Goal: Transaction & Acquisition: Purchase product/service

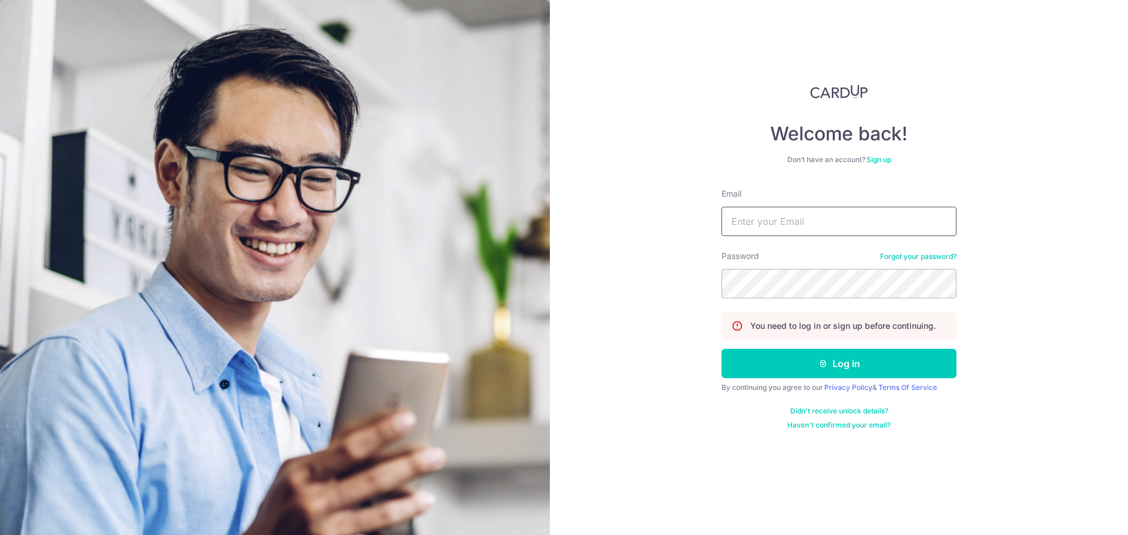
click at [799, 218] on input "Email" at bounding box center [838, 221] width 235 height 29
type input "gracetan0025@gmail.com"
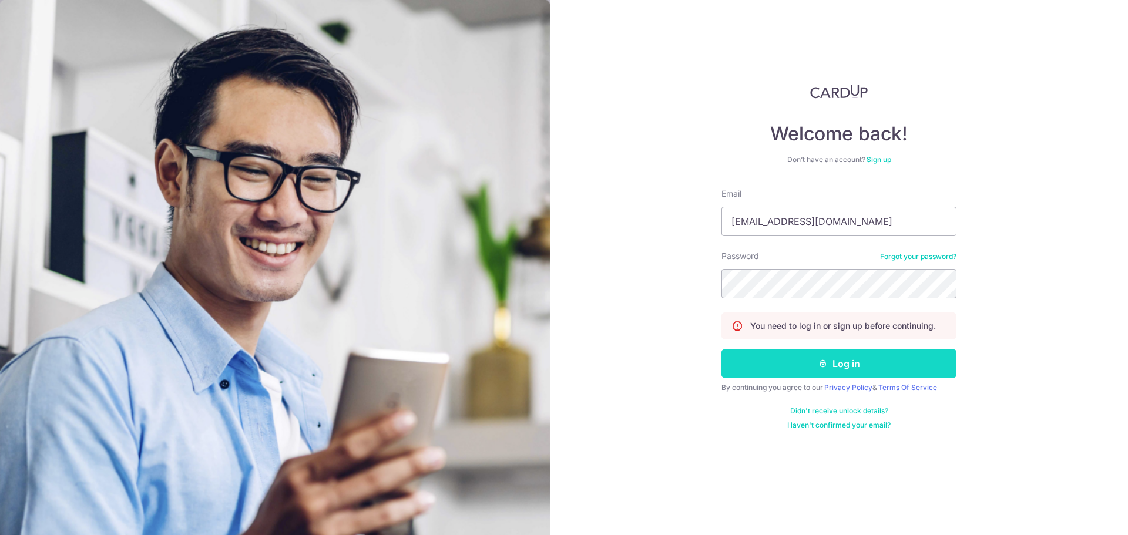
click at [892, 362] on button "Log in" at bounding box center [838, 363] width 235 height 29
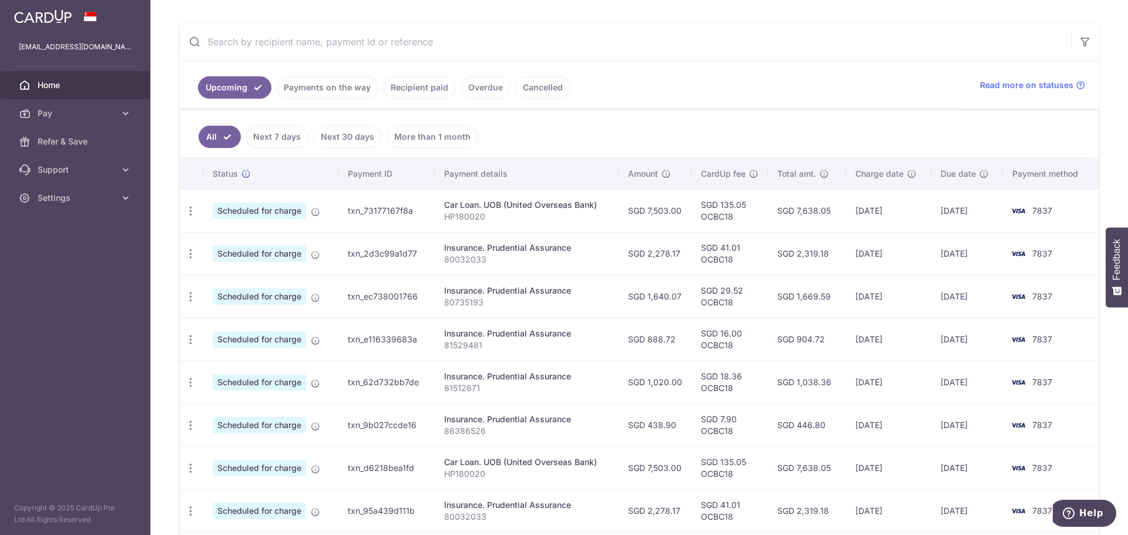
scroll to position [235, 0]
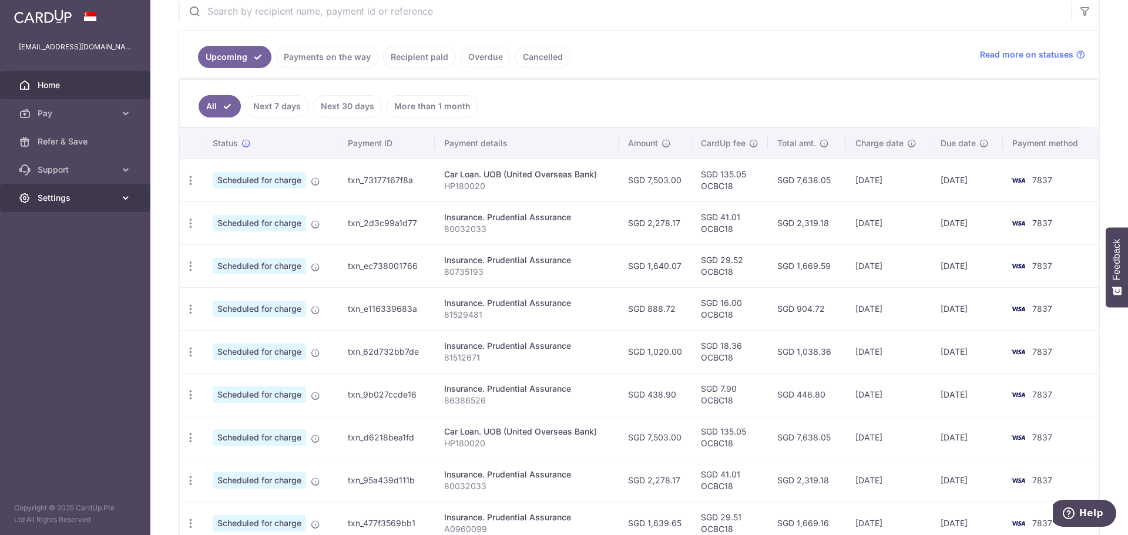
click at [123, 201] on icon at bounding box center [126, 198] width 12 height 12
click at [127, 171] on icon at bounding box center [126, 170] width 12 height 12
click at [37, 193] on link "FAQ" at bounding box center [75, 198] width 150 height 28
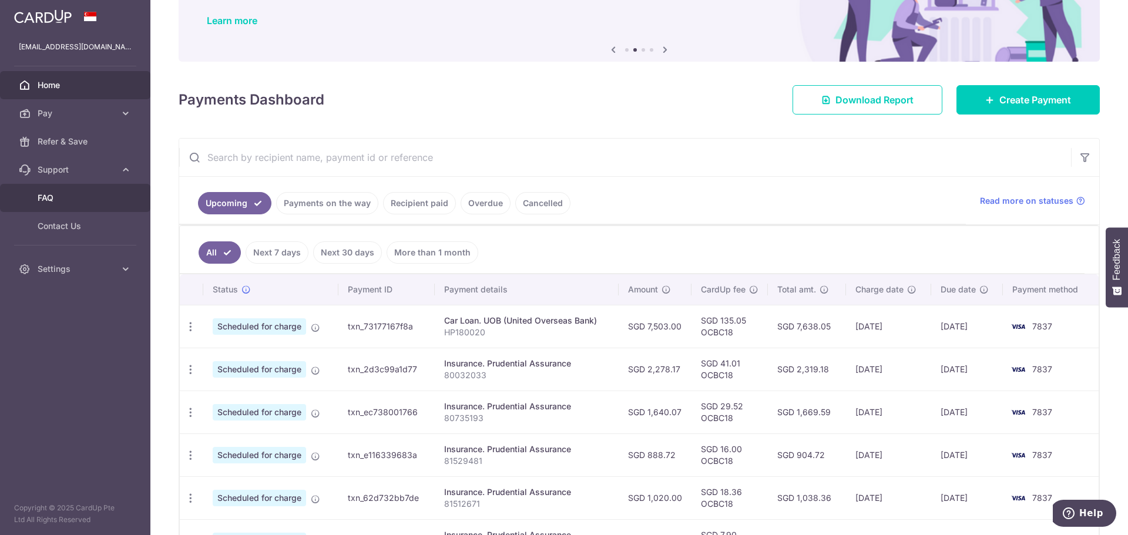
scroll to position [0, 0]
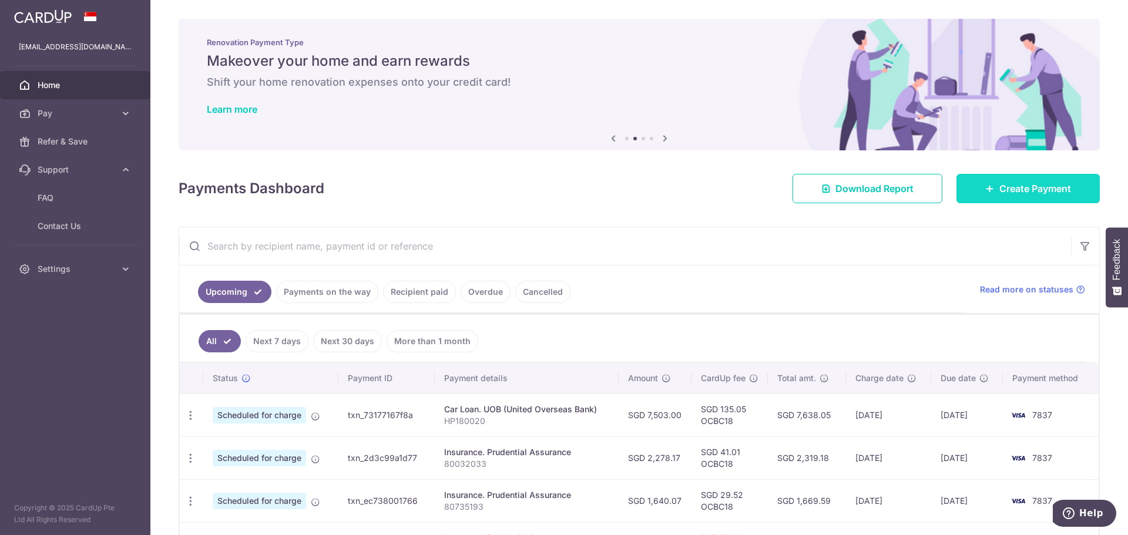
click at [1005, 181] on link "Create Payment" at bounding box center [1027, 188] width 143 height 29
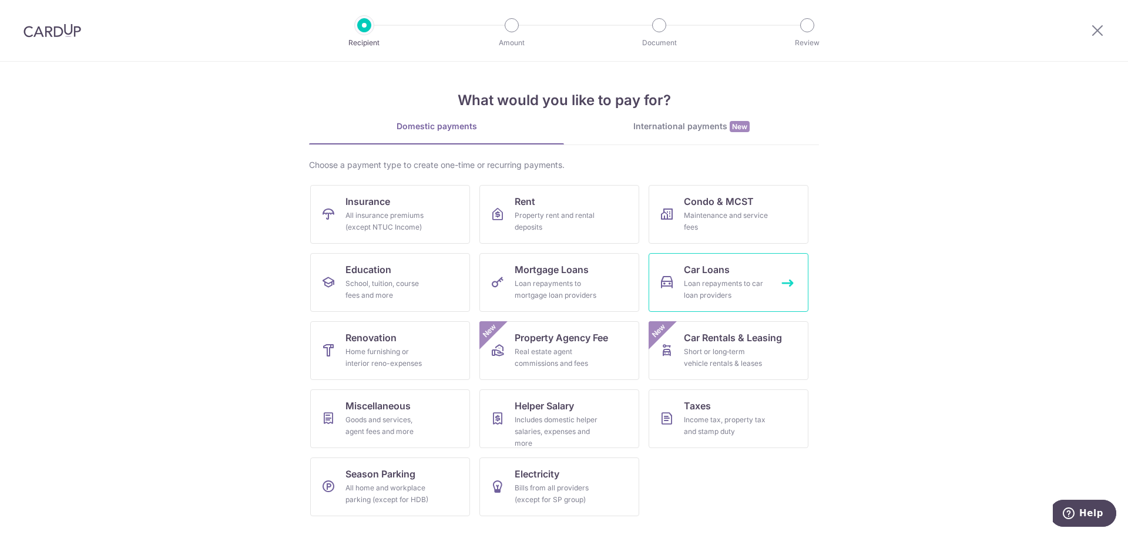
click at [716, 268] on span "Car Loans" at bounding box center [707, 270] width 46 height 14
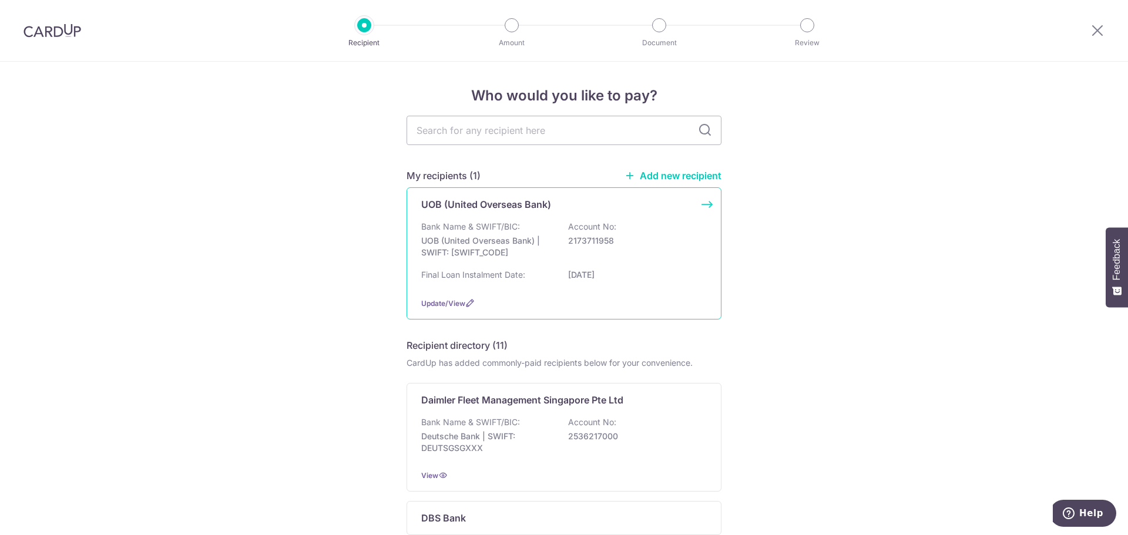
click at [496, 242] on p "UOB (United Overseas Bank) | SWIFT: UOVBSGSGXXX" at bounding box center [487, 246] width 132 height 23
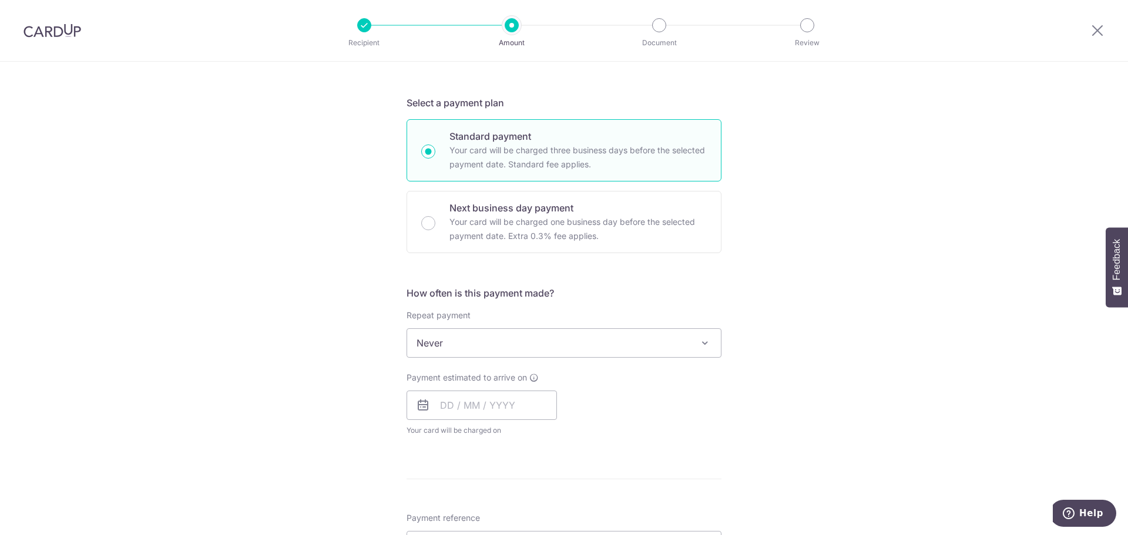
scroll to position [235, 0]
click at [567, 334] on span "Never" at bounding box center [564, 338] width 314 height 28
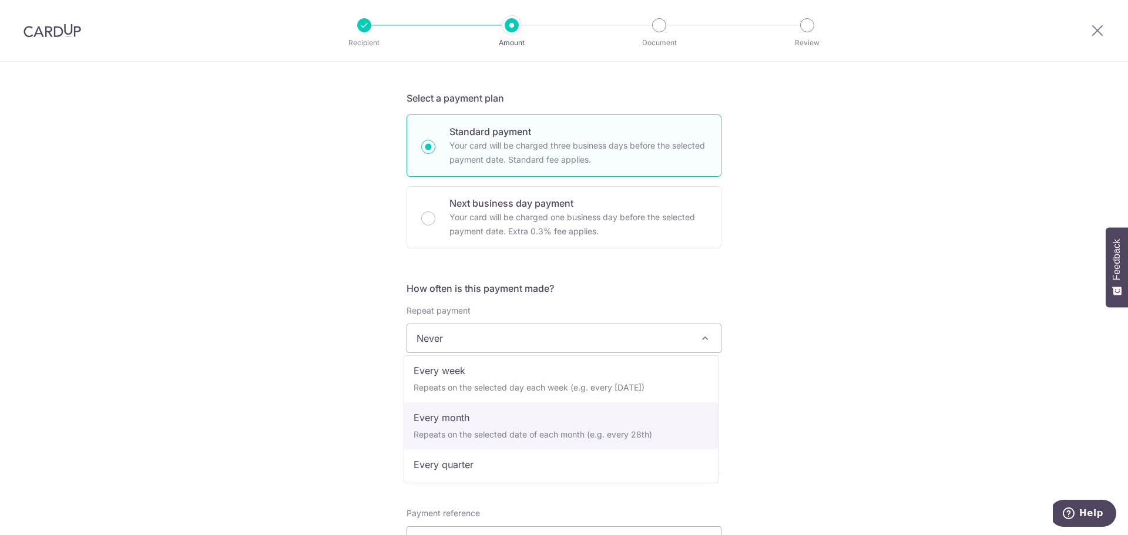
scroll to position [0, 0]
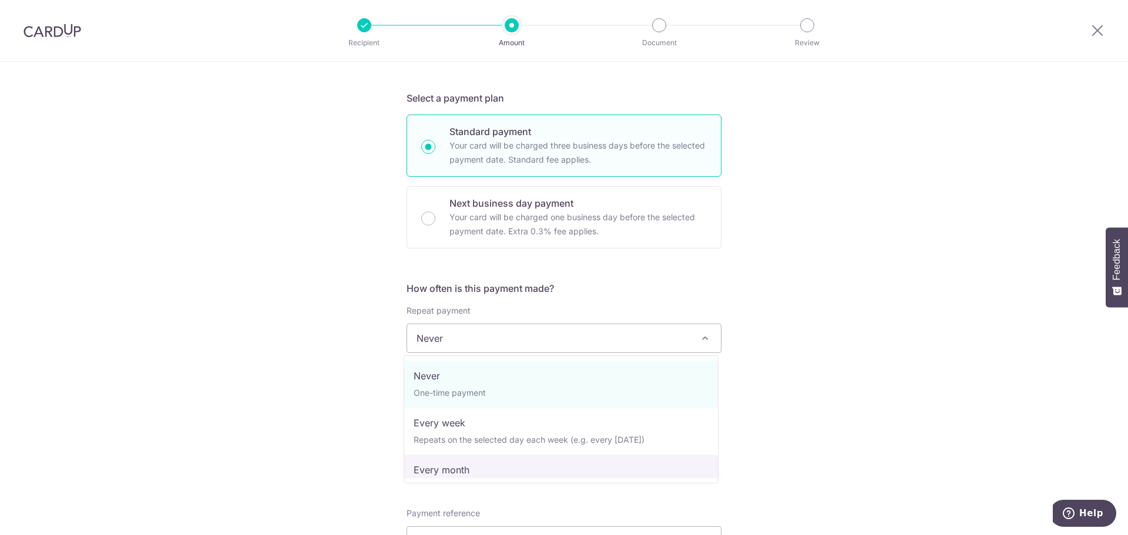
select select "3"
type input "19/10/2027"
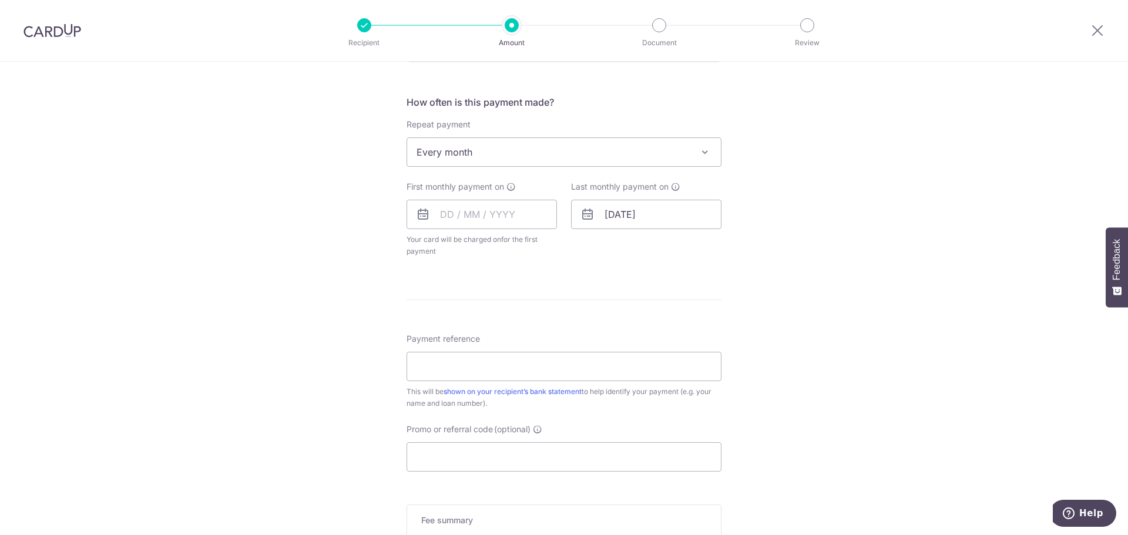
scroll to position [411, 0]
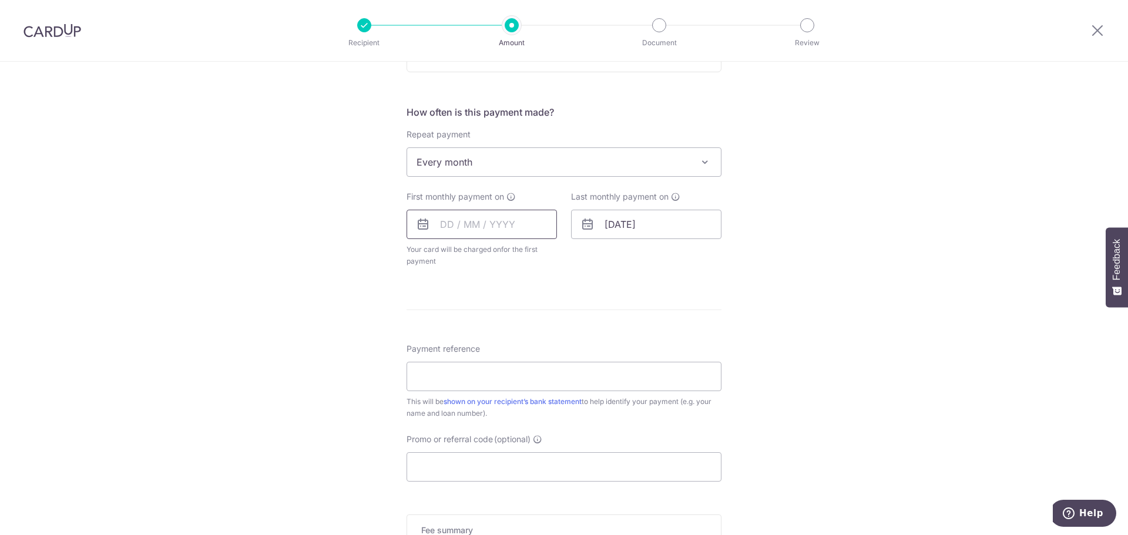
click at [463, 221] on input "text" at bounding box center [481, 224] width 150 height 29
click at [572, 258] on link "Next" at bounding box center [573, 256] width 14 height 14
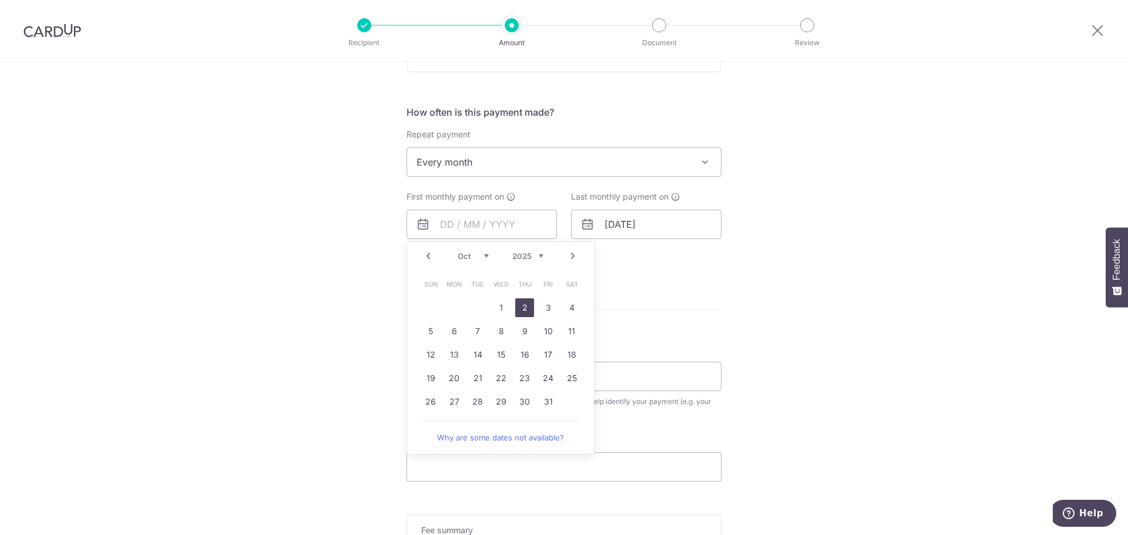
click at [524, 310] on link "2" at bounding box center [524, 307] width 19 height 19
type input "02/10/2025"
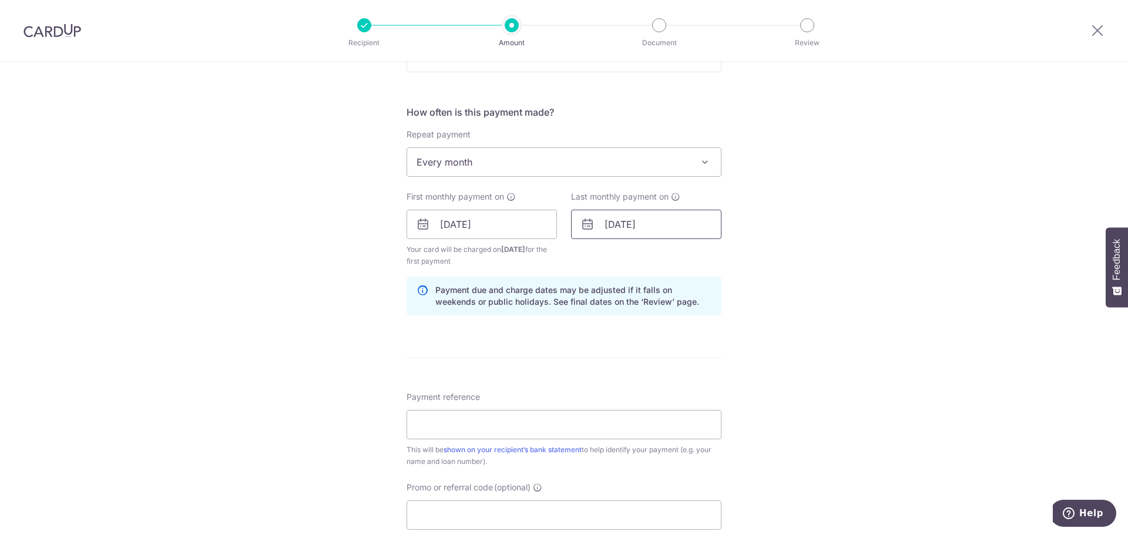
click at [645, 222] on input "19/10/2027" at bounding box center [646, 224] width 150 height 29
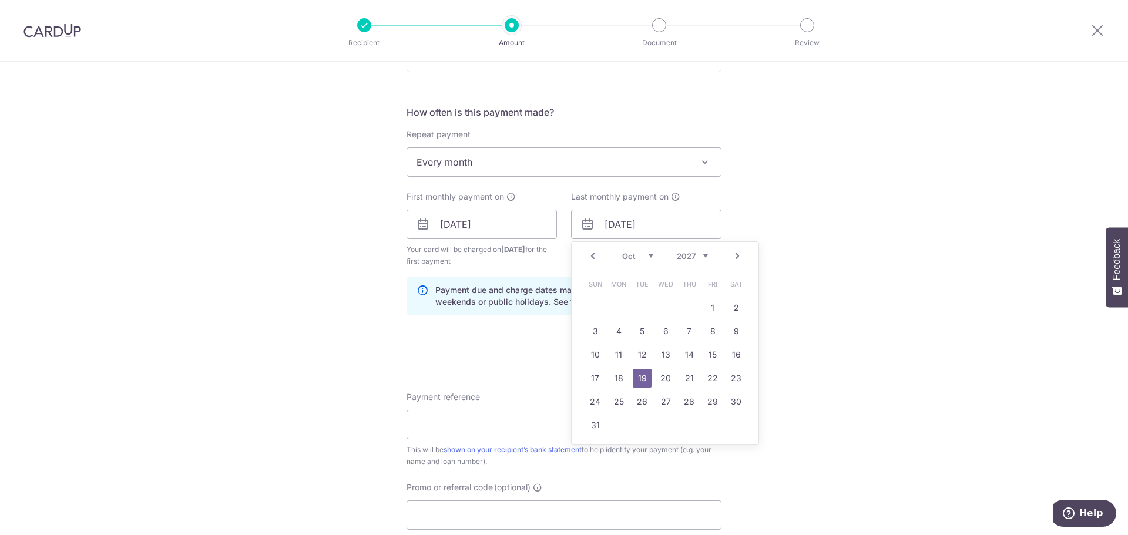
click at [228, 156] on div "Tell us more about your payment Enter payment amount SGD Select Card Select opt…" at bounding box center [564, 212] width 1128 height 1122
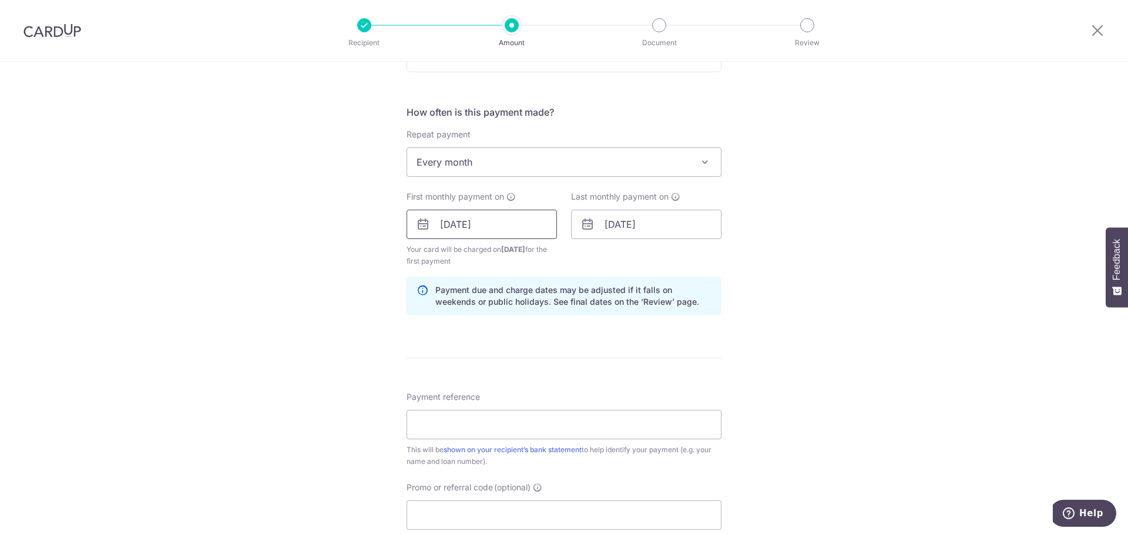
click at [492, 235] on input "02/10/2025" at bounding box center [481, 224] width 150 height 29
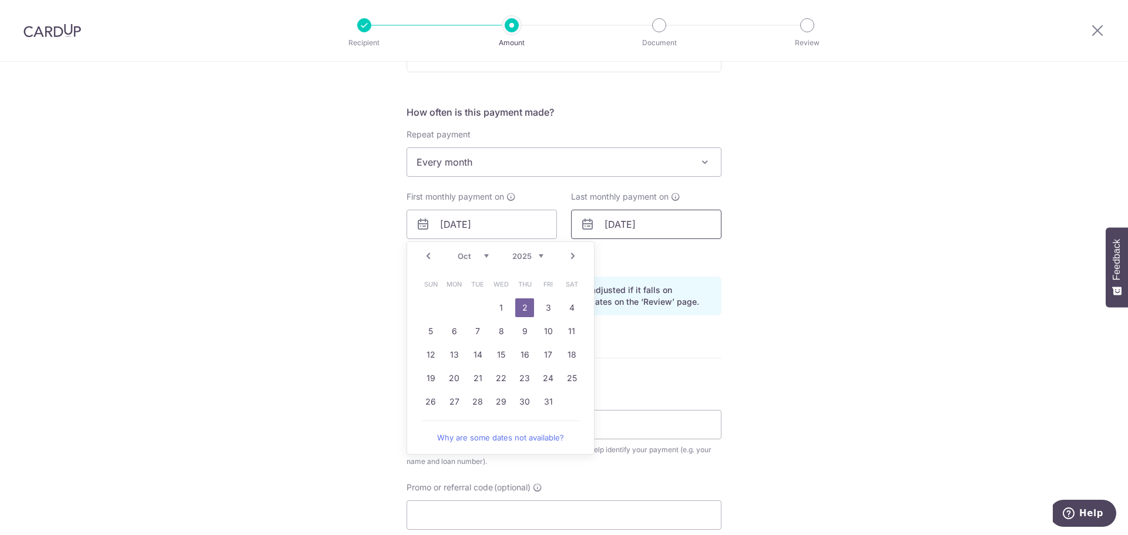
click at [668, 224] on input "19/10/2027" at bounding box center [646, 224] width 150 height 29
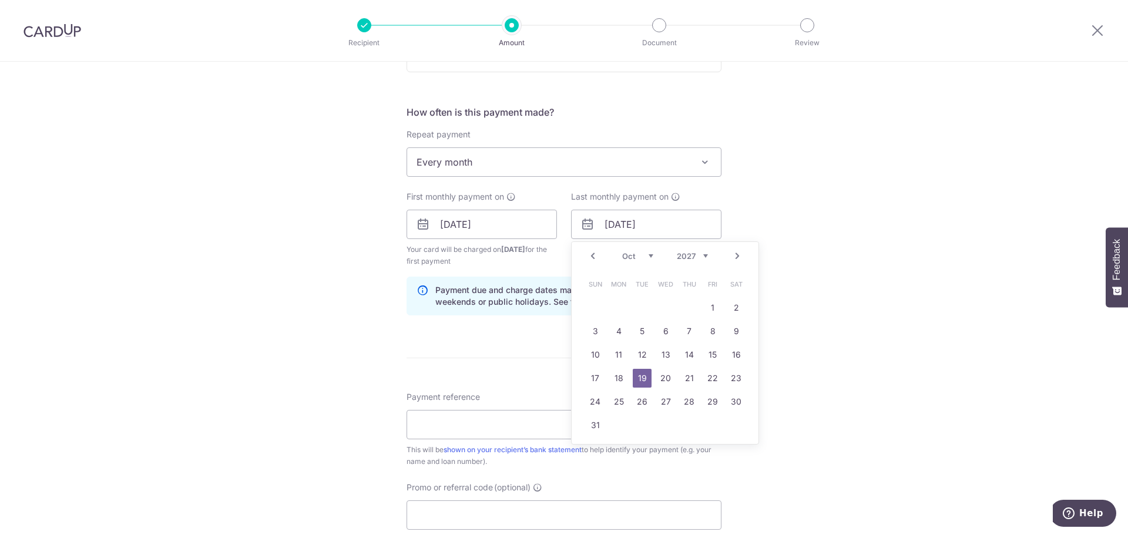
click at [693, 256] on select "2025 2026 2027 2028 2029 2030 2031 2032 2033 2034 2035" at bounding box center [692, 255] width 31 height 9
click at [645, 255] on select "Jan Feb Mar Apr May Jun Jul Aug Sep Oct Nov Dec" at bounding box center [637, 255] width 31 height 9
click at [709, 310] on link "2" at bounding box center [712, 307] width 19 height 19
type input "02/06/2028"
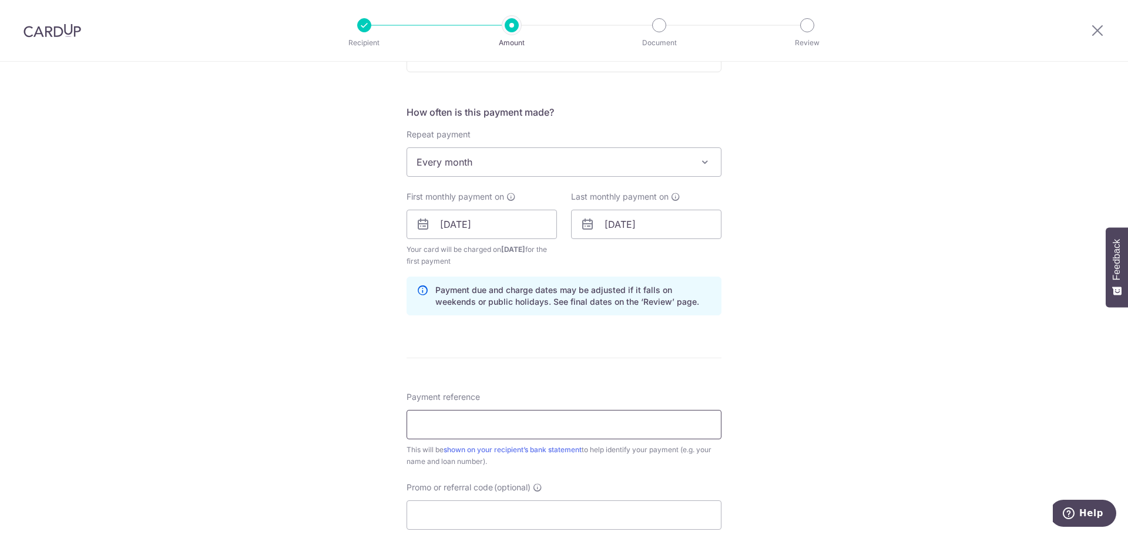
click at [470, 419] on input "Payment reference" at bounding box center [563, 424] width 315 height 29
drag, startPoint x: 470, startPoint y: 419, endPoint x: 438, endPoint y: 423, distance: 32.6
click at [438, 423] on input "Payment reference" at bounding box center [563, 424] width 315 height 29
paste input "HP181720"
type input "HP181720"
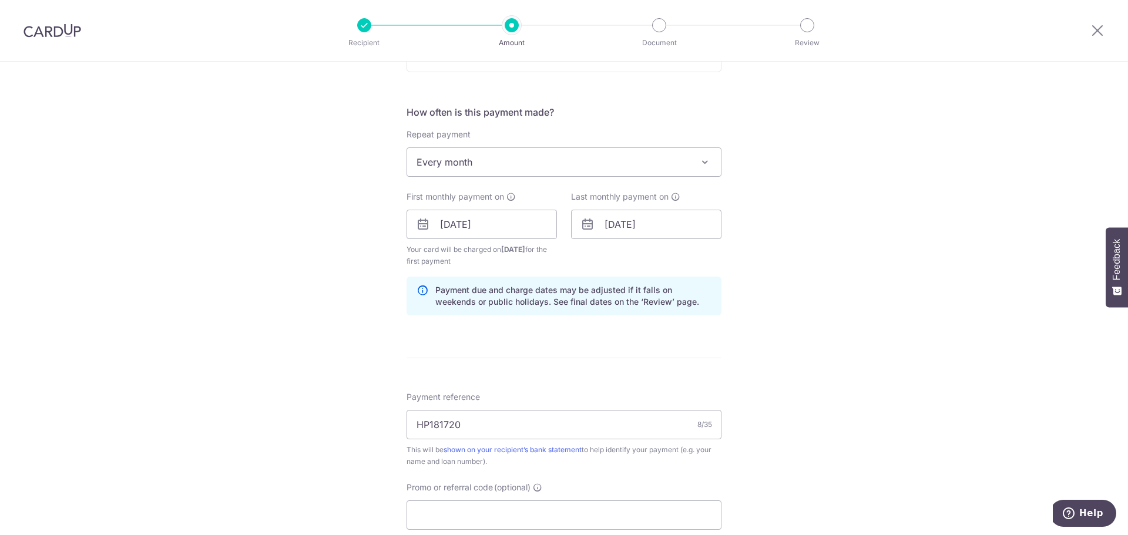
click at [416, 221] on icon at bounding box center [423, 224] width 14 height 14
click at [421, 226] on icon at bounding box center [423, 224] width 14 height 14
click at [476, 226] on input "02/10/2025" at bounding box center [481, 224] width 150 height 29
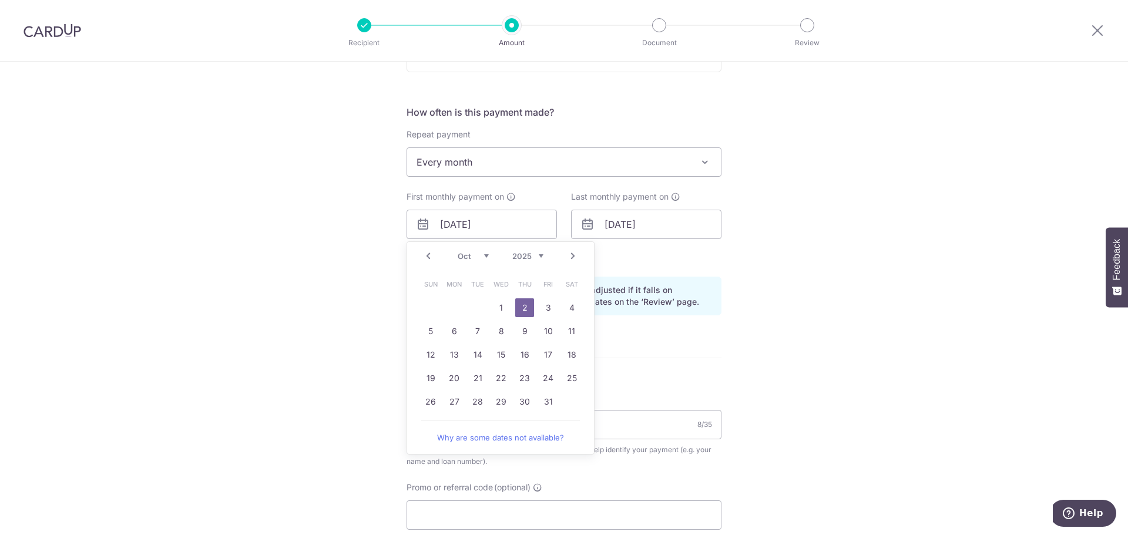
click at [427, 257] on link "Prev" at bounding box center [428, 256] width 14 height 14
click at [475, 406] on link "30" at bounding box center [477, 401] width 19 height 19
type input "[DATE]"
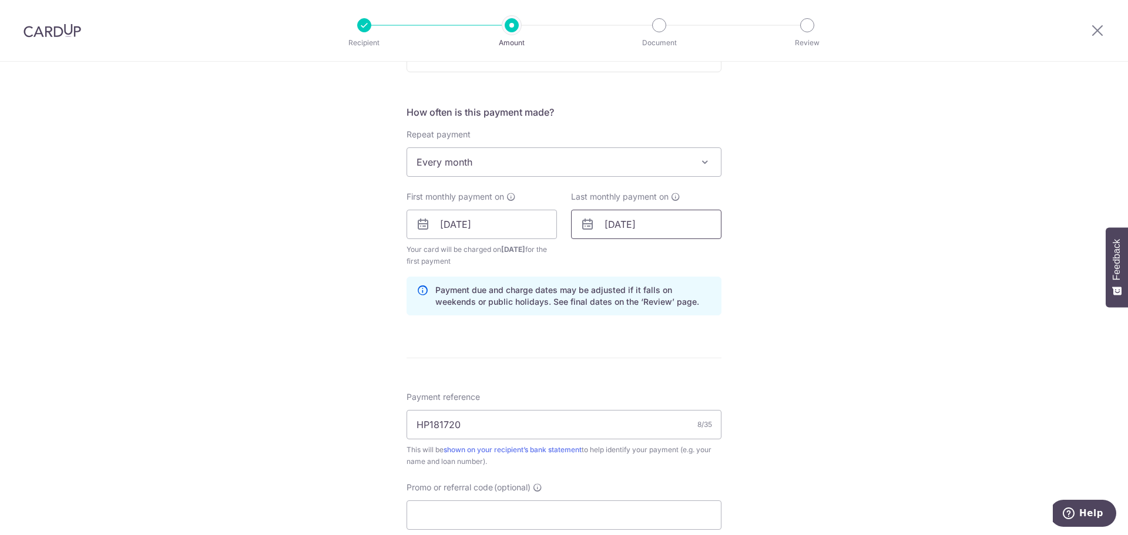
click at [660, 223] on input "02/06/2028" at bounding box center [646, 224] width 150 height 29
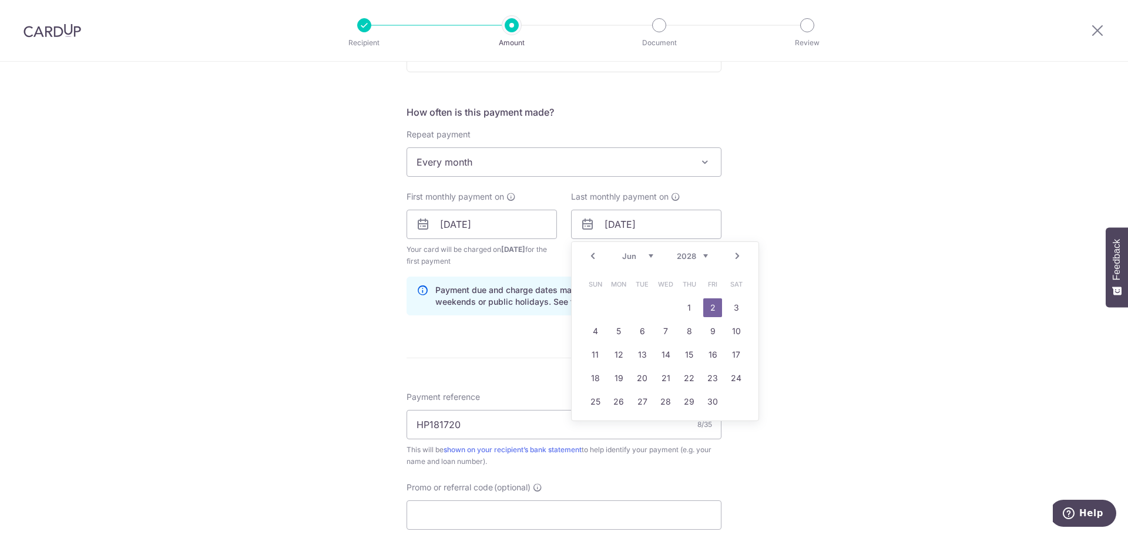
click at [590, 253] on link "Prev" at bounding box center [593, 256] width 14 height 14
click at [666, 403] on link "31" at bounding box center [665, 401] width 19 height 19
type input "31/05/2028"
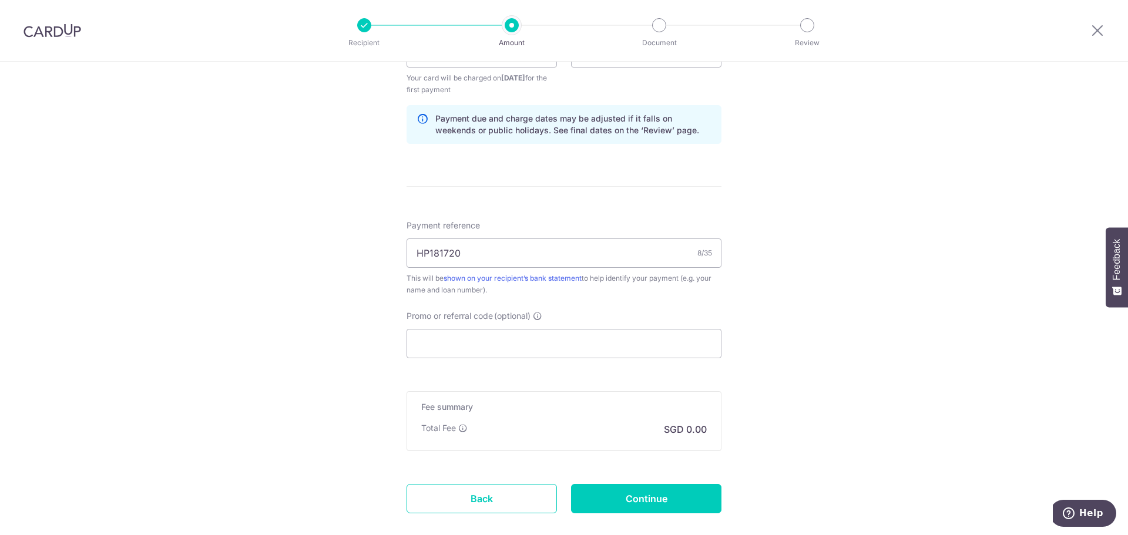
scroll to position [587, 0]
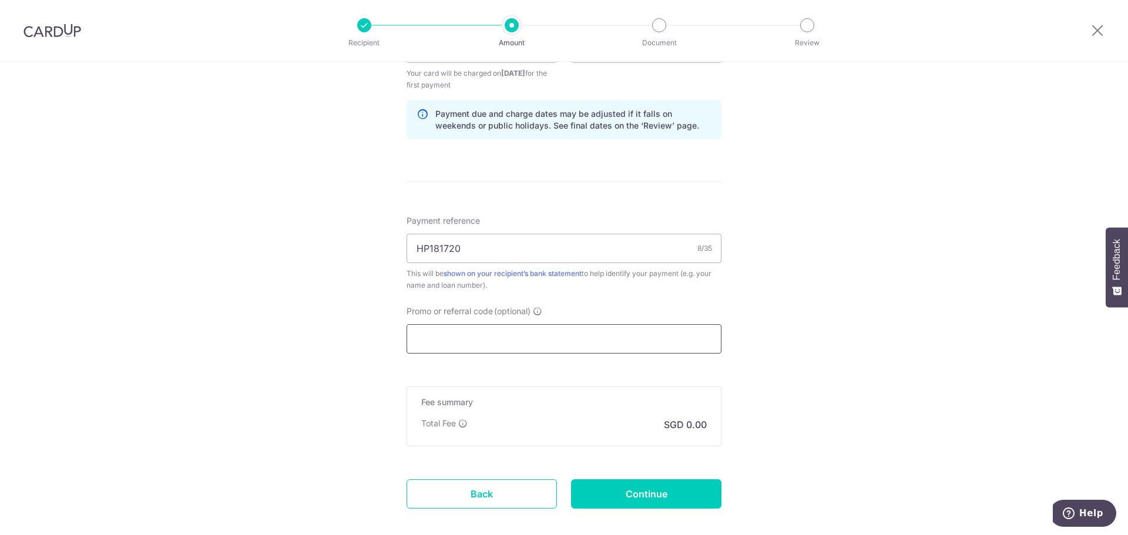
click at [607, 333] on input "Promo or referral code (optional)" at bounding box center [563, 338] width 315 height 29
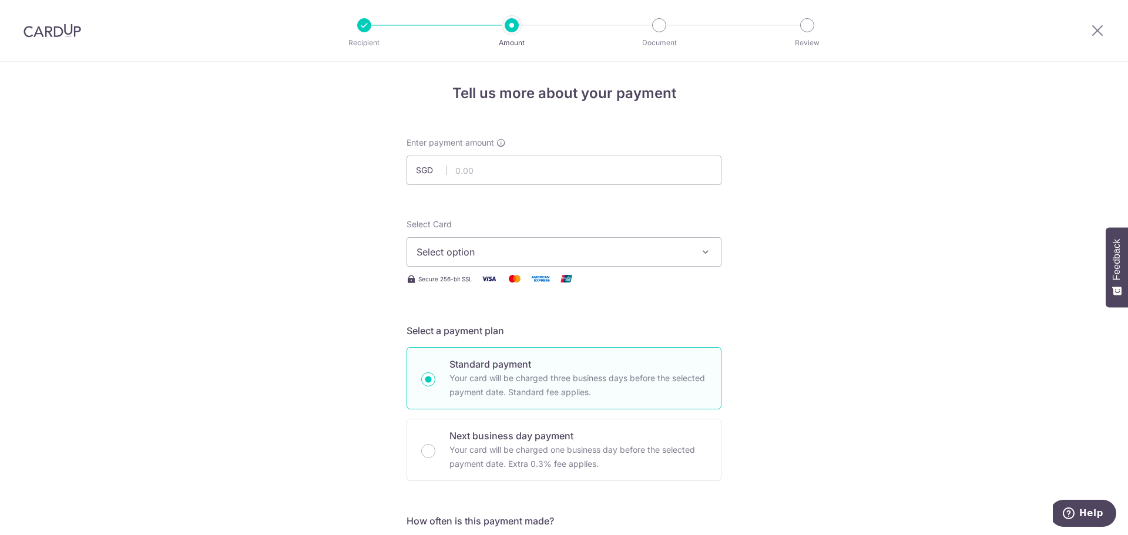
scroll to position [0, 0]
type input "OCBC18"
click at [485, 171] on input "text" at bounding box center [563, 172] width 315 height 29
type input "15,006.00"
click at [480, 261] on button "Select option" at bounding box center [563, 254] width 315 height 29
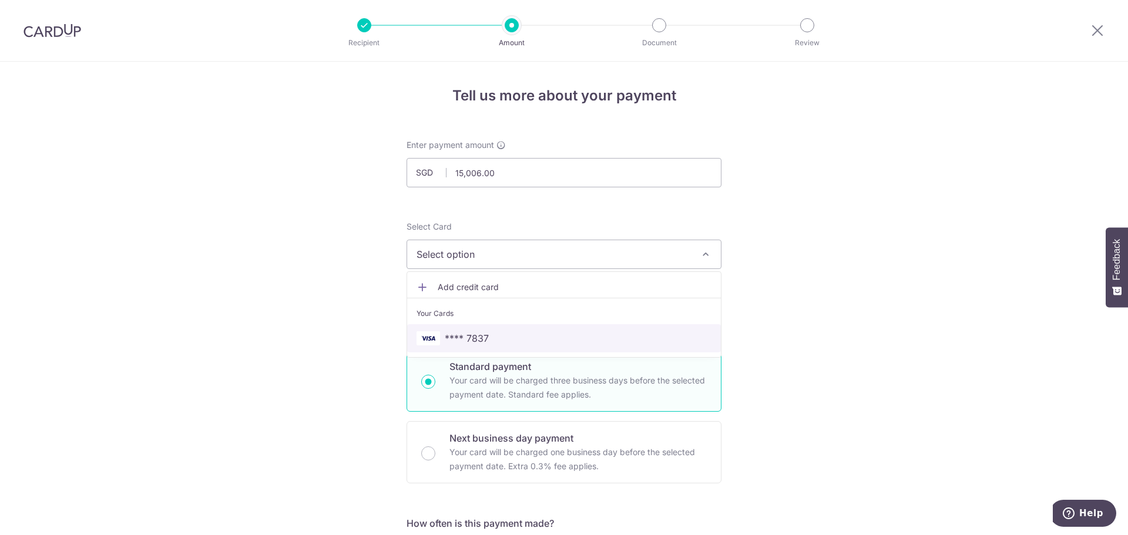
drag, startPoint x: 475, startPoint y: 338, endPoint x: 682, endPoint y: 350, distance: 208.3
click at [475, 338] on span "**** 7837" at bounding box center [467, 338] width 44 height 14
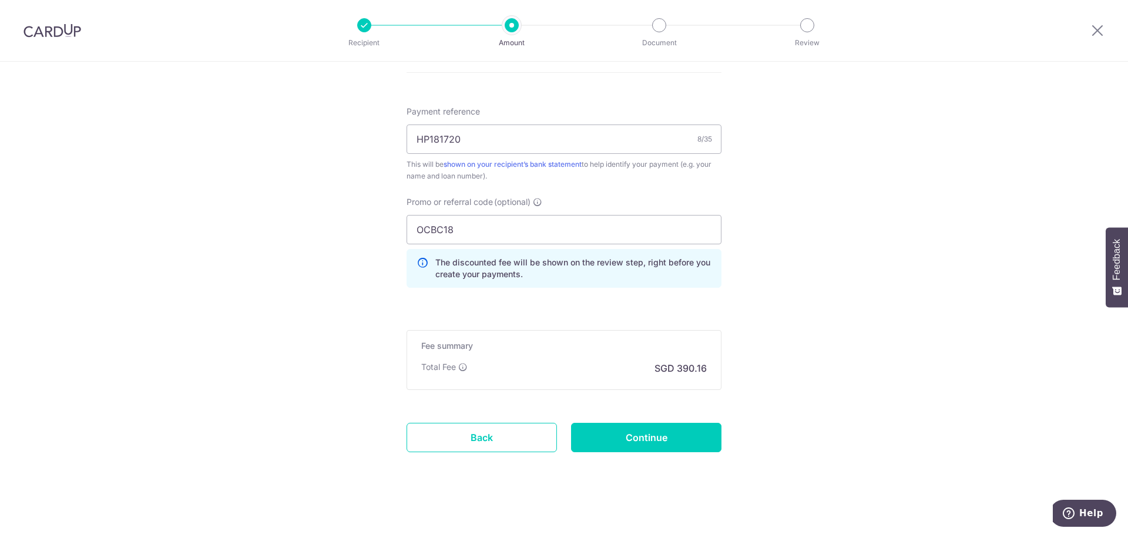
scroll to position [702, 0]
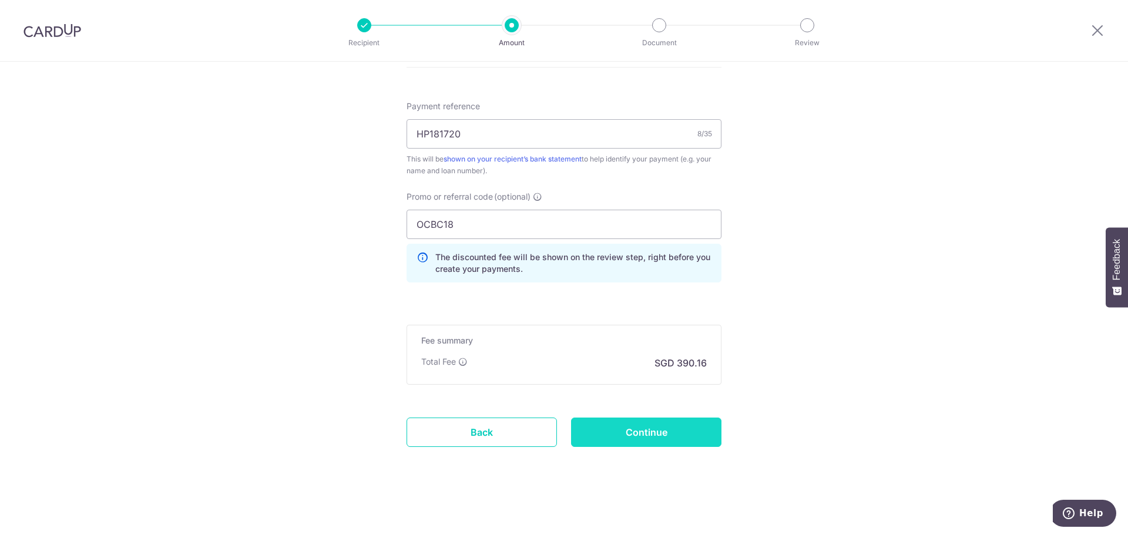
click at [691, 432] on input "Continue" at bounding box center [646, 432] width 150 height 29
type input "Create Schedule"
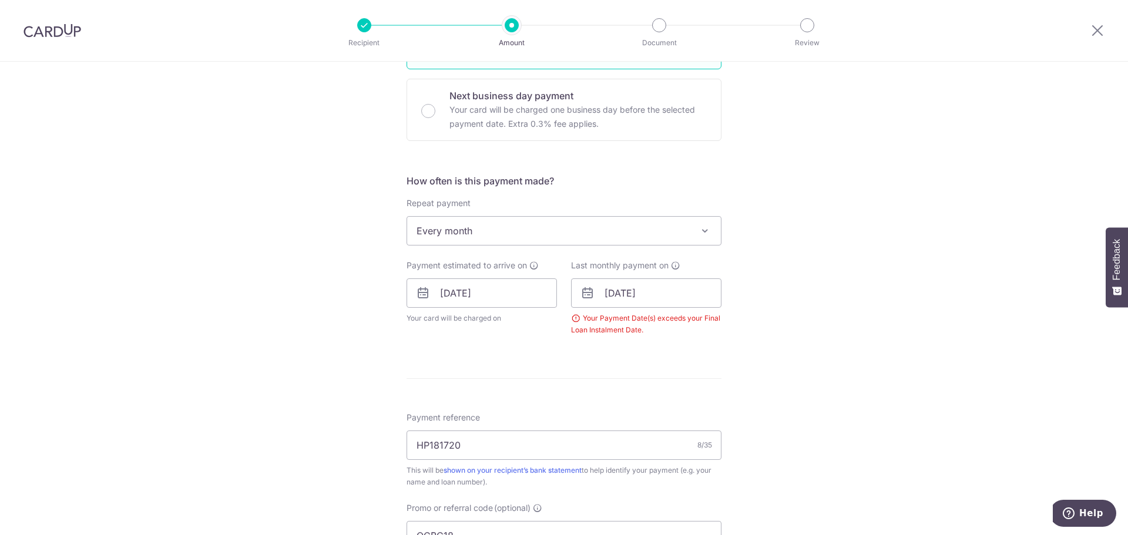
scroll to position [358, 0]
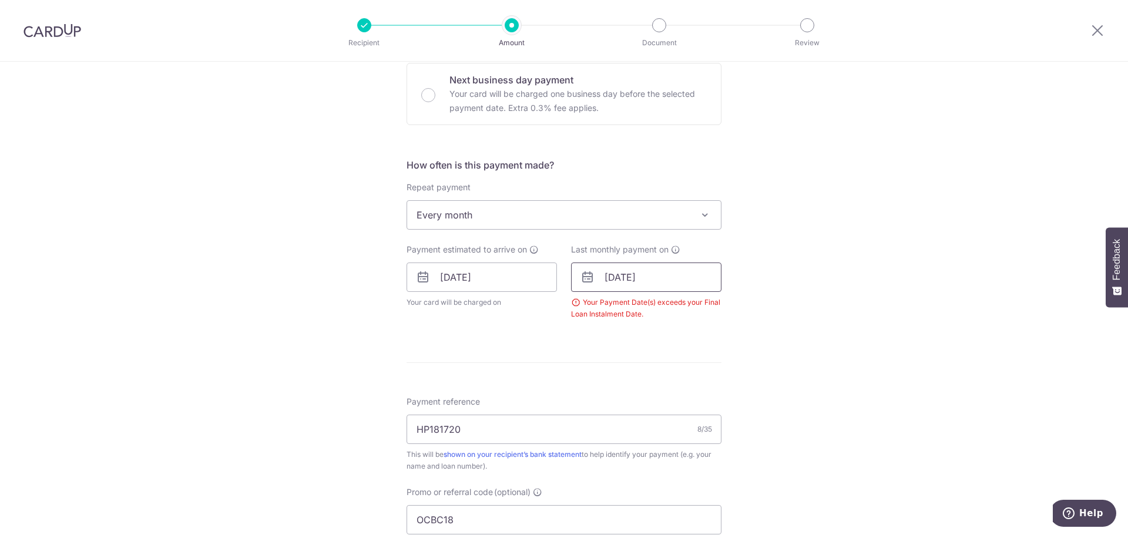
click at [621, 265] on input "31/05/2028" at bounding box center [646, 277] width 150 height 29
click at [636, 455] on link "30" at bounding box center [642, 454] width 19 height 19
type input "[DATE]"
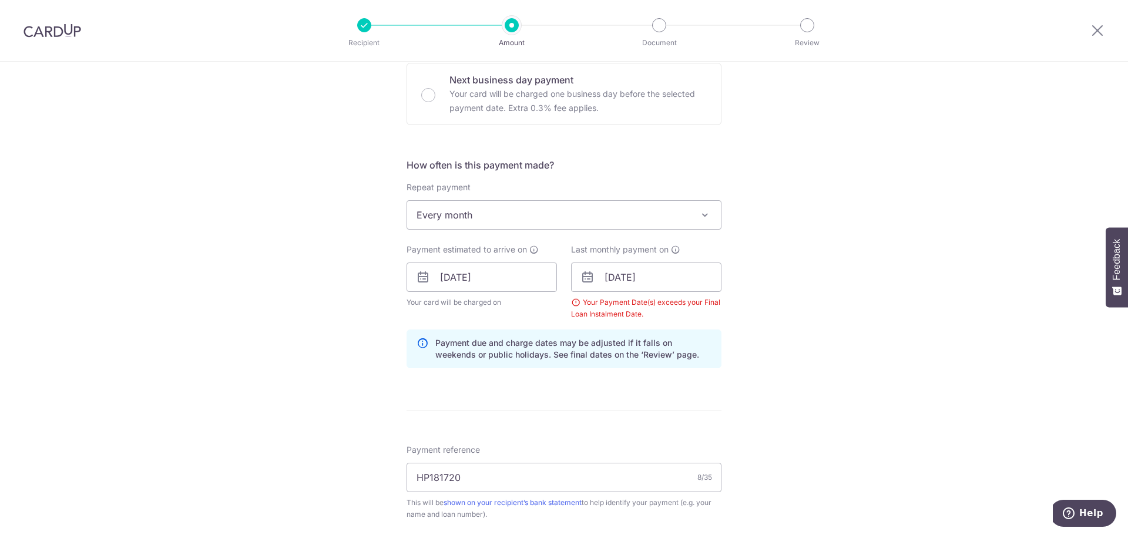
click at [838, 362] on div "Tell us more about your payment Enter payment amount SGD 15,006.00 15006.00 Sel…" at bounding box center [564, 290] width 1128 height 1175
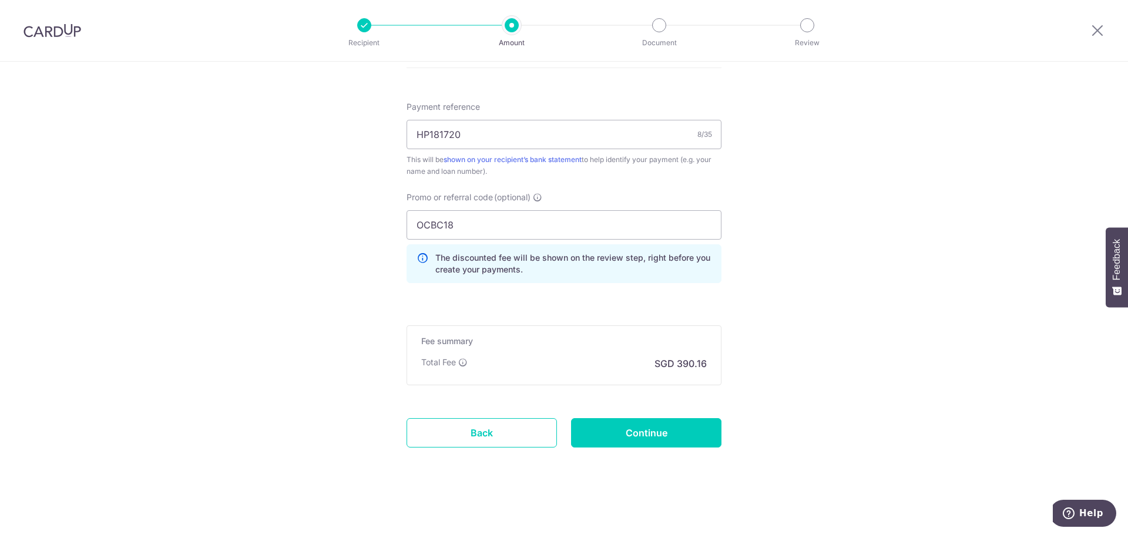
scroll to position [702, 0]
click at [646, 436] on input "Continue" at bounding box center [646, 432] width 150 height 29
type input "Create Schedule"
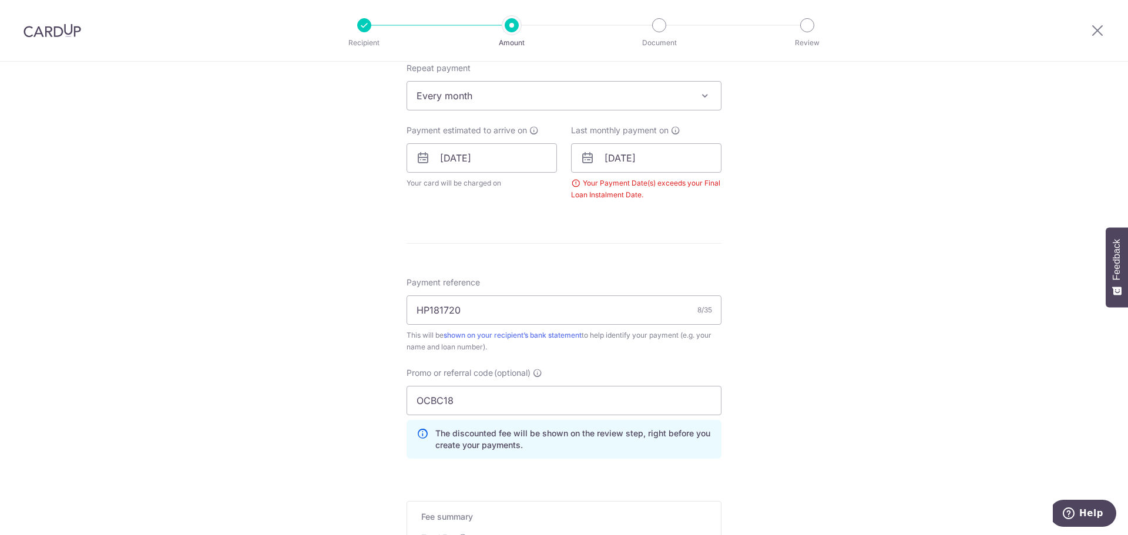
scroll to position [358, 0]
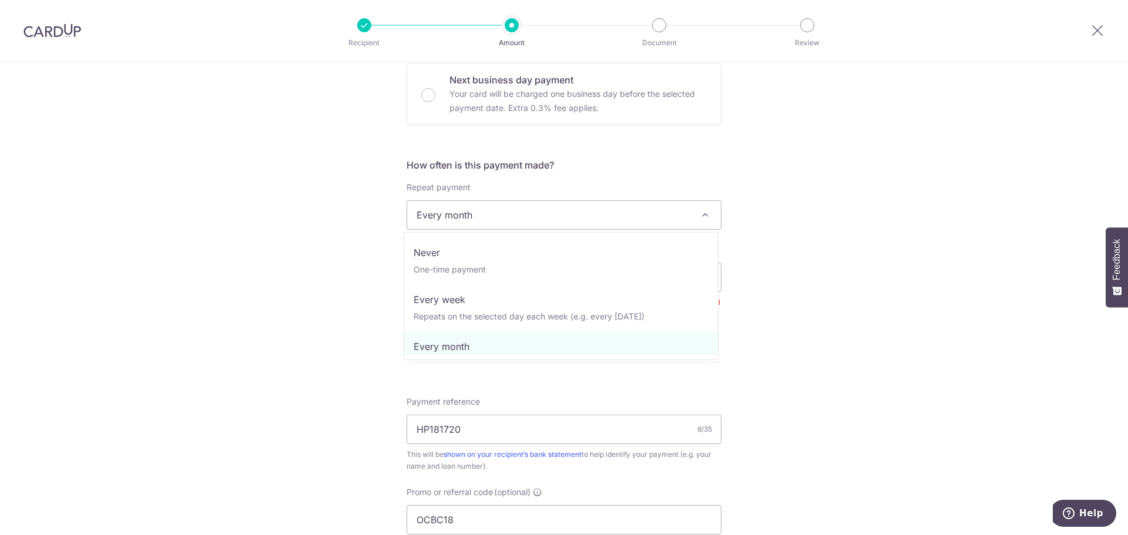
click at [705, 213] on span at bounding box center [705, 215] width 14 height 14
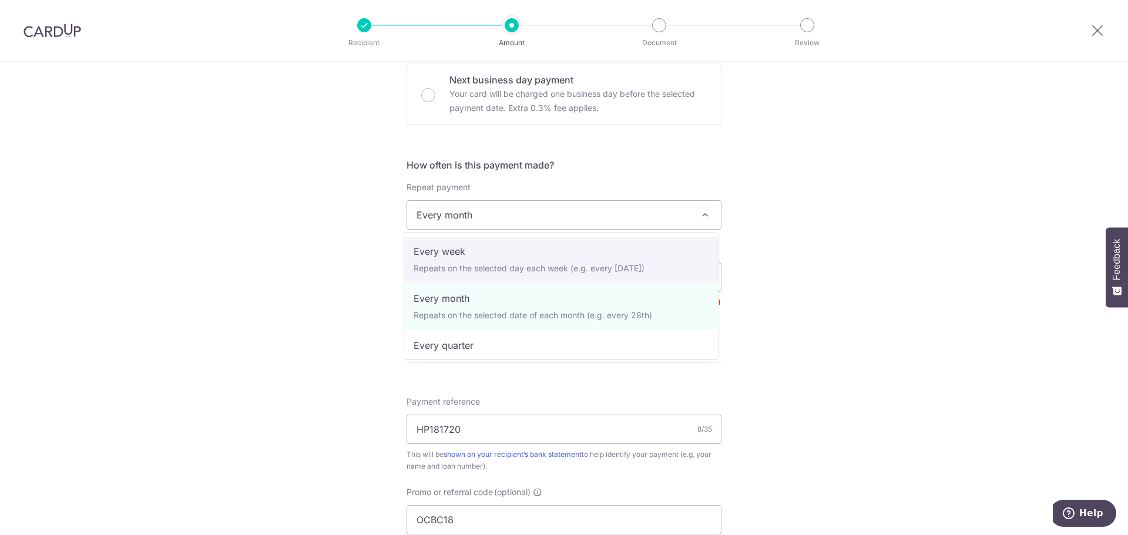
scroll to position [117, 0]
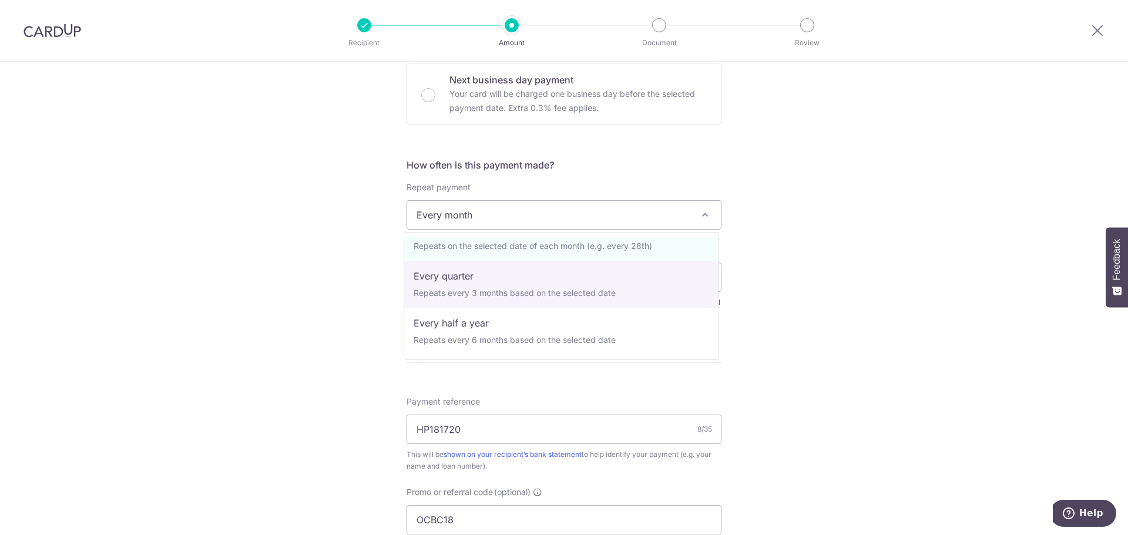
click at [801, 254] on div "Tell us more about your payment Enter payment amount SGD 15,006.00 15006.00 Sel…" at bounding box center [564, 266] width 1128 height 1127
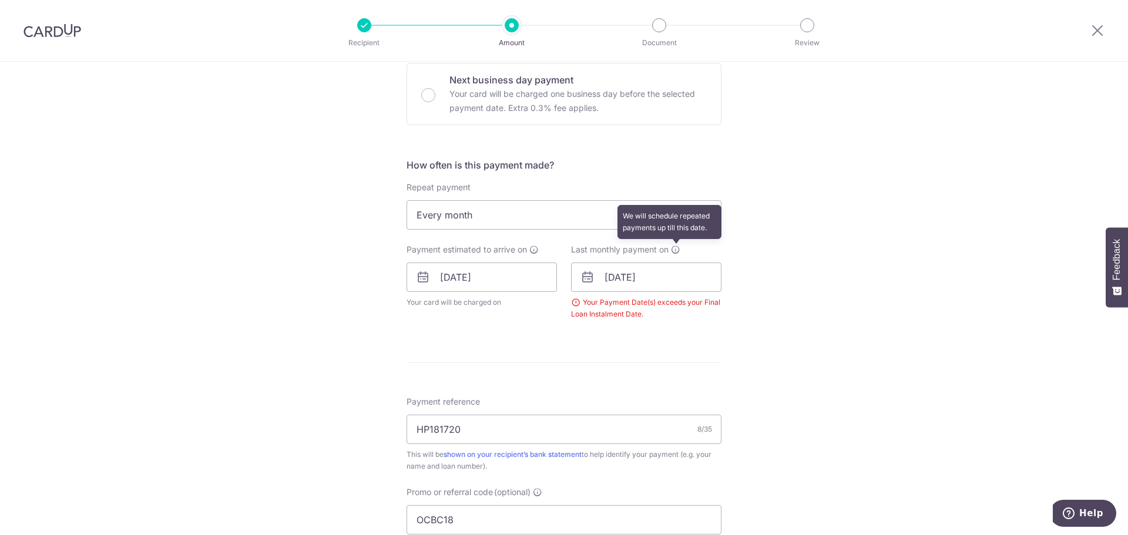
click at [674, 250] on icon at bounding box center [675, 249] width 9 height 9
click at [671, 250] on icon at bounding box center [675, 249] width 9 height 9
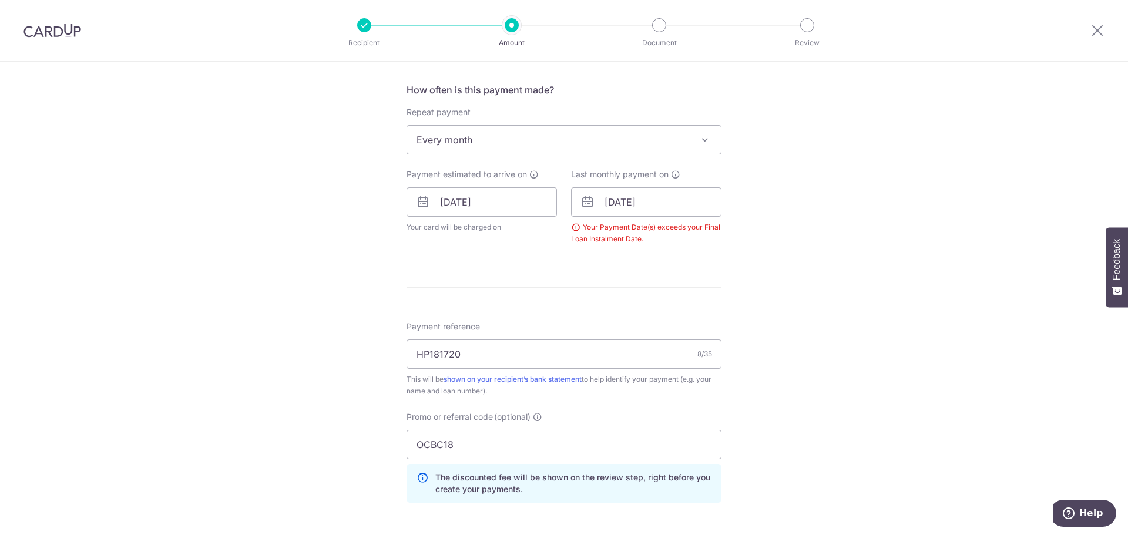
scroll to position [419, 0]
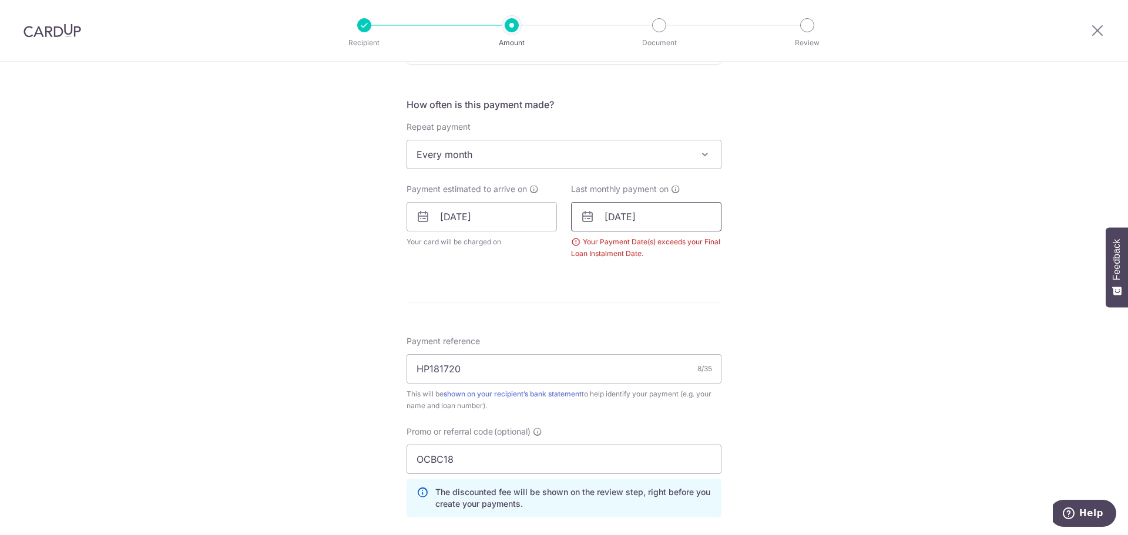
click at [658, 217] on input "[DATE]" at bounding box center [646, 216] width 150 height 29
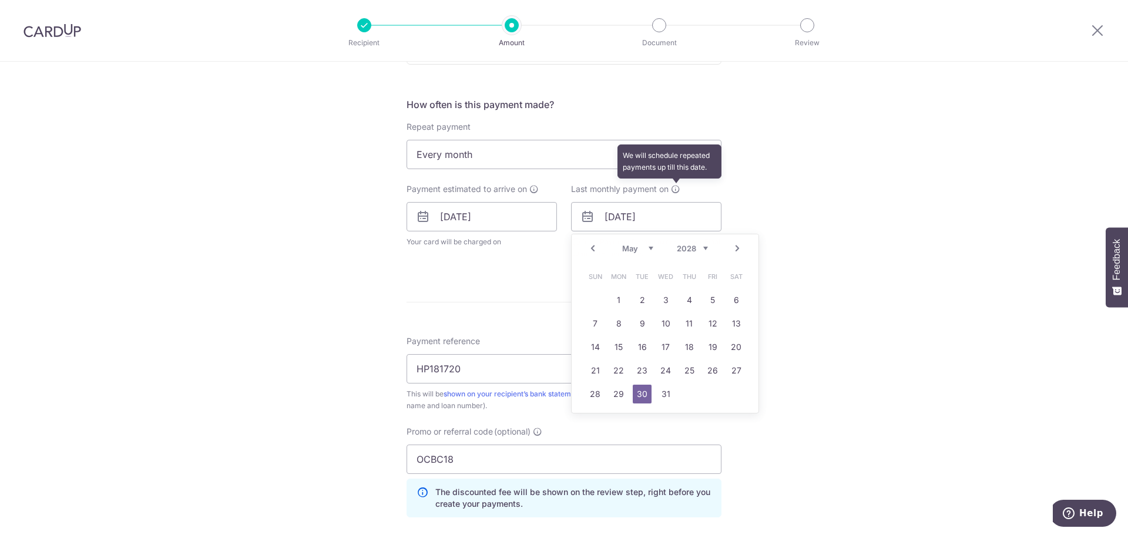
click at [673, 190] on icon at bounding box center [675, 188] width 9 height 9
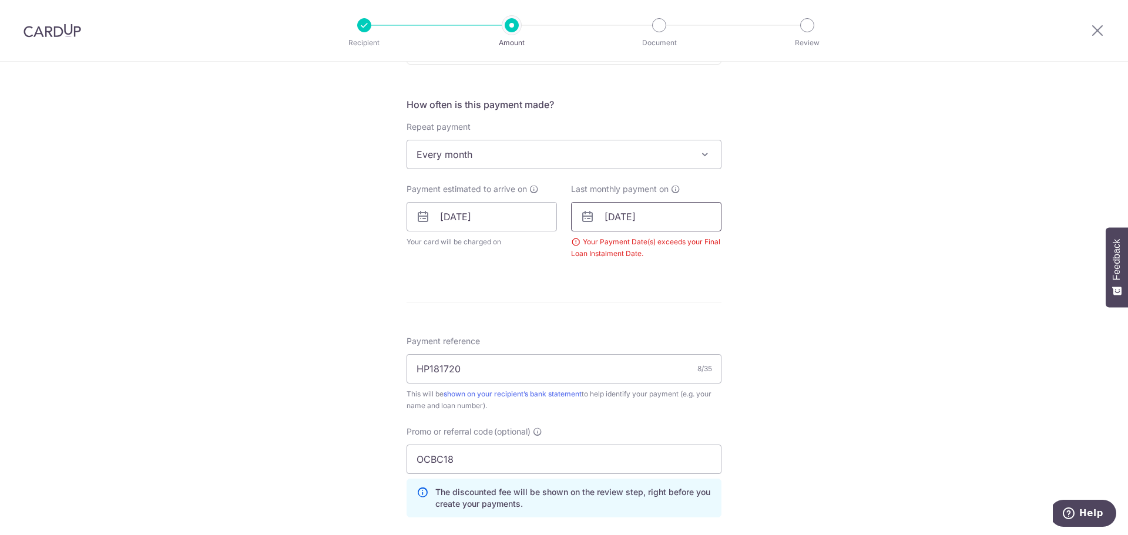
click at [643, 216] on input "30/05/2028" at bounding box center [646, 216] width 150 height 29
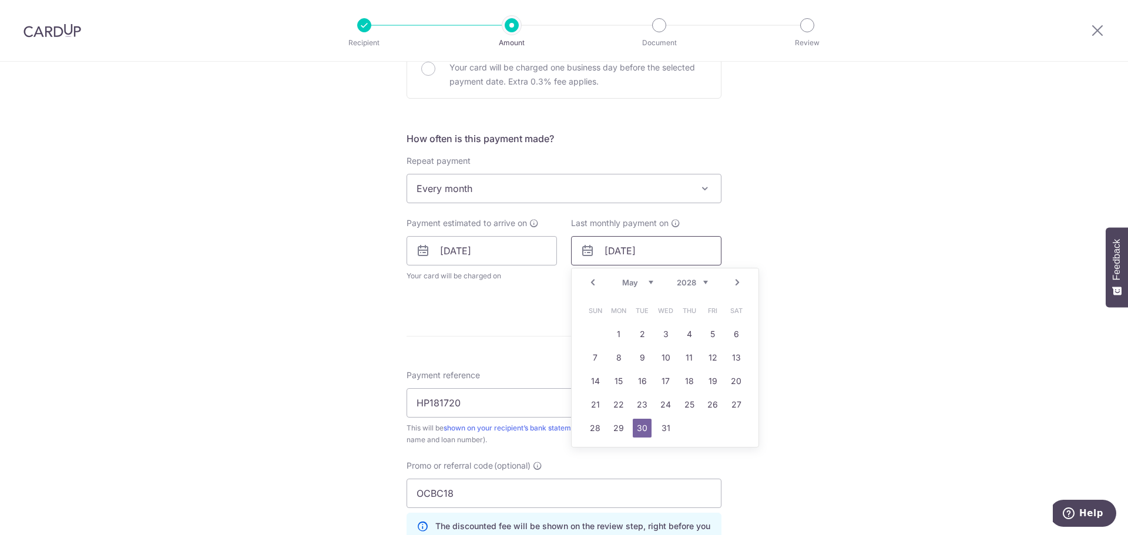
scroll to position [301, 0]
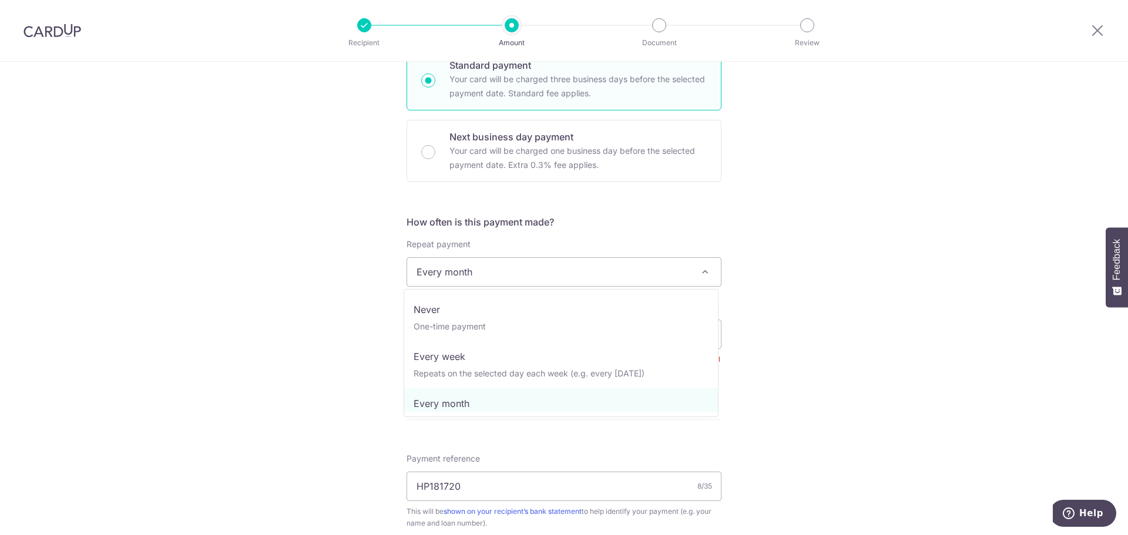
click at [701, 271] on span at bounding box center [705, 272] width 14 height 14
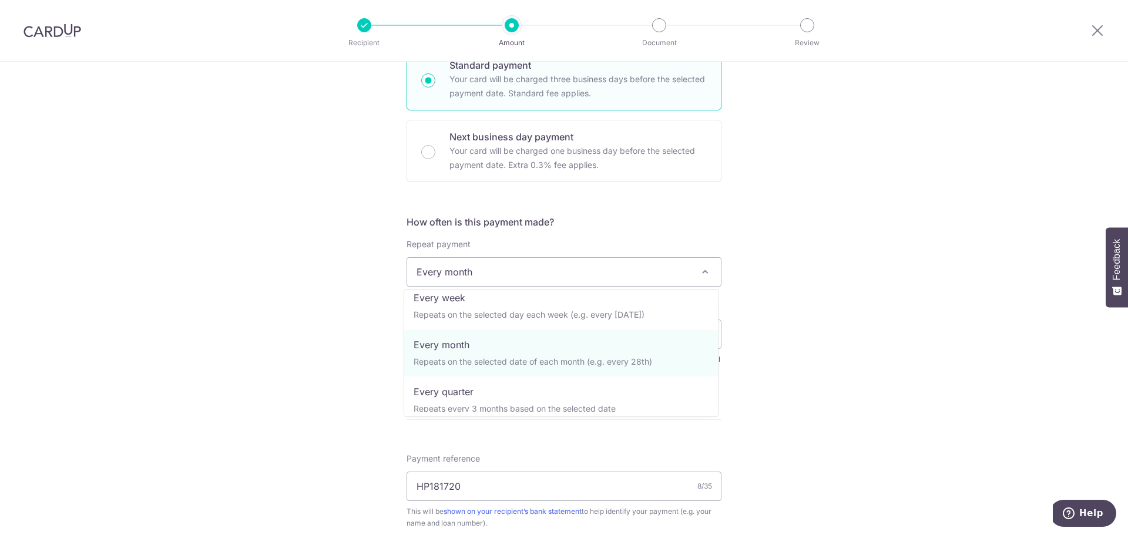
scroll to position [117, 0]
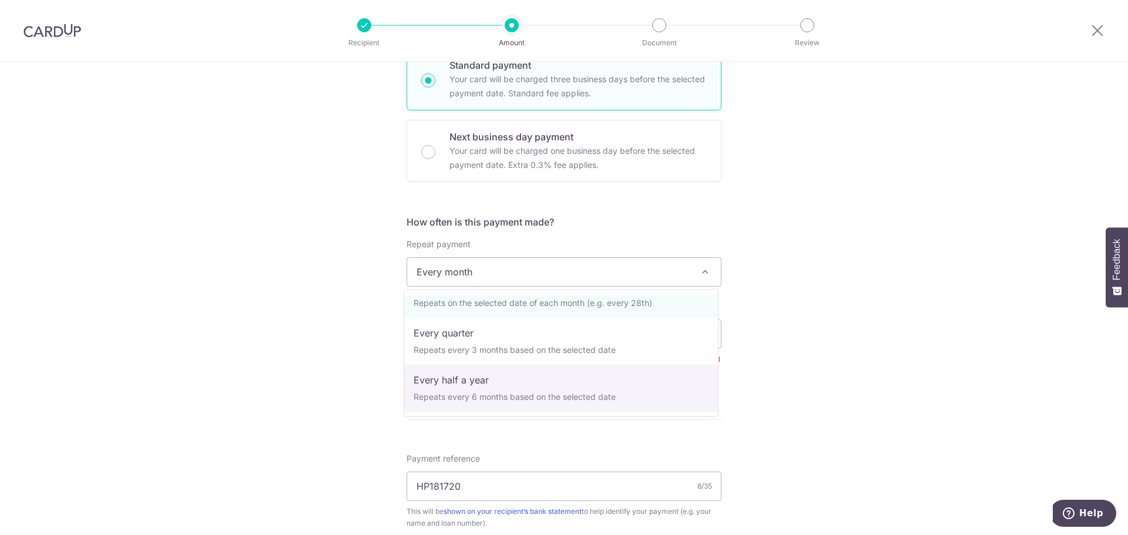
click at [786, 379] on div "Tell us more about your payment Enter payment amount SGD 15,006.00 15006.00 Sel…" at bounding box center [564, 323] width 1128 height 1127
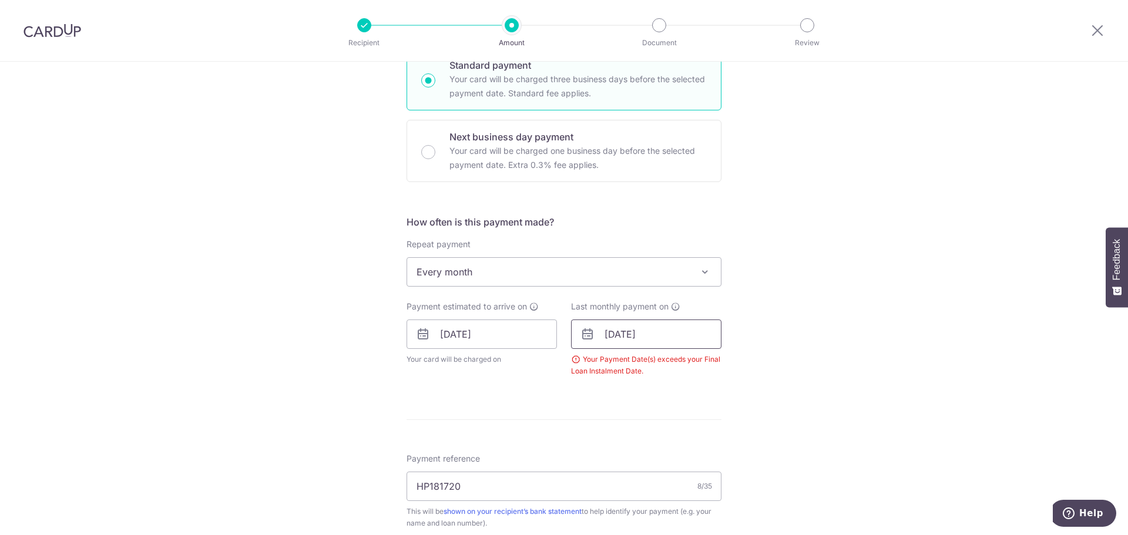
click at [651, 325] on input "30/05/2028" at bounding box center [646, 334] width 150 height 29
click at [648, 366] on select "Jan Feb Mar Apr May Jun Jul Aug Sep Oct Nov Dec" at bounding box center [637, 365] width 31 height 9
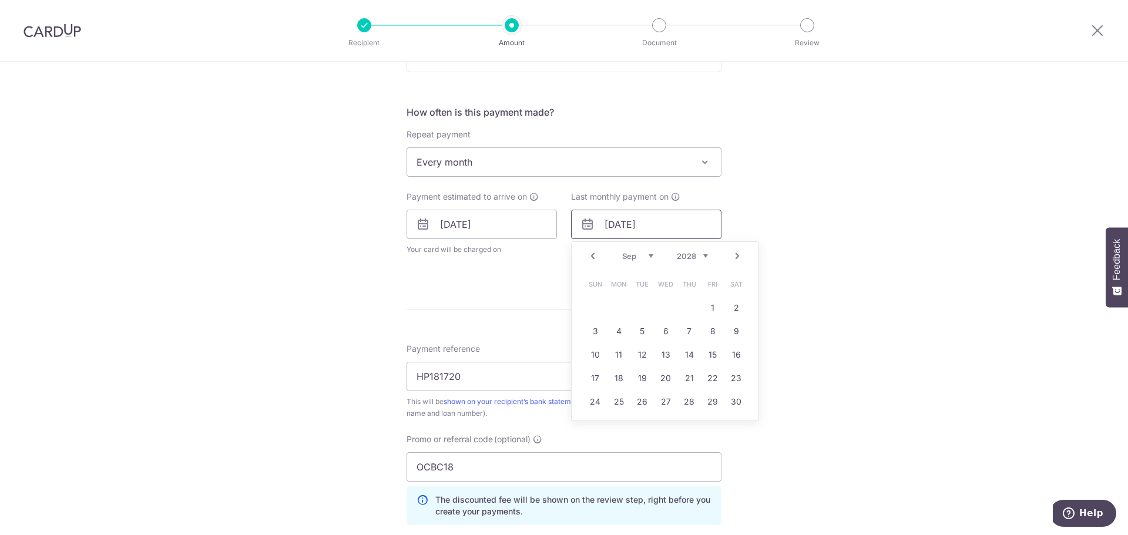
scroll to position [419, 0]
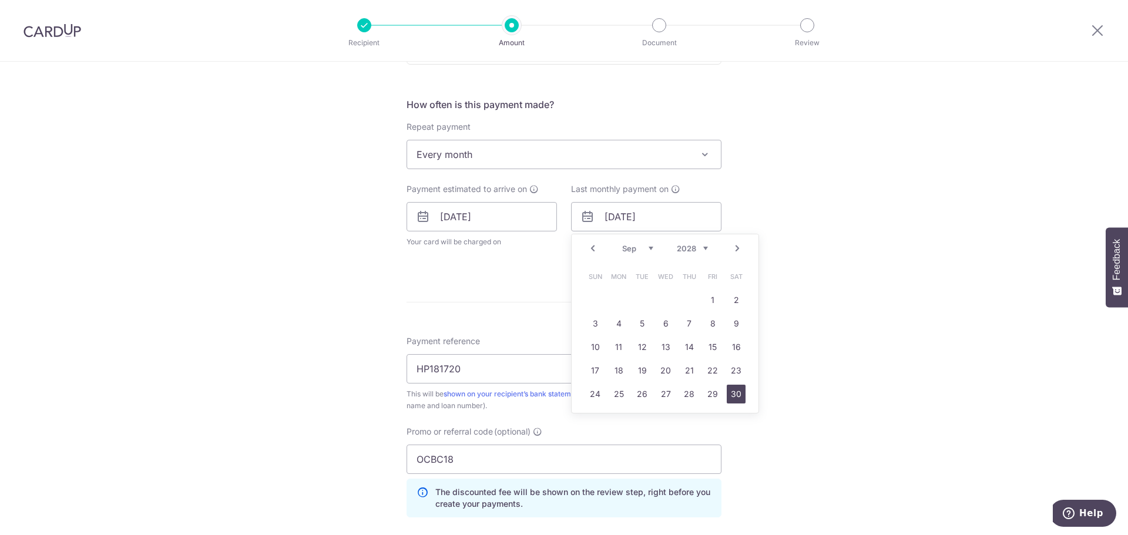
click at [731, 397] on link "30" at bounding box center [736, 394] width 19 height 19
type input "30/09/2028"
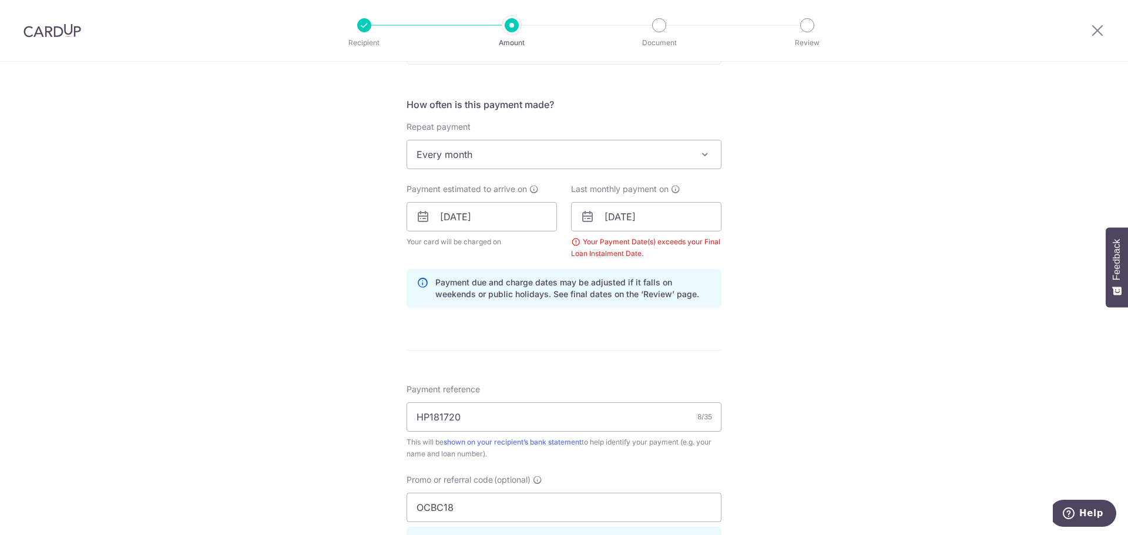
click at [772, 313] on div "Tell us more about your payment Enter payment amount SGD 15,006.00 15006.00 Sel…" at bounding box center [564, 230] width 1128 height 1175
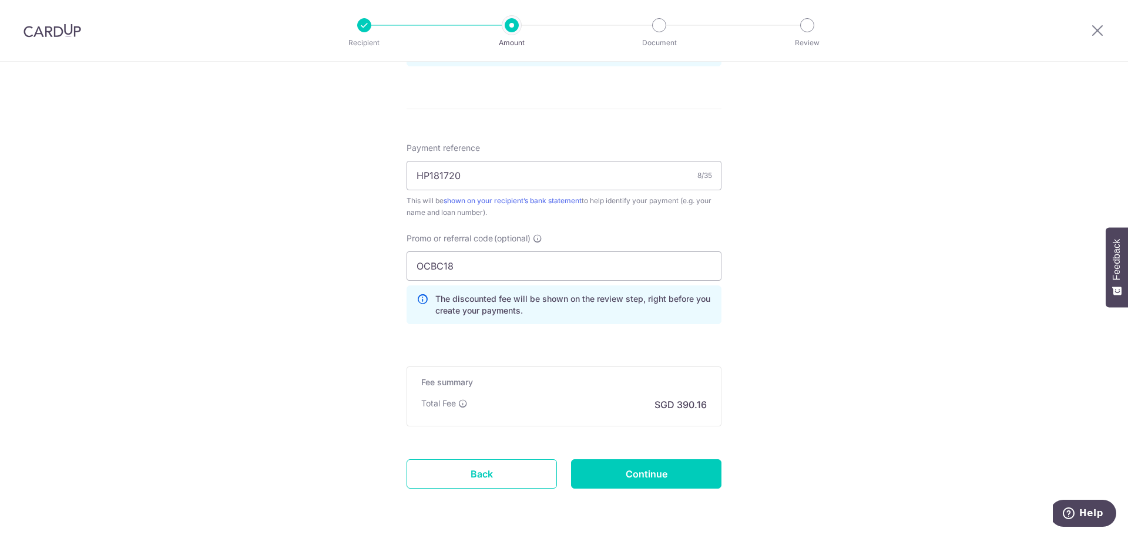
scroll to position [702, 0]
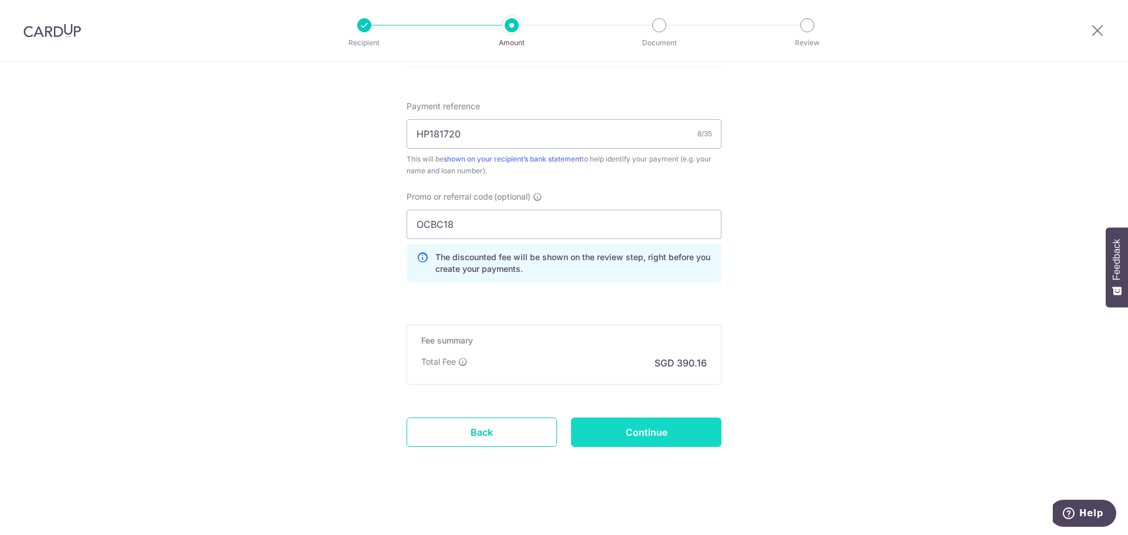
click at [641, 438] on input "Continue" at bounding box center [646, 432] width 150 height 29
type input "Create Schedule"
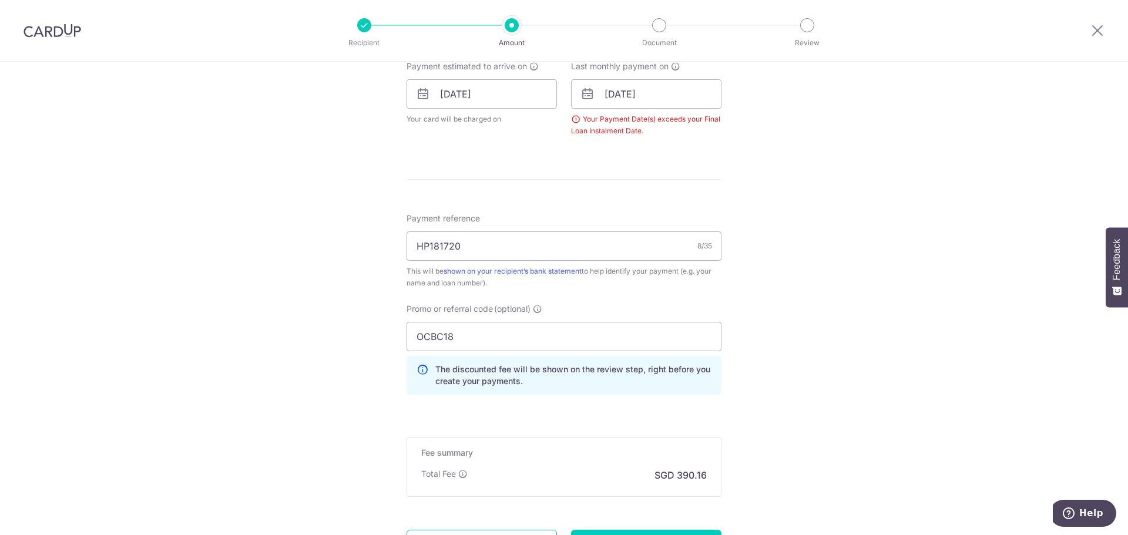
scroll to position [654, 0]
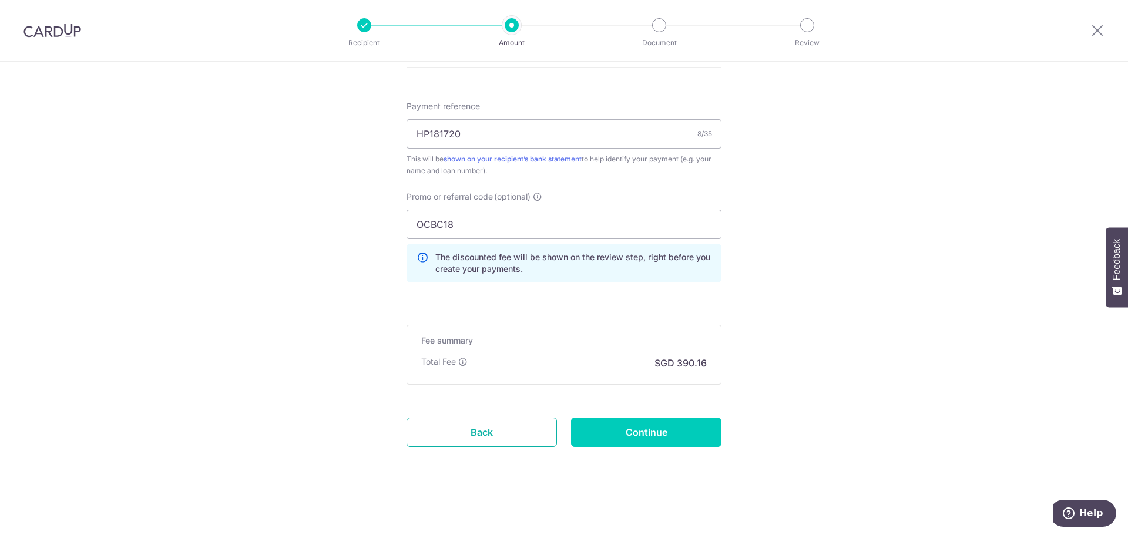
click at [482, 436] on link "Back" at bounding box center [481, 432] width 150 height 29
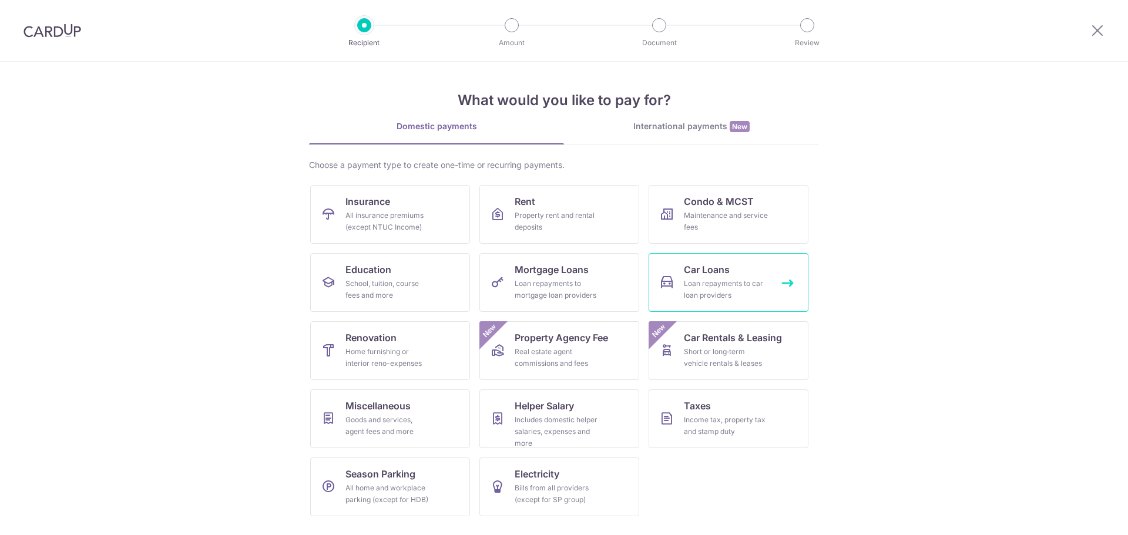
click at [761, 280] on div "Loan repayments to car loan providers" at bounding box center [726, 289] width 85 height 23
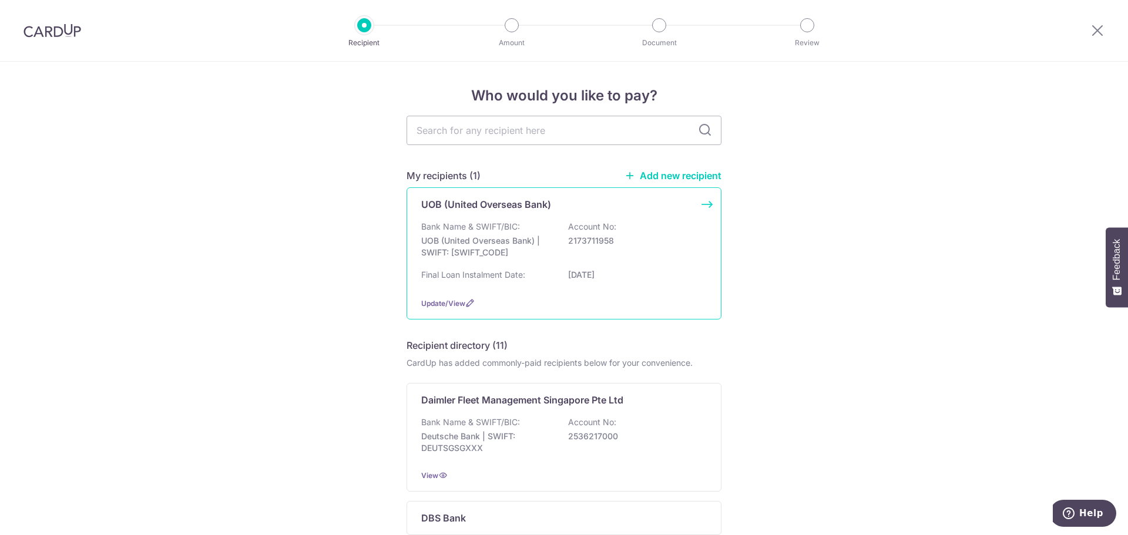
click at [552, 243] on div "Bank Name & SWIFT/BIC: UOB (United Overseas Bank) | SWIFT: UOVBSGSGXXX Account …" at bounding box center [563, 242] width 285 height 43
click at [433, 303] on span "Update/View" at bounding box center [443, 303] width 44 height 9
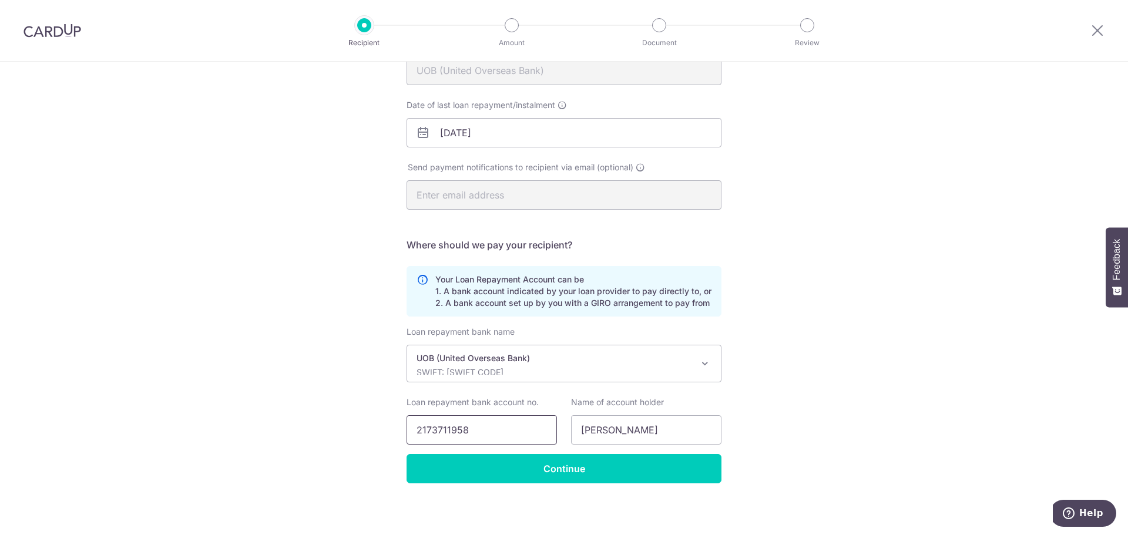
scroll to position [155, 0]
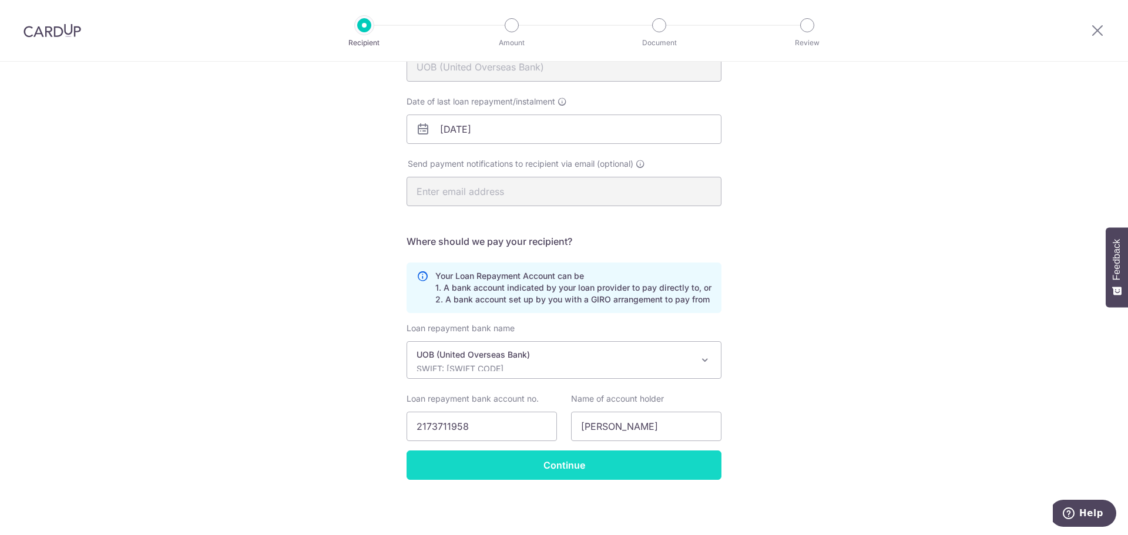
click at [566, 469] on input "Continue" at bounding box center [563, 464] width 315 height 29
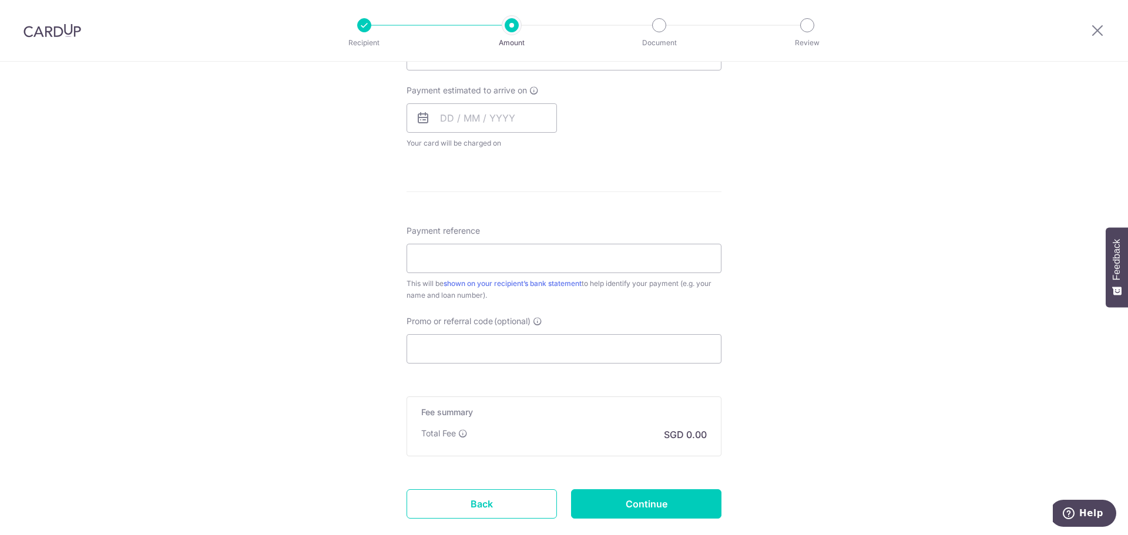
scroll to position [530, 0]
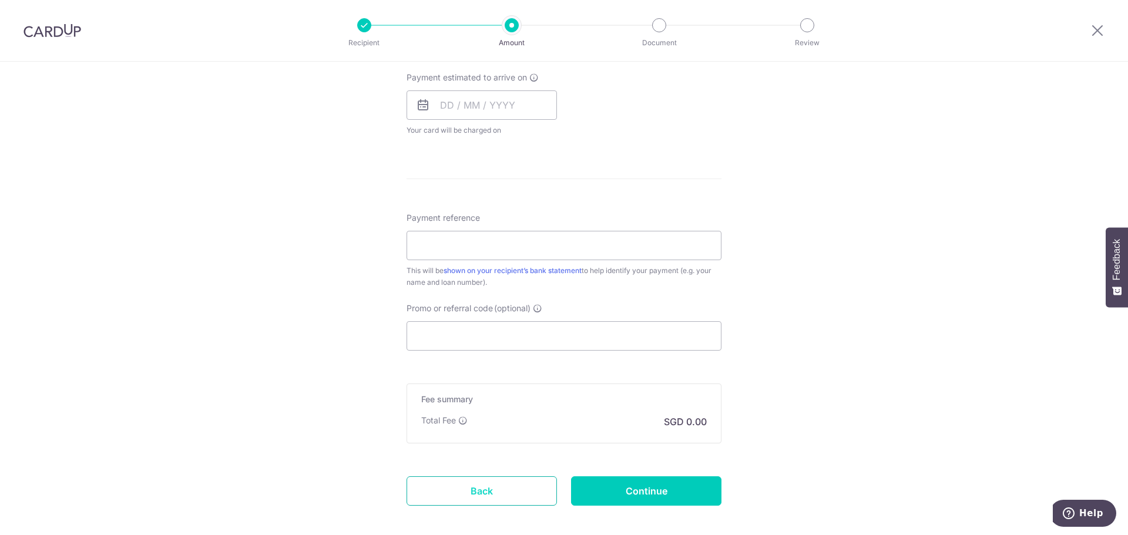
click at [484, 487] on link "Back" at bounding box center [481, 490] width 150 height 29
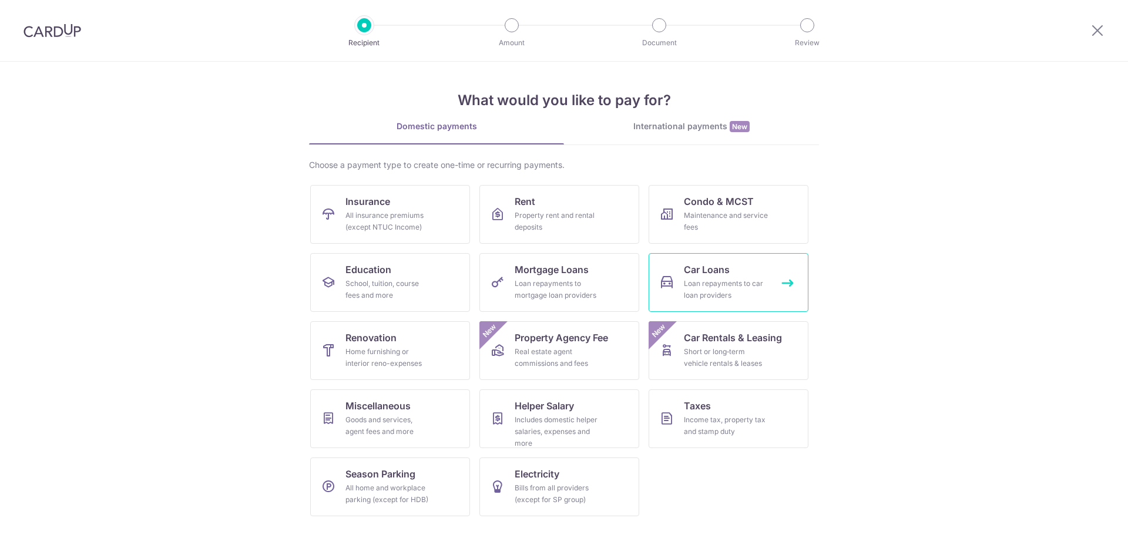
click at [713, 288] on div "Loan repayments to car loan providers" at bounding box center [726, 289] width 85 height 23
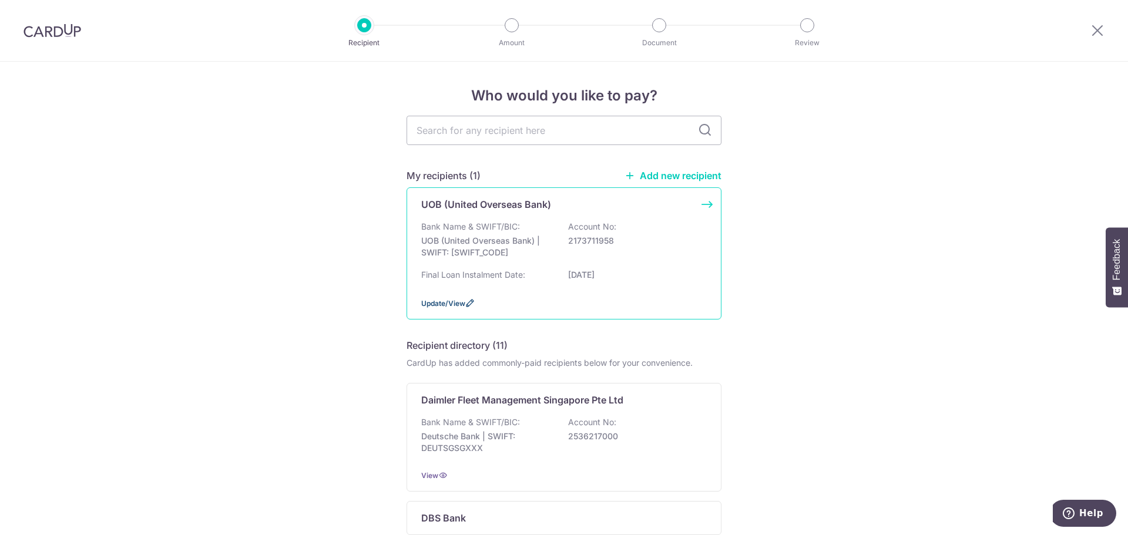
click at [433, 304] on span "Update/View" at bounding box center [443, 303] width 44 height 9
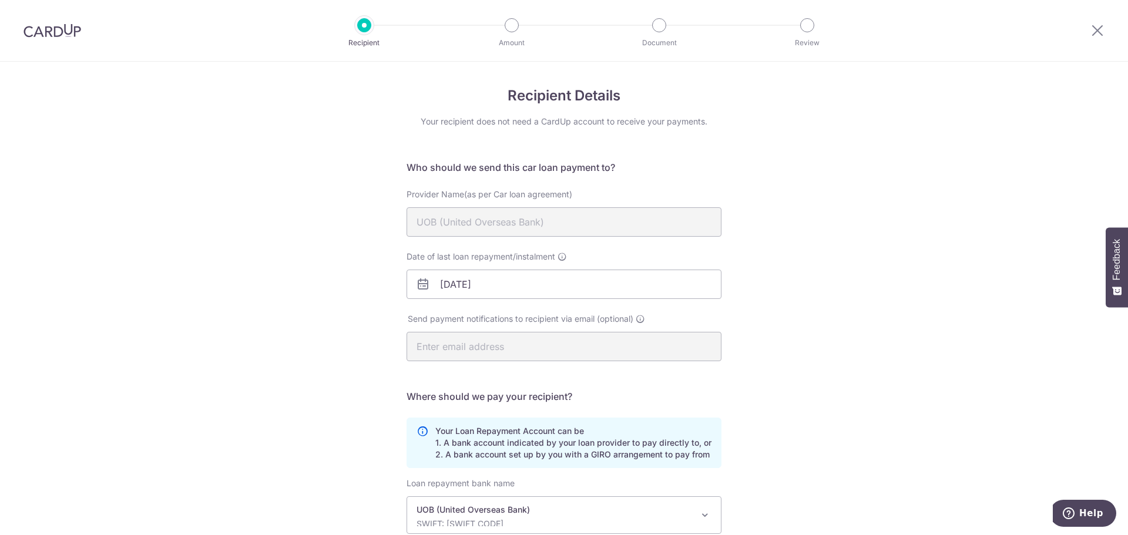
click at [416, 284] on icon at bounding box center [423, 284] width 14 height 14
click at [421, 287] on icon at bounding box center [423, 284] width 14 height 14
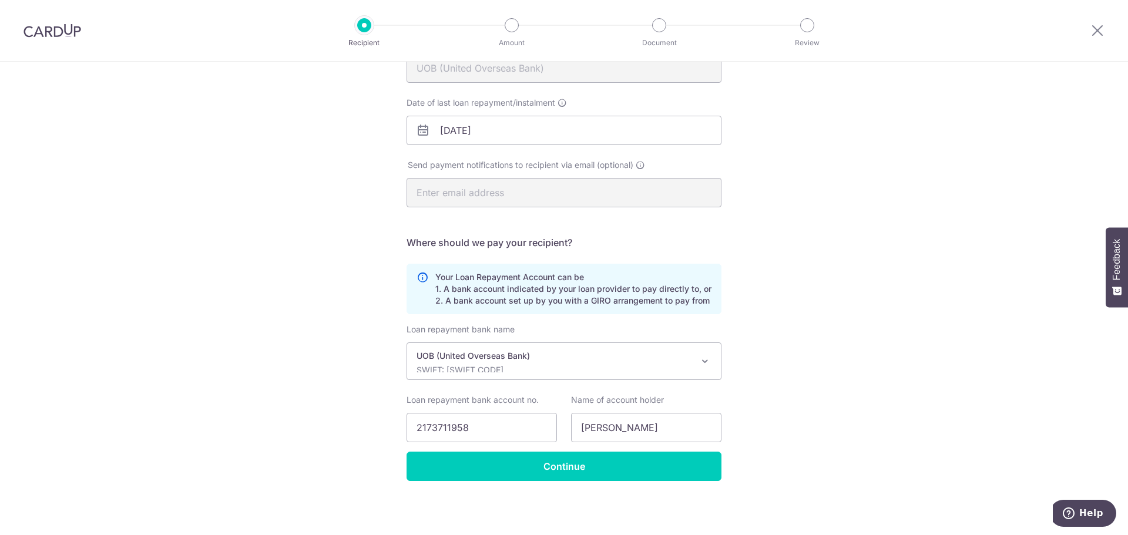
scroll to position [155, 0]
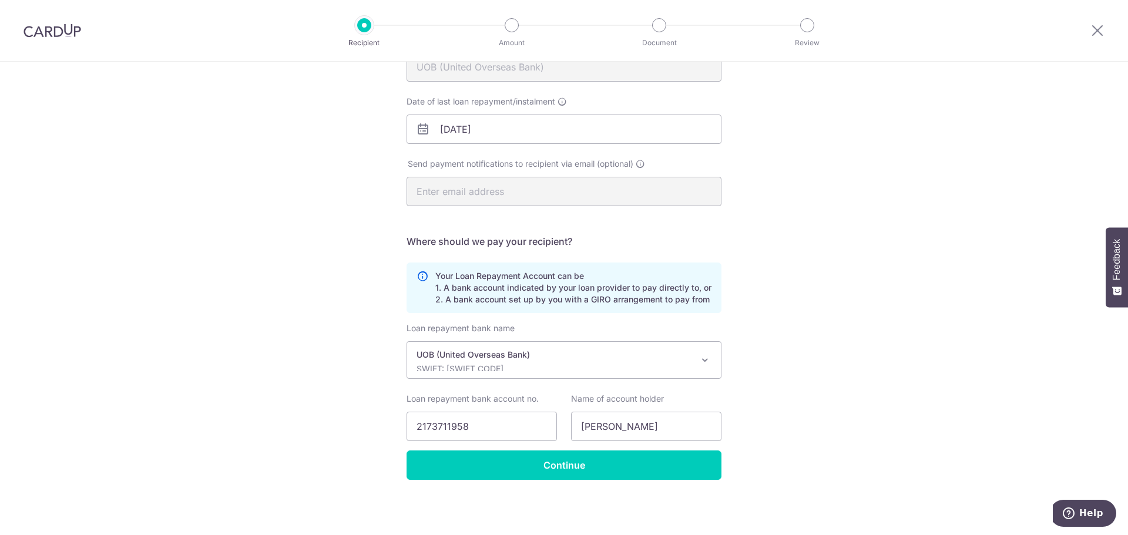
click at [558, 449] on div "Loan repayment bank name UBS AG ANEXT BANK PTE LTD Australia & New Zealand Bank…" at bounding box center [563, 386] width 315 height 128
click at [559, 465] on input "Continue" at bounding box center [563, 464] width 315 height 29
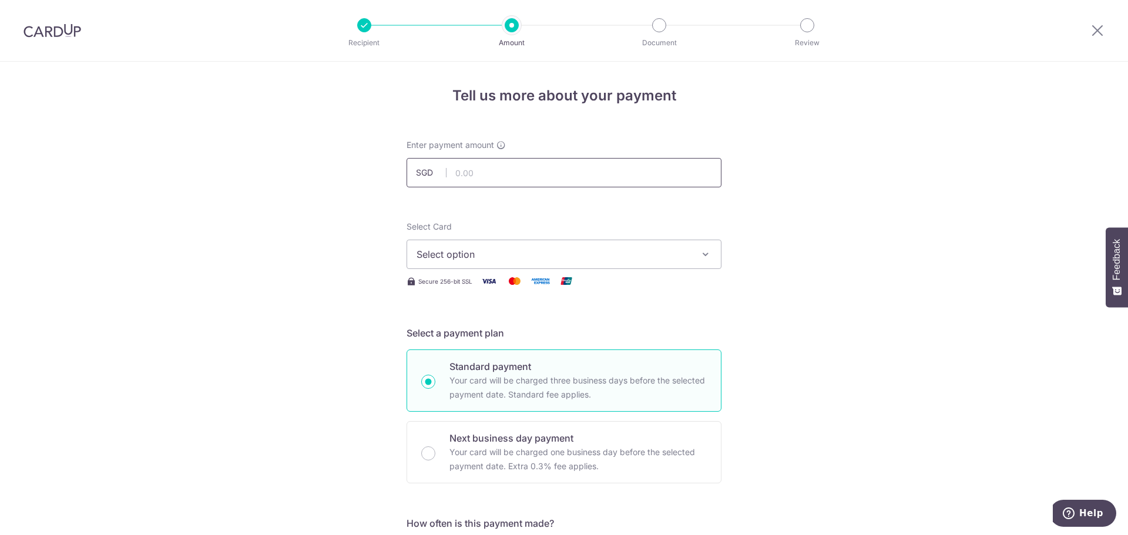
click at [469, 170] on input "text" at bounding box center [563, 172] width 315 height 29
type input "15,006.00"
click at [456, 249] on span "Select option" at bounding box center [553, 254] width 274 height 14
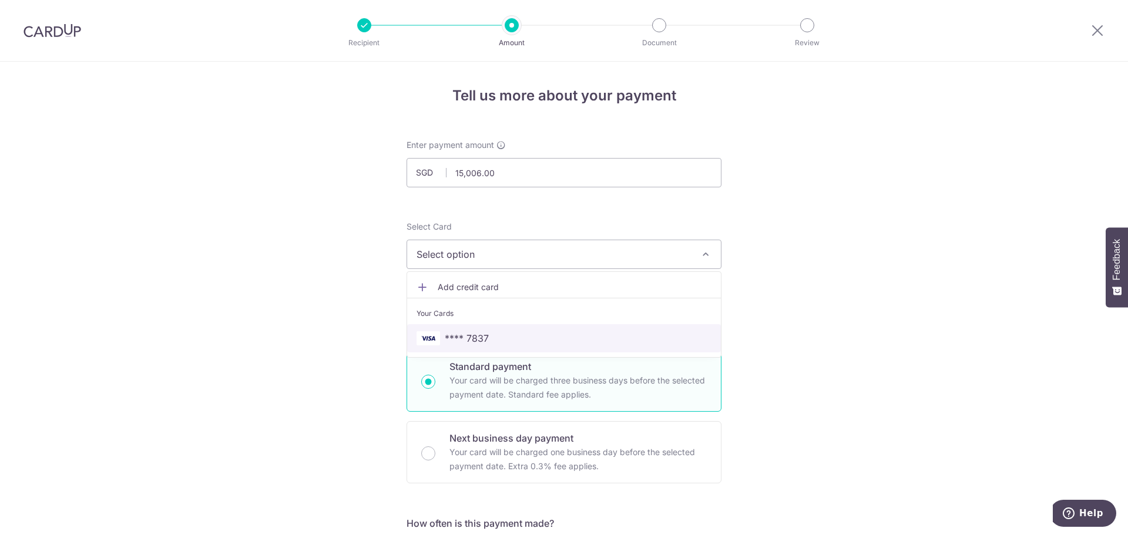
click at [472, 333] on span "**** 7837" at bounding box center [467, 338] width 44 height 14
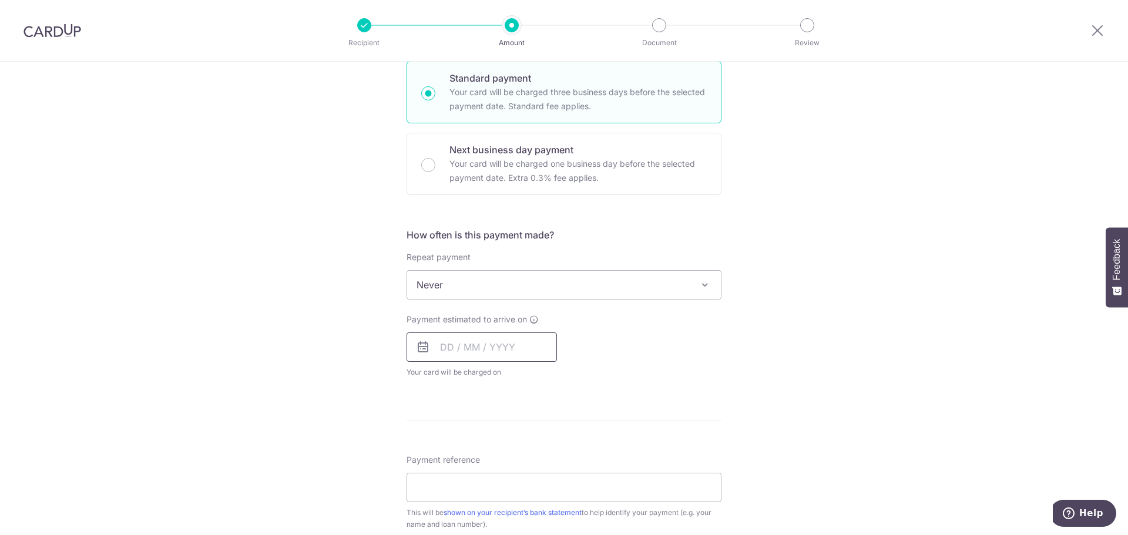
scroll to position [294, 0]
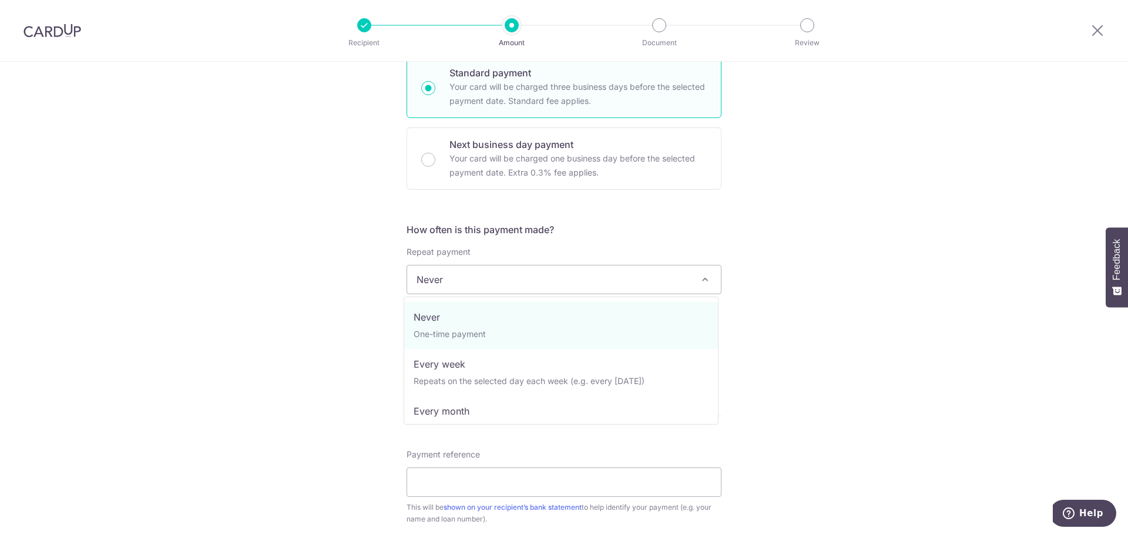
click at [446, 281] on span "Never" at bounding box center [564, 279] width 314 height 28
select select "3"
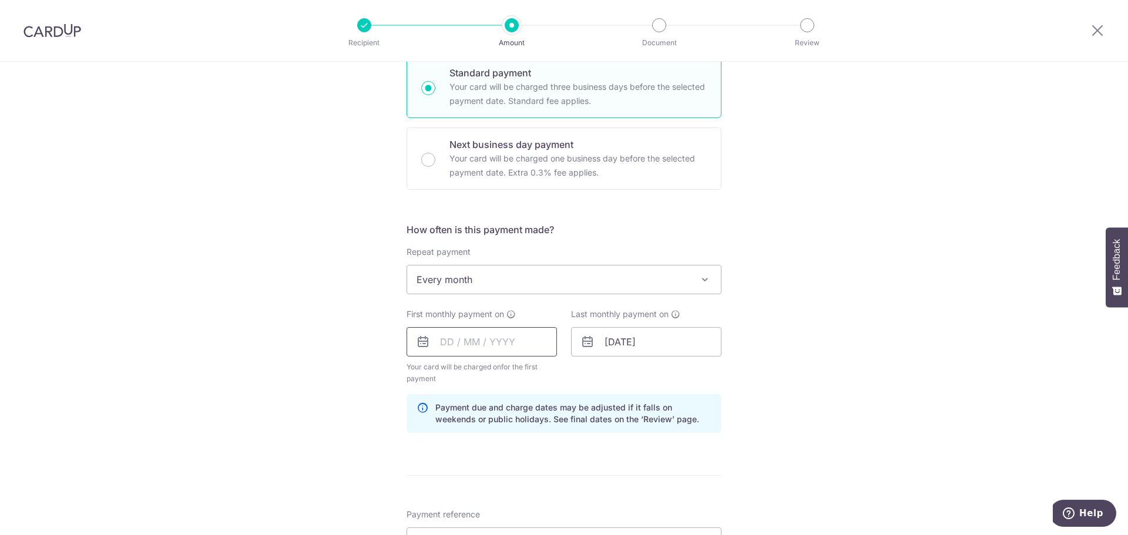
click at [453, 334] on input "text" at bounding box center [481, 341] width 150 height 29
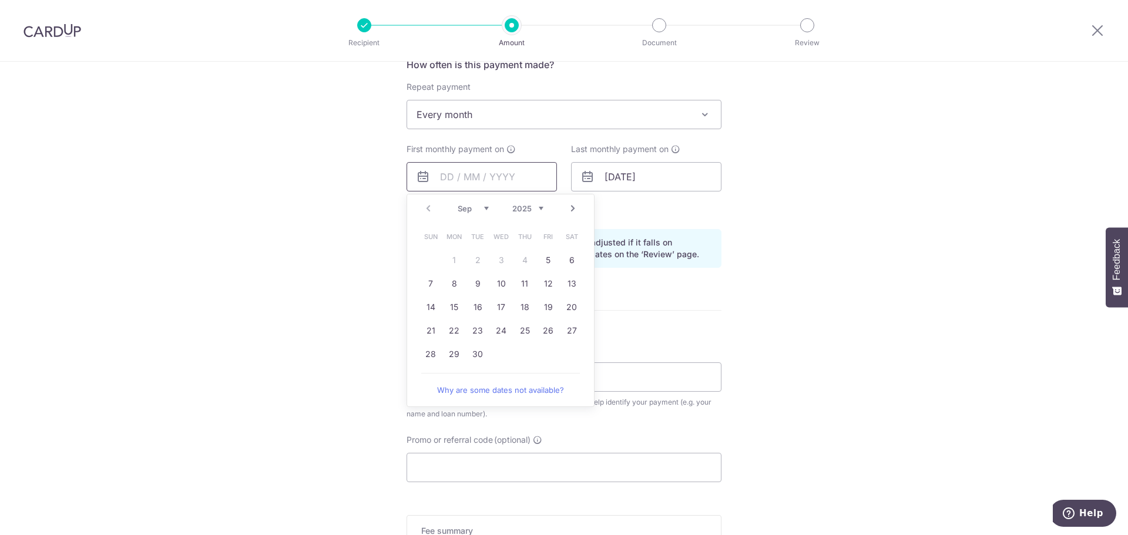
scroll to position [470, 0]
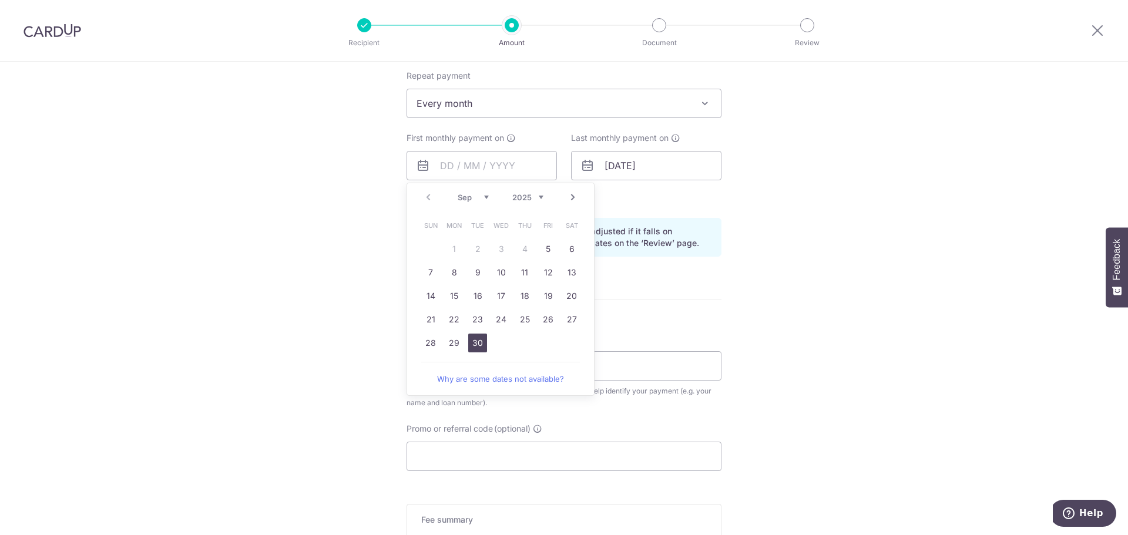
click at [473, 345] on link "30" at bounding box center [477, 343] width 19 height 19
type input "30/09/2025"
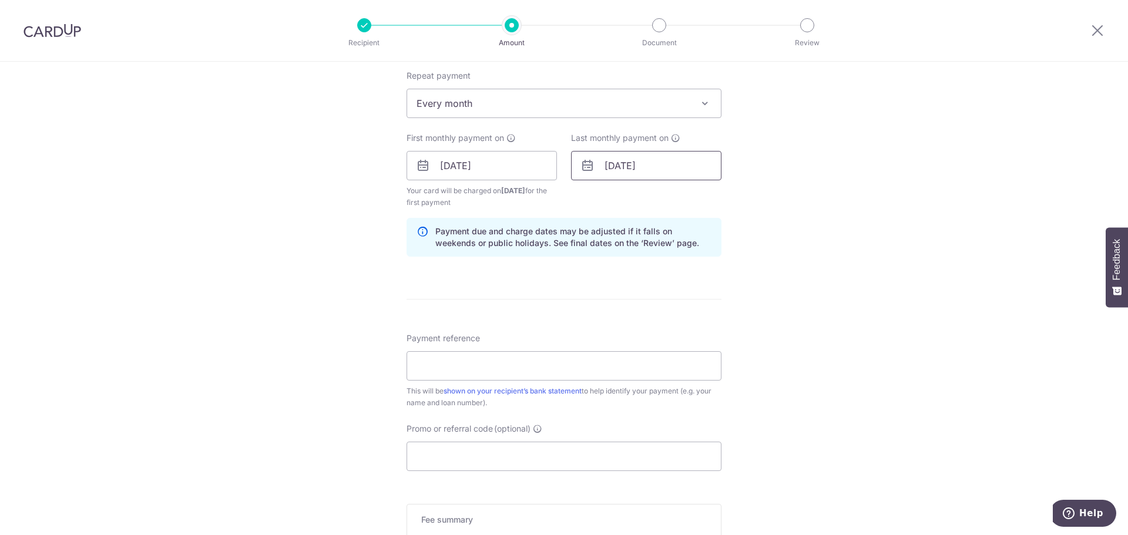
click at [663, 168] on input "[DATE]" at bounding box center [646, 165] width 150 height 29
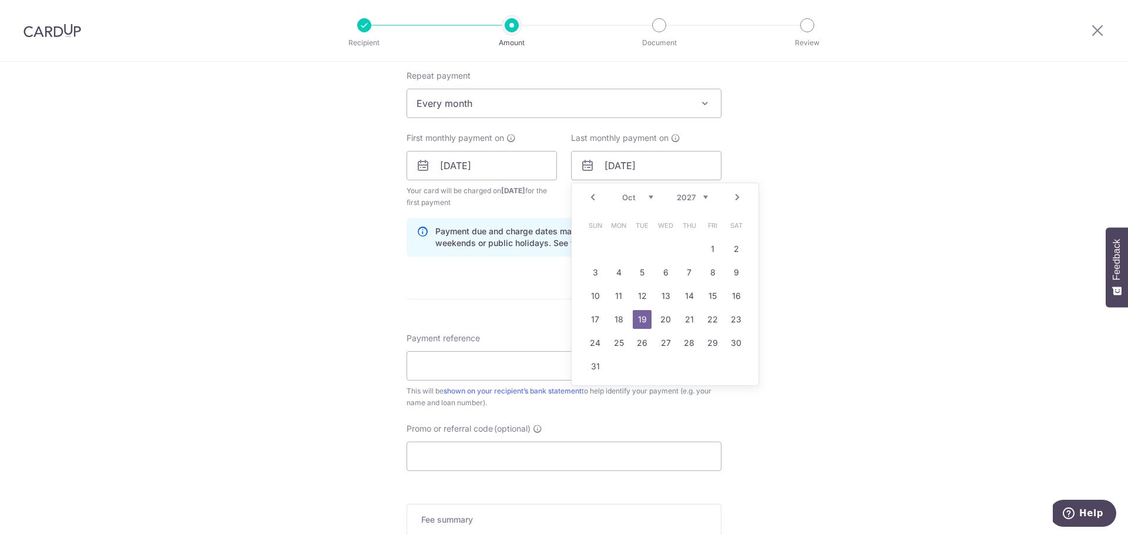
click at [690, 195] on select "2024 2025 2026 2027 2028 2029 2030 2031 2032 2033 2034 2035" at bounding box center [692, 197] width 31 height 9
click at [639, 196] on select "Jan Feb Mar Apr May Jun Jul Aug Sep Oct Nov Dec" at bounding box center [637, 197] width 31 height 9
click at [641, 344] on link "30" at bounding box center [642, 343] width 19 height 19
type input "30/05/2028"
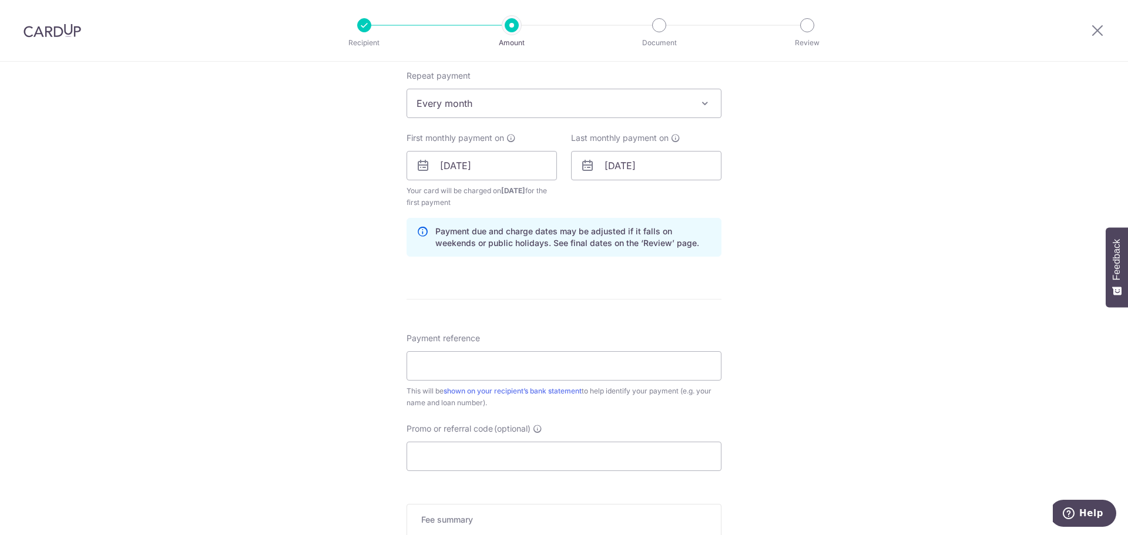
click at [782, 268] on div "Tell us more about your payment Enter payment amount SGD 15,006.00 15006.00 Sel…" at bounding box center [564, 153] width 1128 height 1122
click at [473, 361] on input "Payment reference" at bounding box center [563, 365] width 315 height 29
paste input "HP181720"
type input "HP181720"
click at [740, 408] on div "Tell us more about your payment Enter payment amount SGD 15,006.00 15006.00 Sel…" at bounding box center [564, 153] width 1128 height 1122
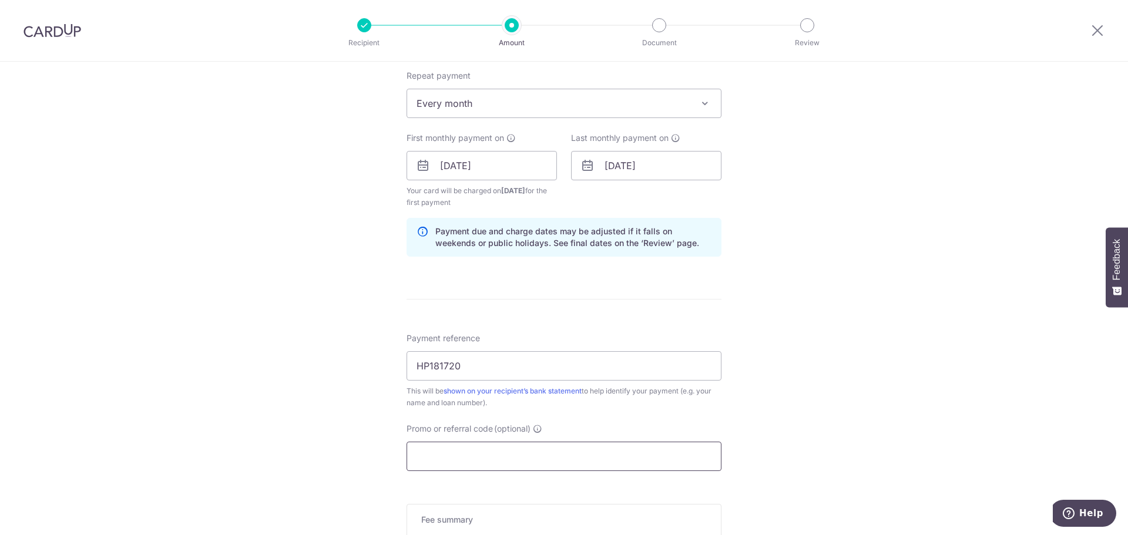
click at [482, 446] on input "Promo or referral code (optional)" at bounding box center [563, 456] width 315 height 29
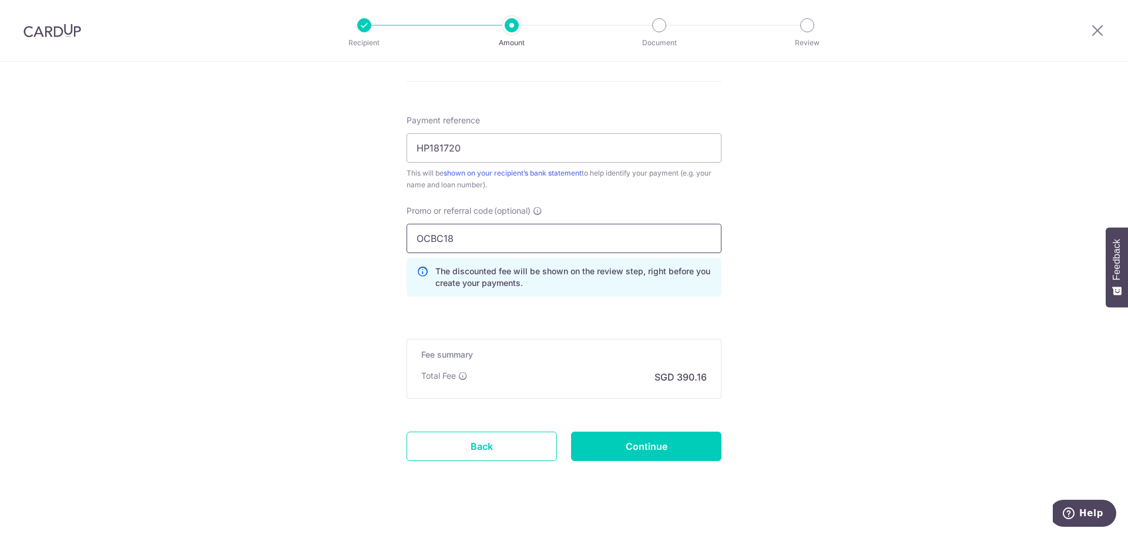
scroll to position [702, 0]
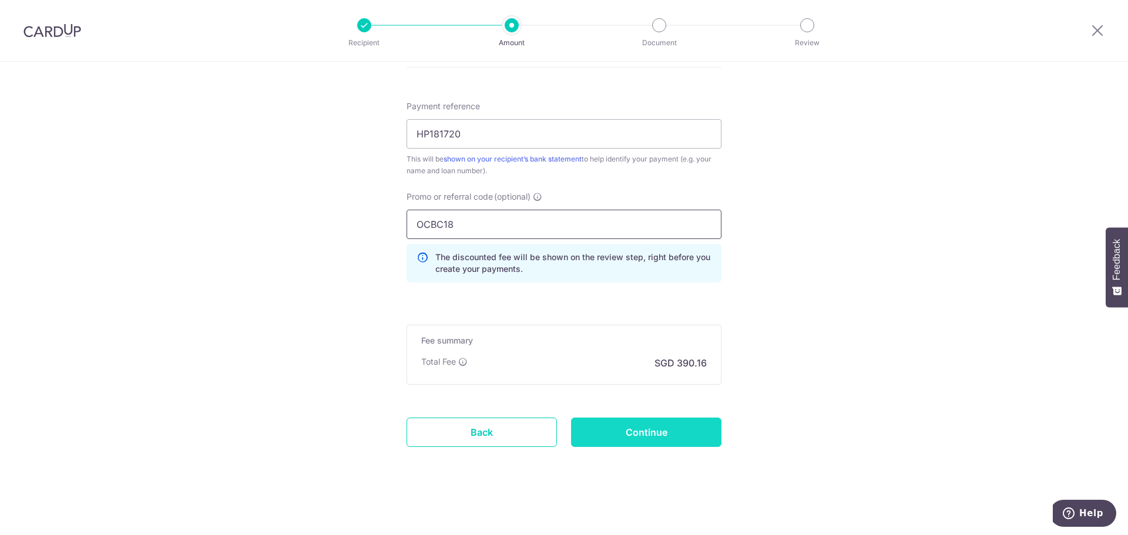
type input "OCBC18"
click at [641, 425] on input "Continue" at bounding box center [646, 432] width 150 height 29
type input "Create Schedule"
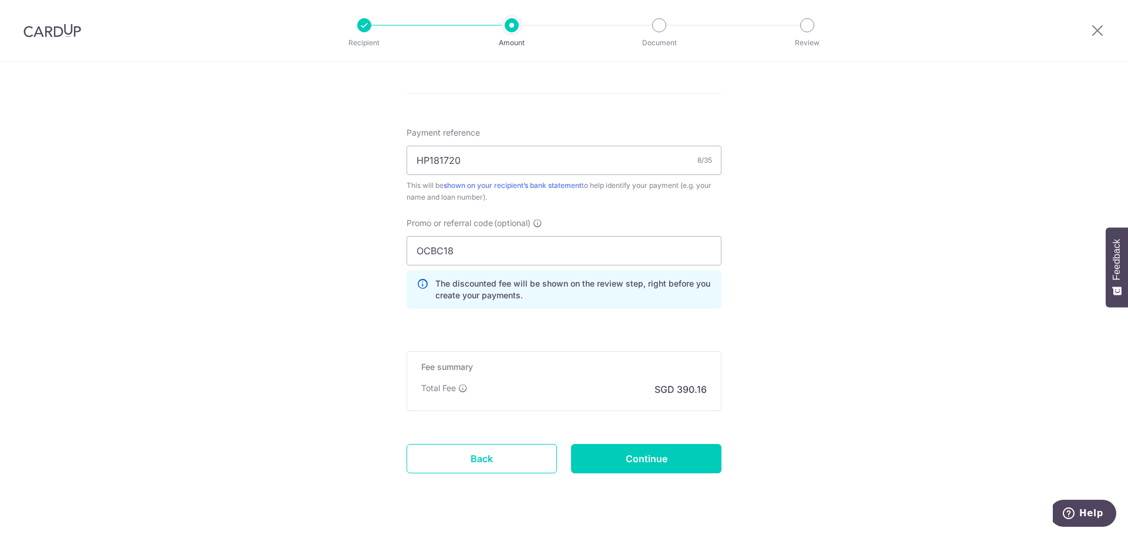
scroll to position [654, 0]
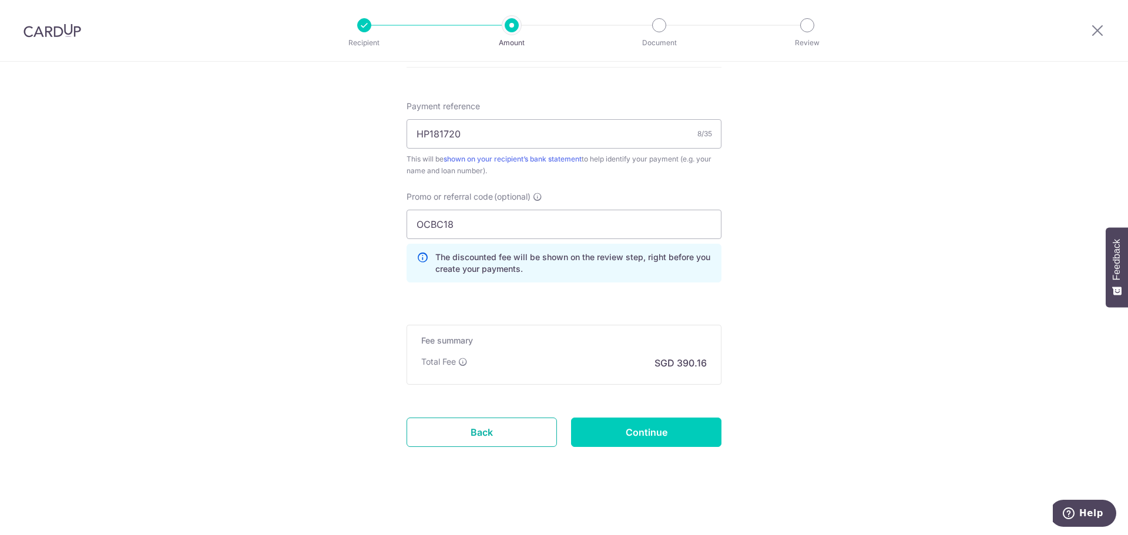
click at [484, 437] on link "Back" at bounding box center [481, 432] width 150 height 29
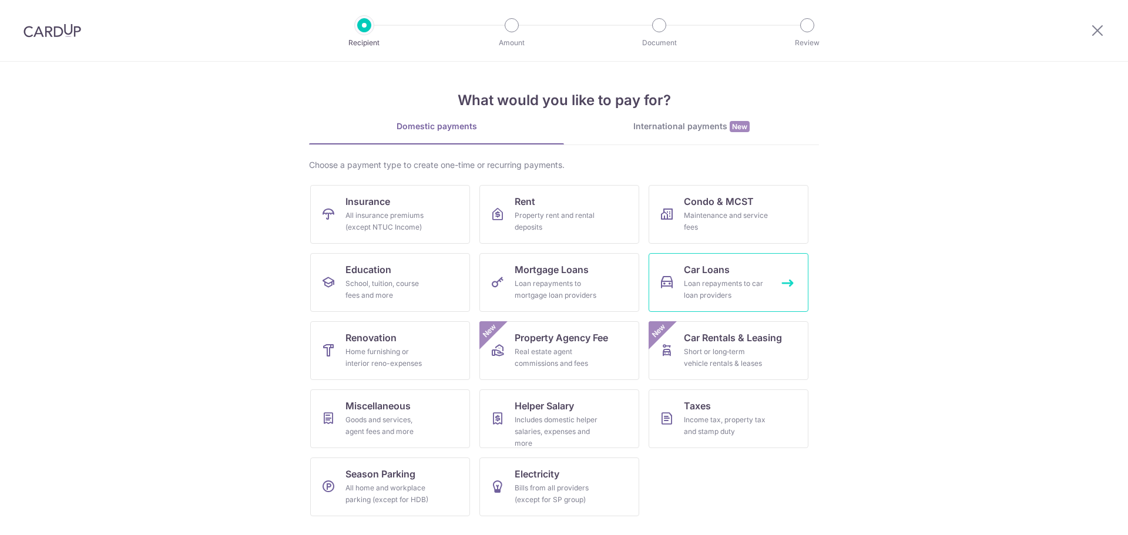
click at [756, 295] on div "Loan repayments to car loan providers" at bounding box center [726, 289] width 85 height 23
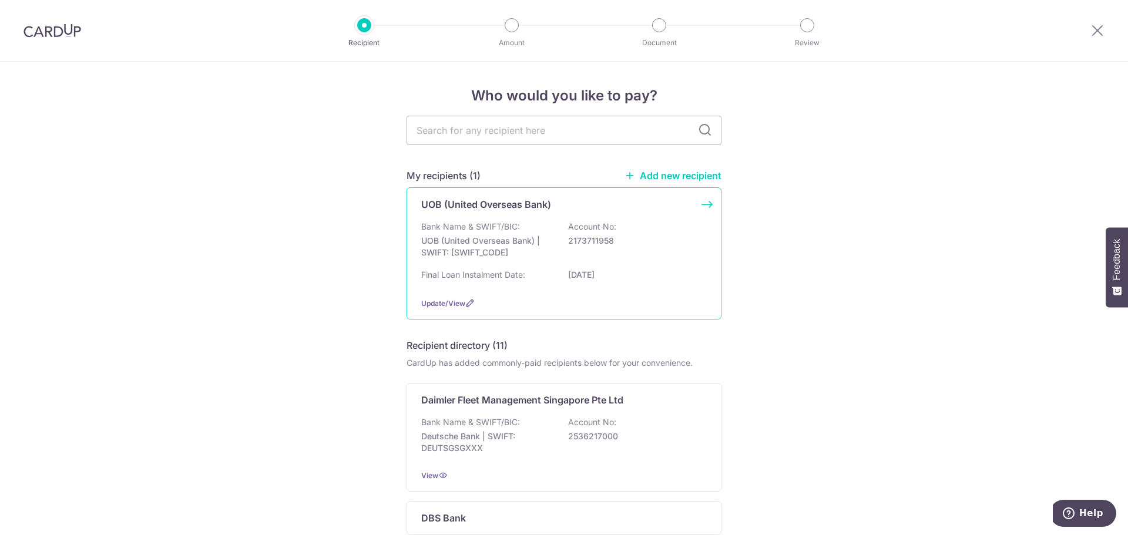
click at [708, 204] on div "UOB (United Overseas Bank) Bank Name & SWIFT/BIC: UOB (United Overseas Bank) | …" at bounding box center [563, 253] width 315 height 132
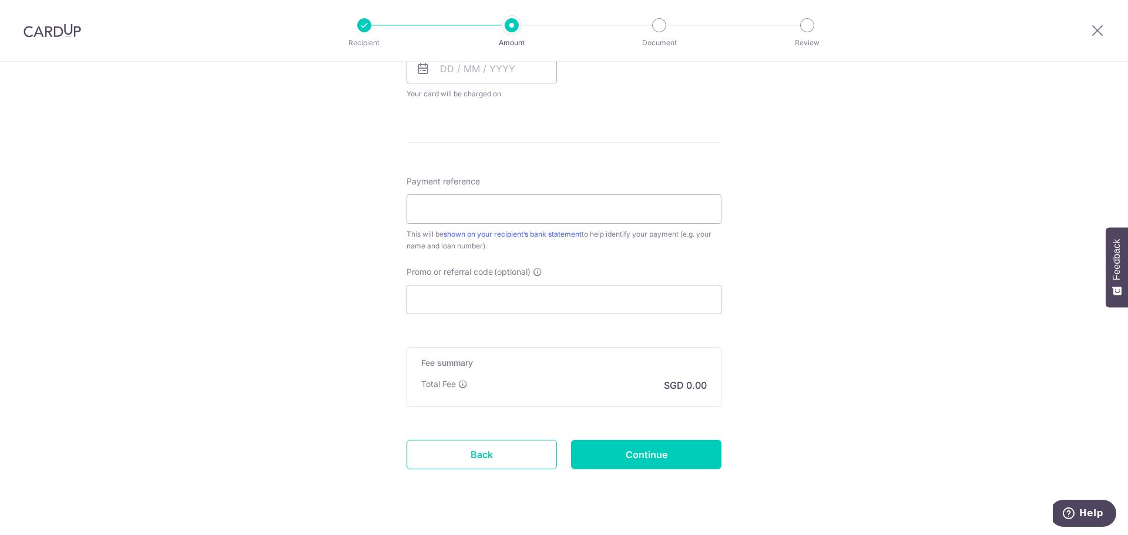
scroll to position [587, 0]
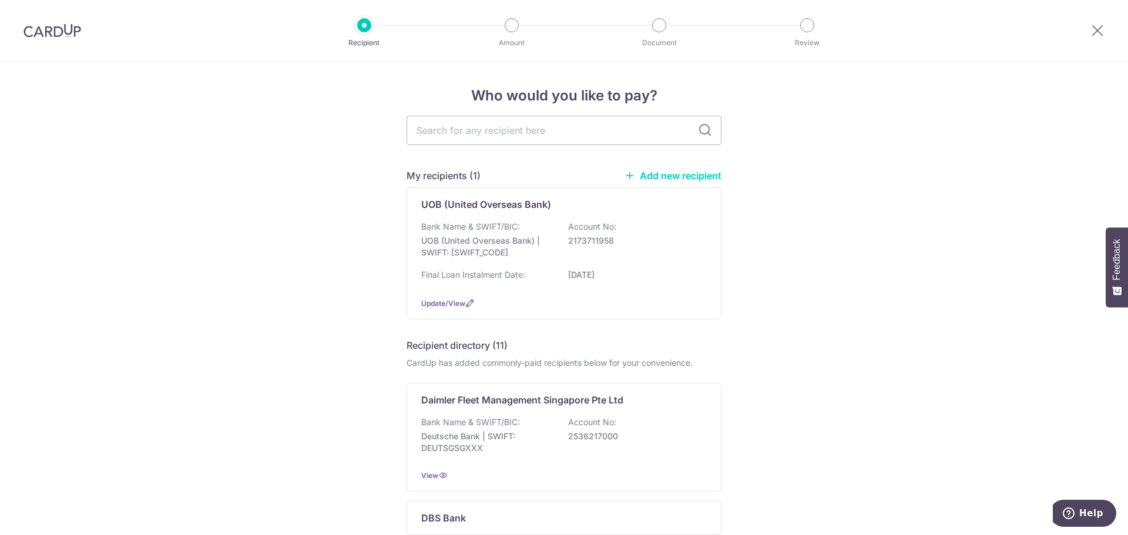
click at [680, 176] on link "Add new recipient" at bounding box center [672, 176] width 97 height 12
click at [460, 304] on span "Update/View" at bounding box center [443, 303] width 44 height 9
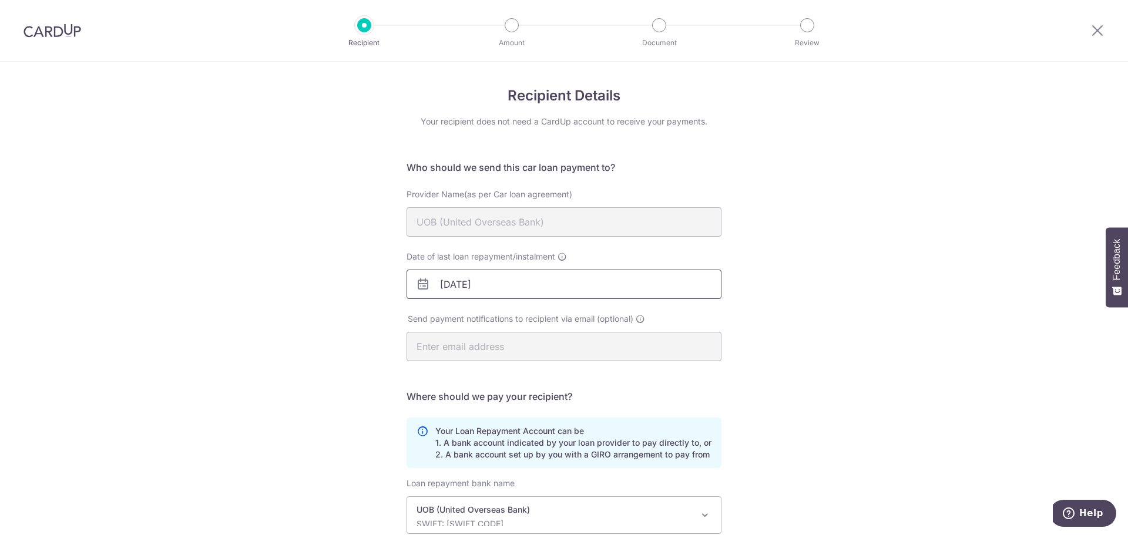
click at [485, 283] on input "[DATE]" at bounding box center [563, 284] width 315 height 29
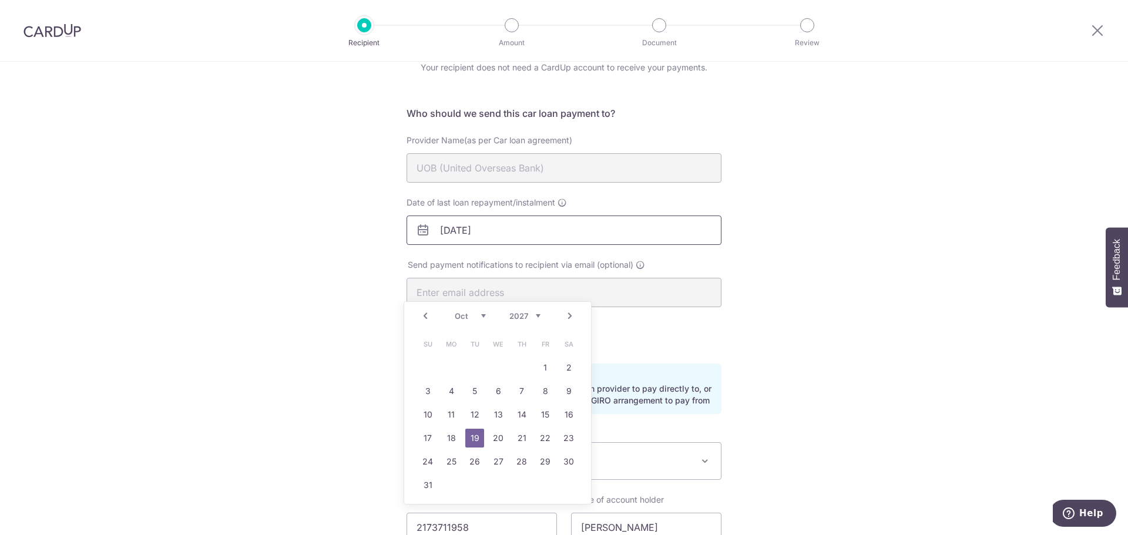
scroll to position [155, 0]
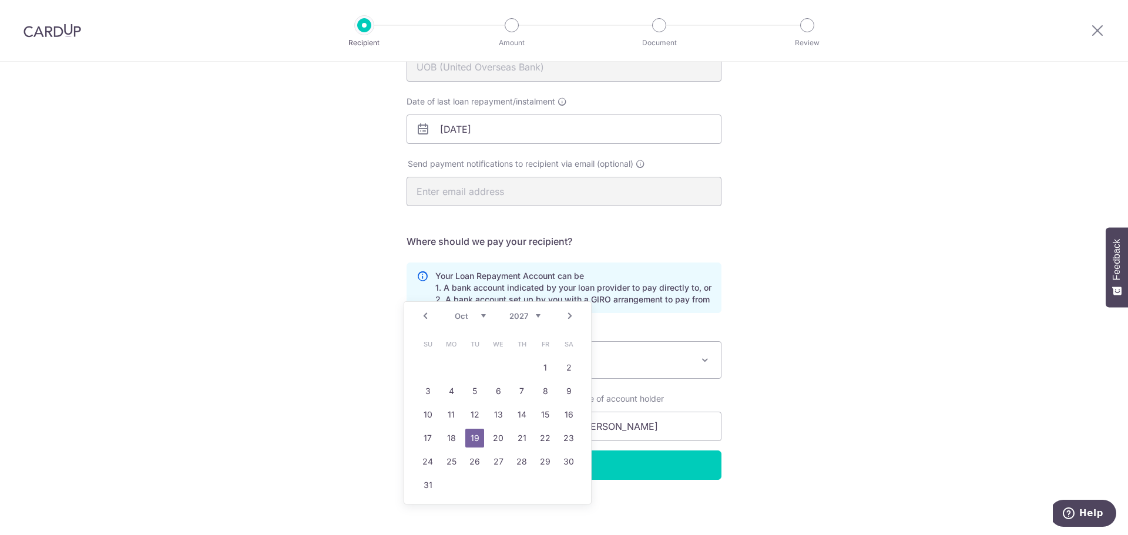
click at [797, 275] on div "Recipient Details Your recipient does not need a CardUp account to receive your…" at bounding box center [564, 221] width 1128 height 628
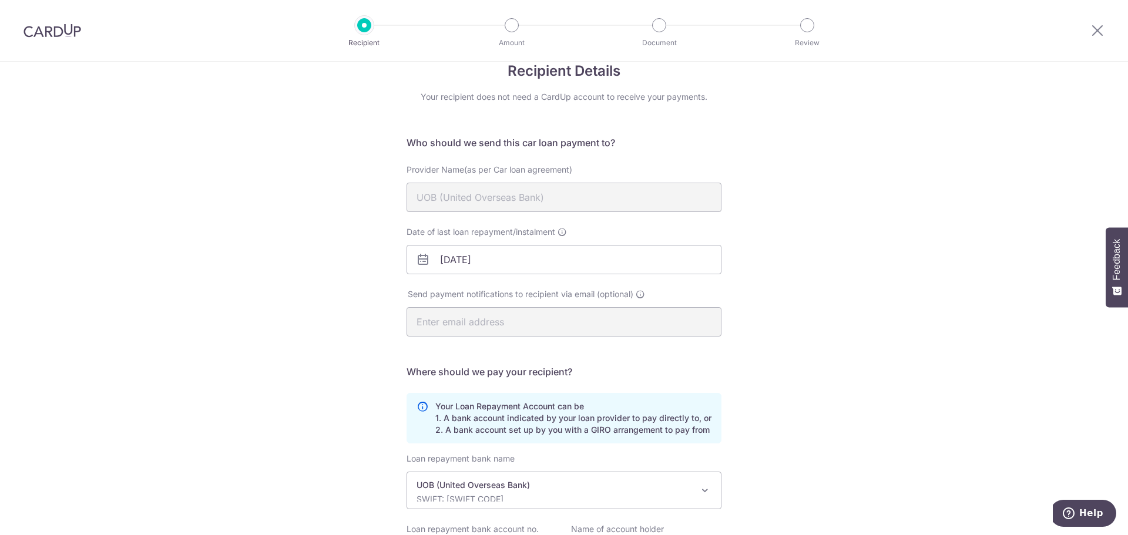
scroll to position [0, 0]
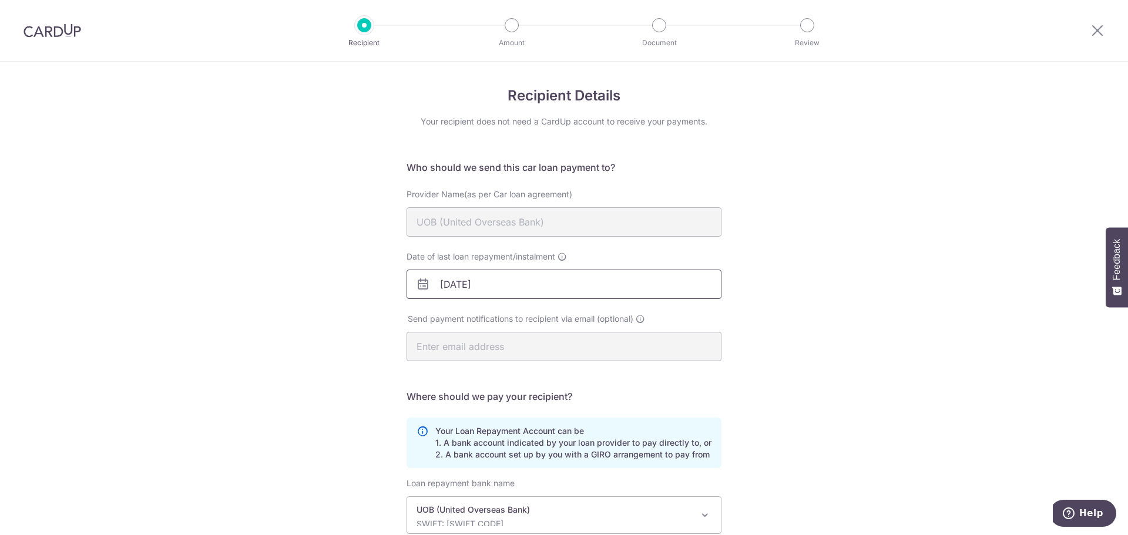
click at [452, 286] on input "19/10/2027" at bounding box center [563, 284] width 315 height 29
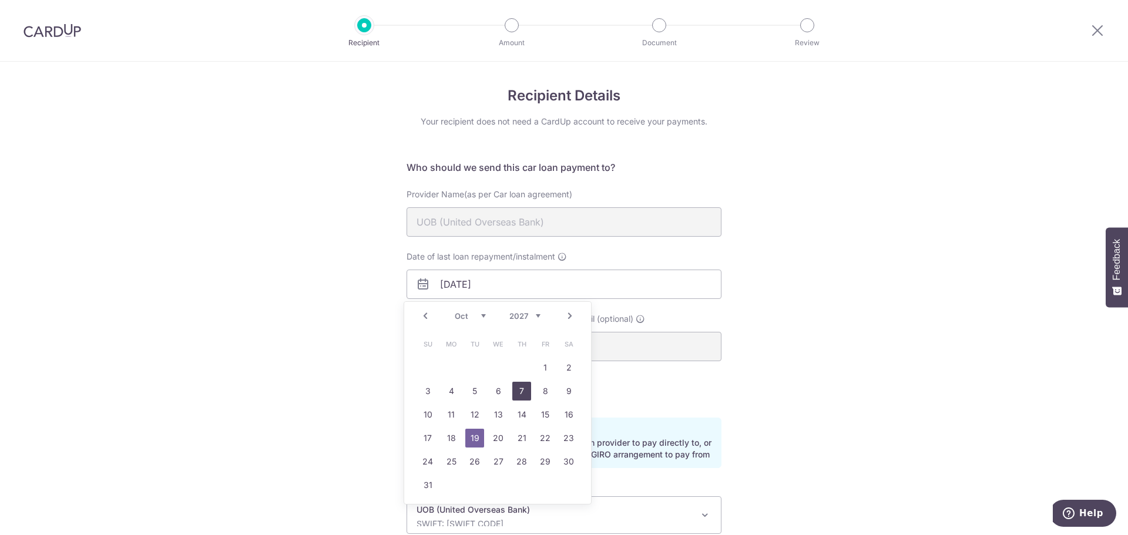
click at [516, 396] on link "7" at bounding box center [521, 391] width 19 height 19
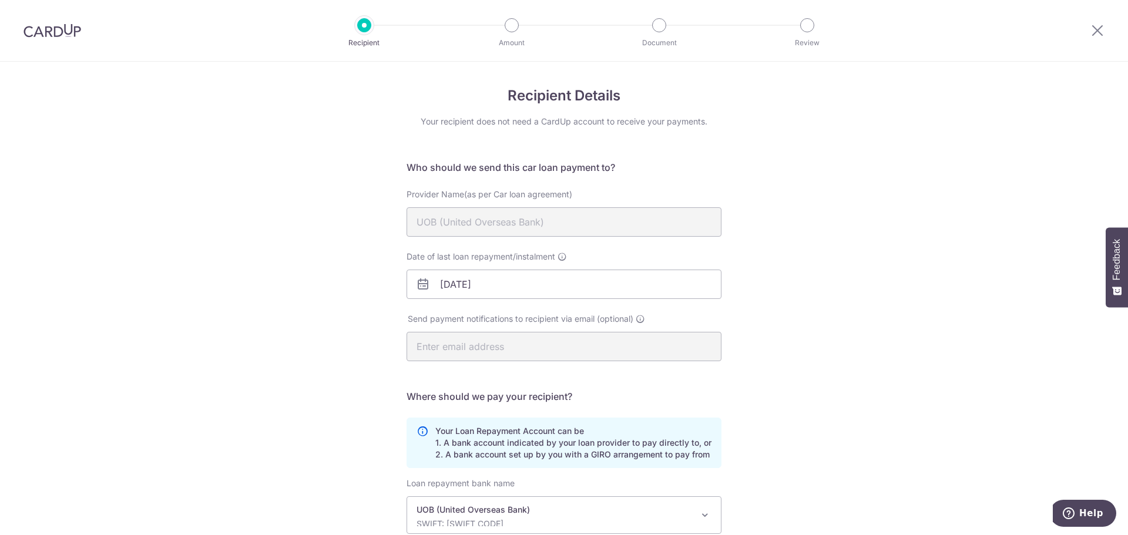
click at [541, 445] on p "Your Loan Repayment Account can be 1. A bank account indicated by your loan pro…" at bounding box center [573, 442] width 276 height 35
click at [455, 291] on input "07/10/2027" at bounding box center [563, 284] width 315 height 29
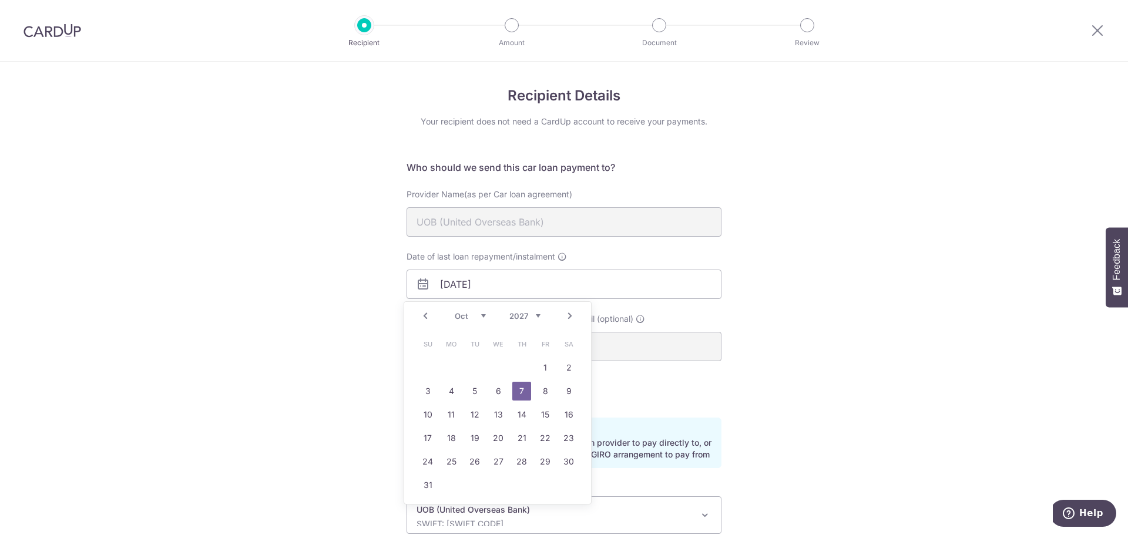
click at [530, 312] on select "2025 2026 2027 2028 2029 2030 2031 2032 2033 2034 2035 2036 2037" at bounding box center [524, 315] width 31 height 9
click at [446, 317] on div "Prev Next Jan Feb Mar Apr May Jun Jul Aug Sep Oct Nov Dec 2025 2026 2027 2028 2…" at bounding box center [497, 316] width 187 height 28
click at [459, 315] on select "Jan Feb Mar Apr May Jun Jul Aug Sep Oct Nov Dec" at bounding box center [470, 315] width 31 height 9
click at [479, 462] on link "30" at bounding box center [474, 461] width 19 height 19
type input "30/05/2028"
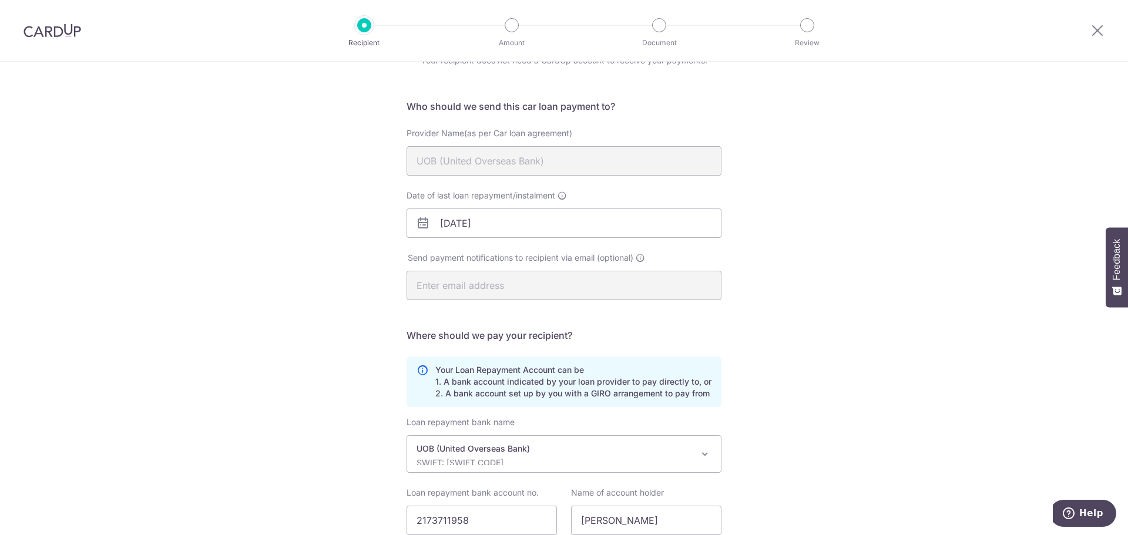
scroll to position [155, 0]
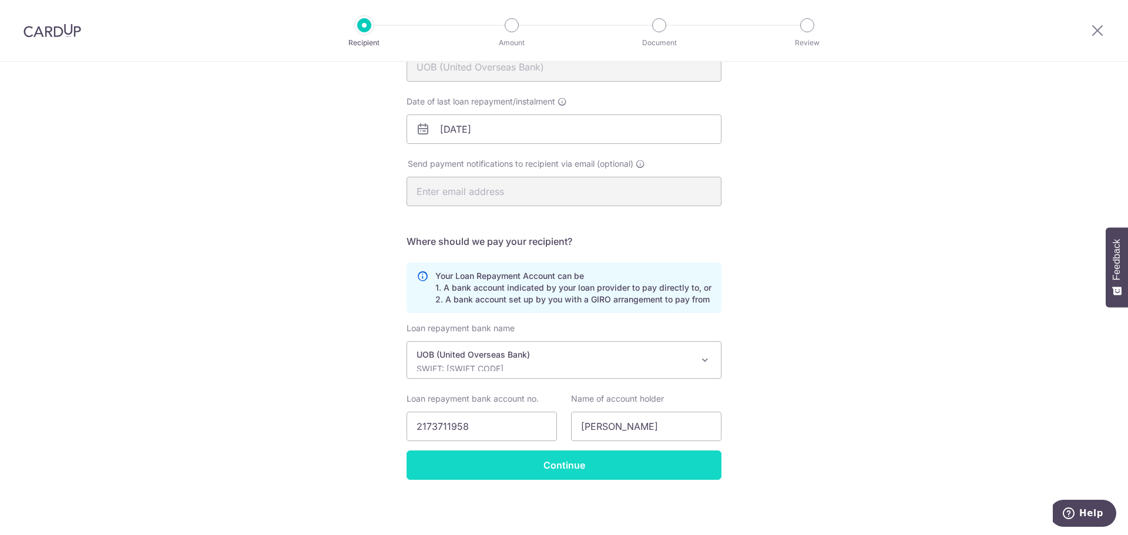
click at [566, 467] on input "Continue" at bounding box center [563, 464] width 315 height 29
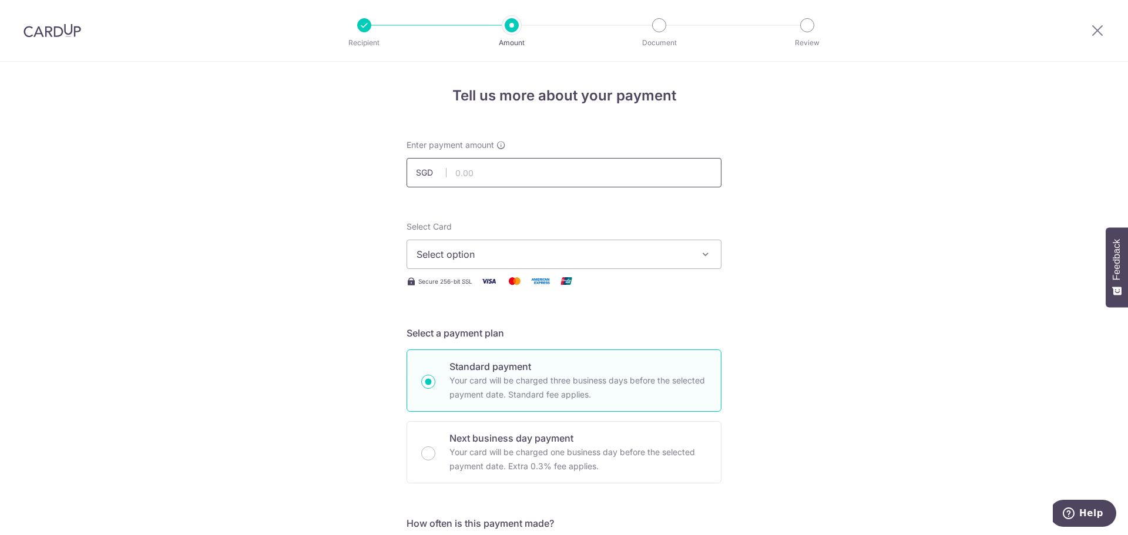
click at [480, 177] on input "text" at bounding box center [563, 172] width 315 height 29
type input "15,006.00"
click at [490, 258] on span "Select option" at bounding box center [553, 254] width 274 height 14
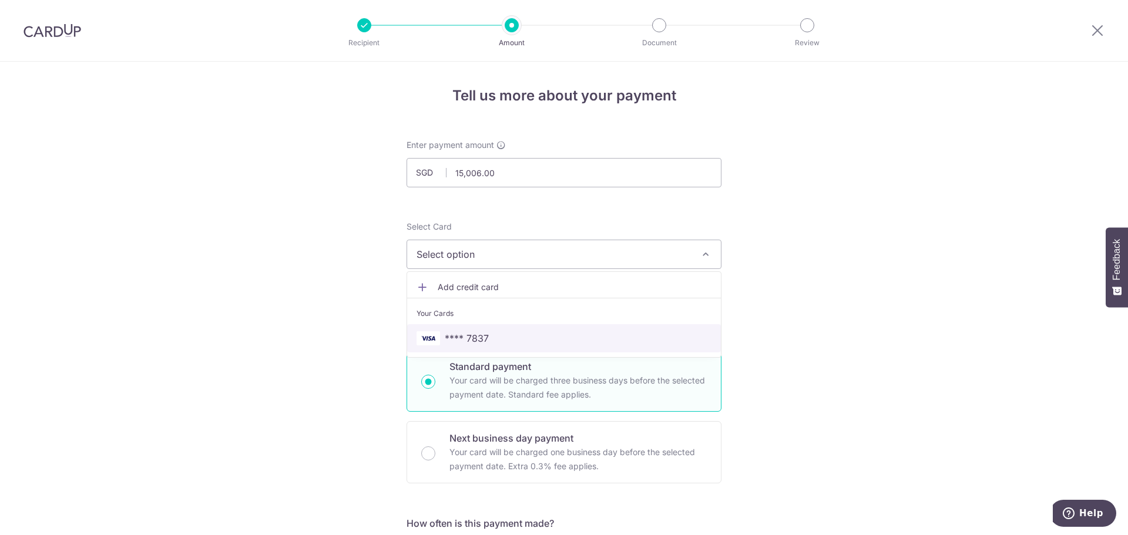
drag, startPoint x: 487, startPoint y: 338, endPoint x: 522, endPoint y: 339, distance: 34.7
click at [487, 338] on span "**** 7837" at bounding box center [563, 338] width 295 height 14
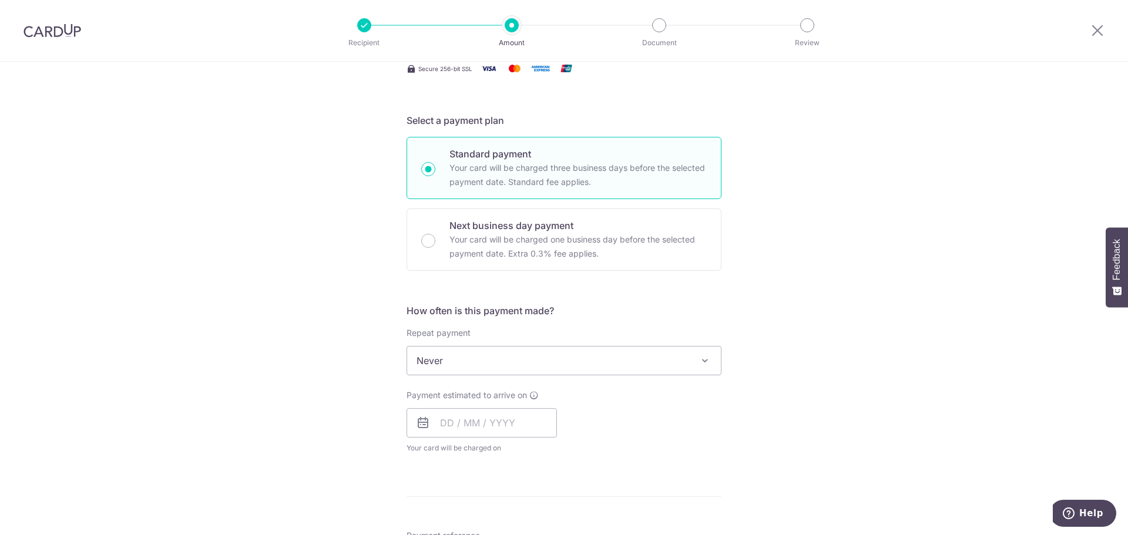
scroll to position [235, 0]
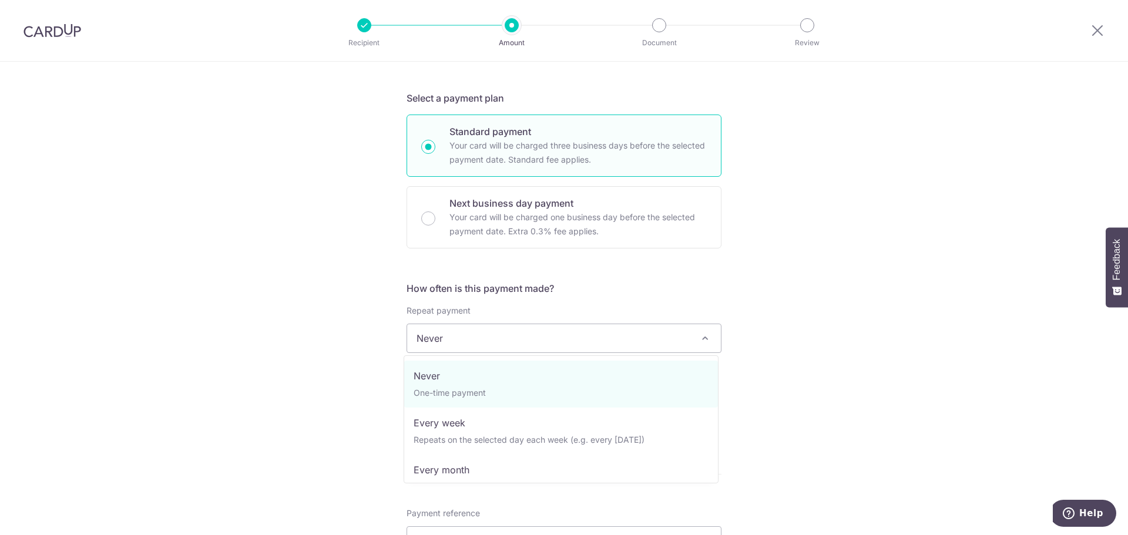
click at [476, 338] on span "Never" at bounding box center [564, 338] width 314 height 28
select select "3"
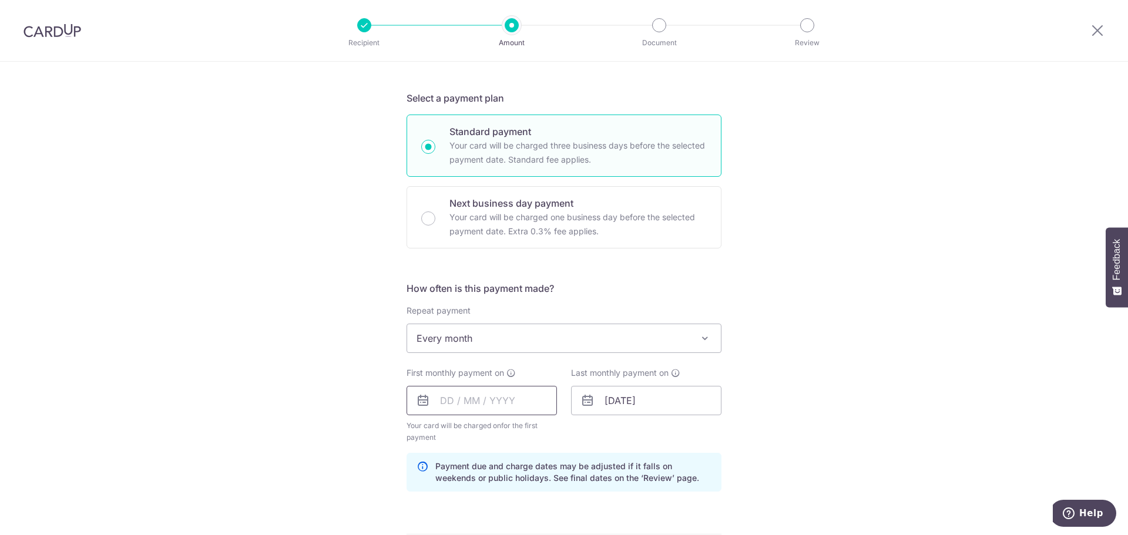
click at [502, 404] on input "text" at bounding box center [481, 400] width 150 height 29
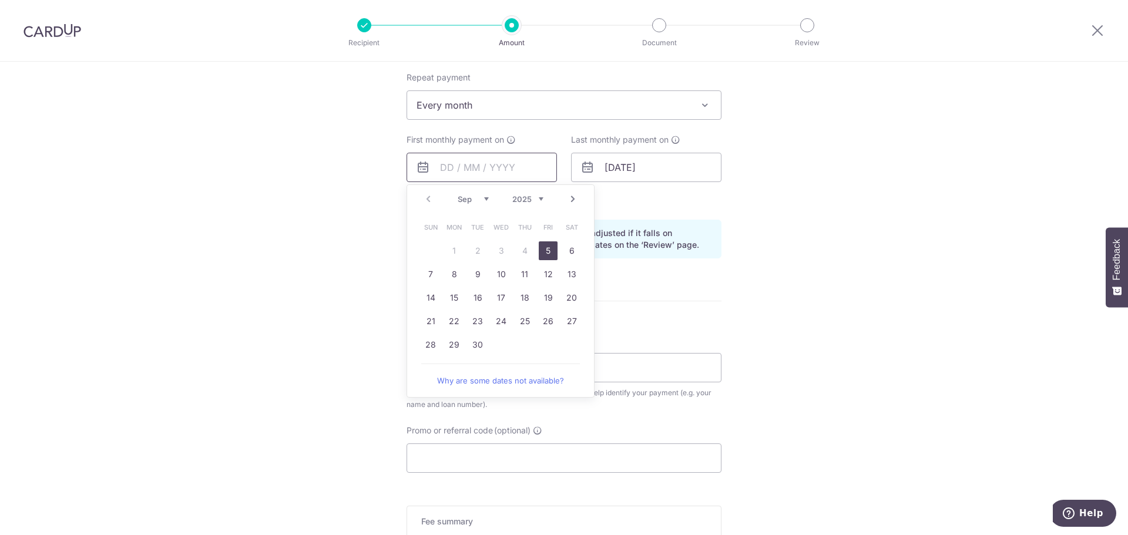
scroll to position [470, 0]
click at [473, 343] on link "30" at bounding box center [477, 343] width 19 height 19
type input "[DATE]"
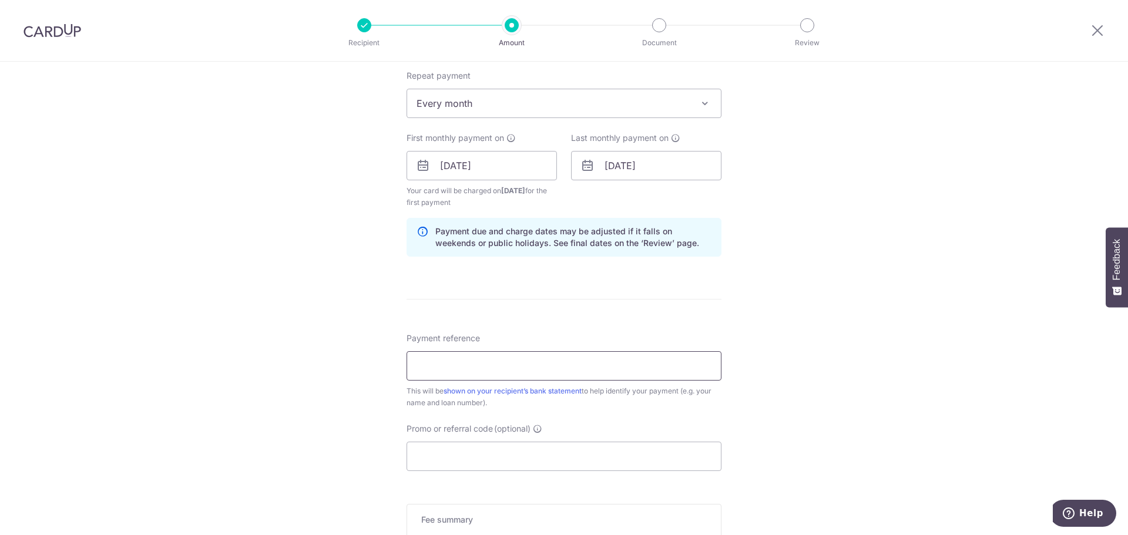
click at [504, 376] on input "Payment reference" at bounding box center [563, 365] width 315 height 29
drag, startPoint x: 474, startPoint y: 372, endPoint x: 425, endPoint y: 373, distance: 49.3
click at [375, 372] on div "Tell us more about your payment Enter payment amount SGD 15,006.00 15006.00 Sel…" at bounding box center [564, 153] width 1128 height 1122
paste input "17"
type input "HP181720"
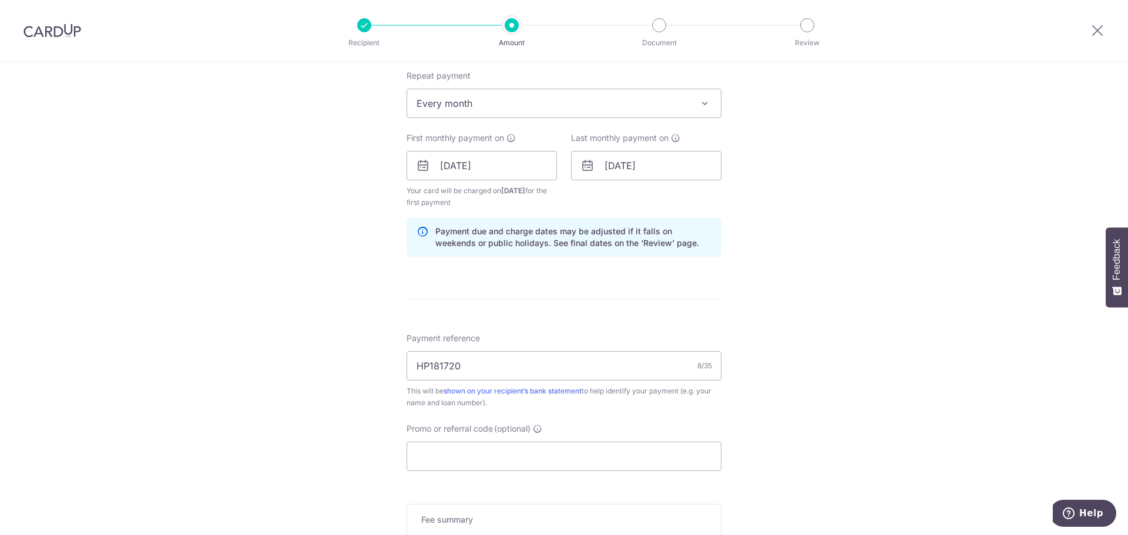
click at [826, 371] on div "Tell us more about your payment Enter payment amount SGD 15,006.00 15006.00 Sel…" at bounding box center [564, 153] width 1128 height 1122
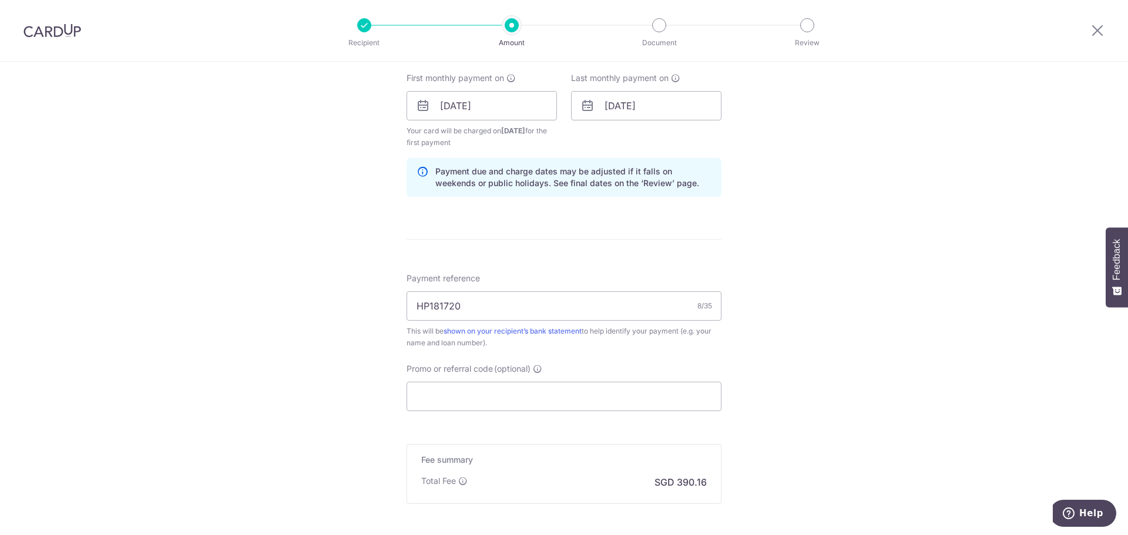
scroll to position [646, 0]
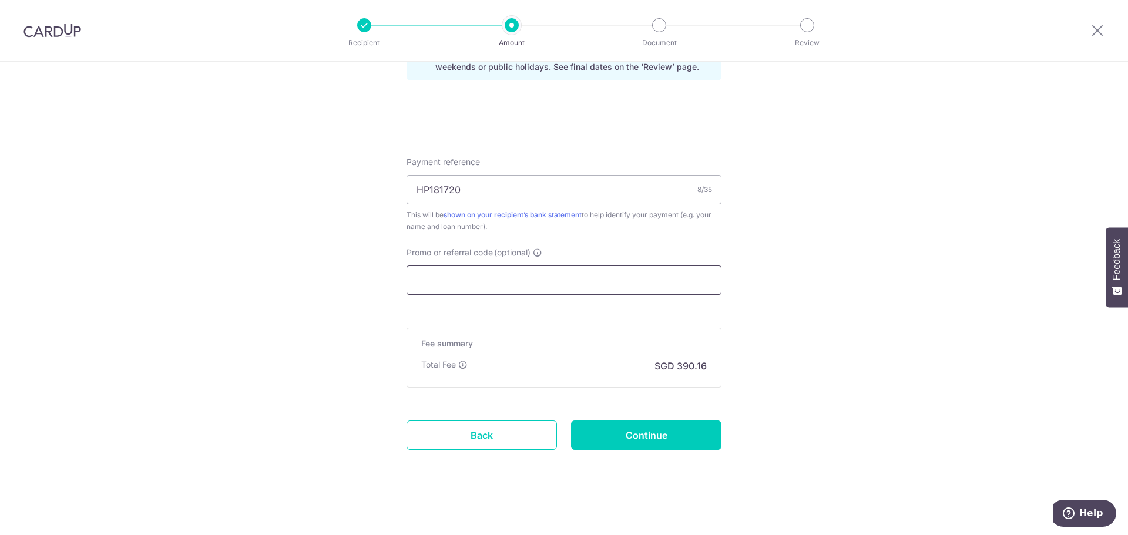
click at [510, 285] on input "Promo or referral code (optional)" at bounding box center [563, 279] width 315 height 29
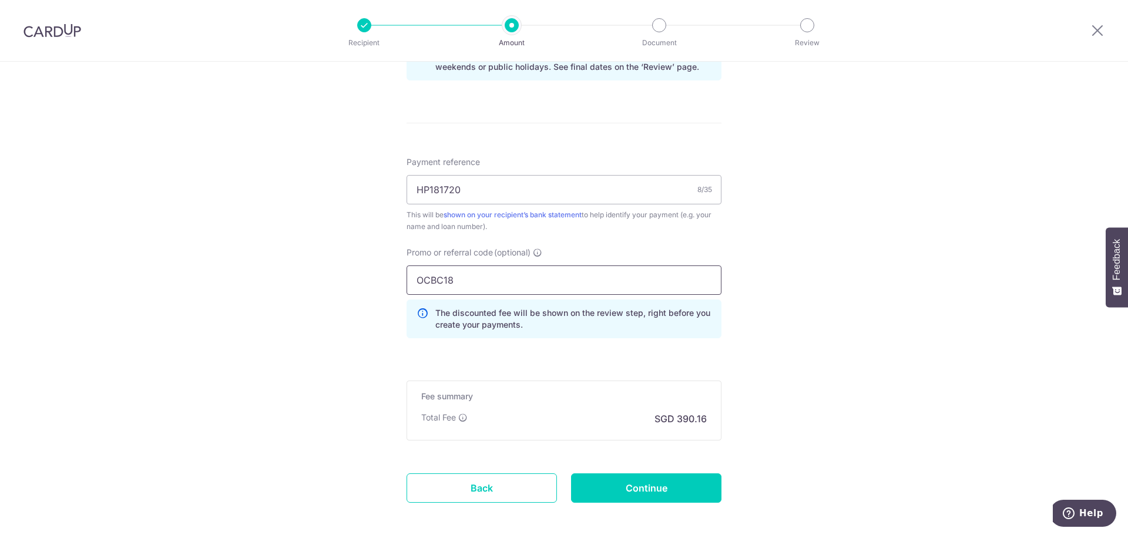
type input "OCBC18"
click at [778, 444] on div "Tell us more about your payment Enter payment amount SGD 15,006.00 15006.00 Sel…" at bounding box center [564, 3] width 1128 height 1175
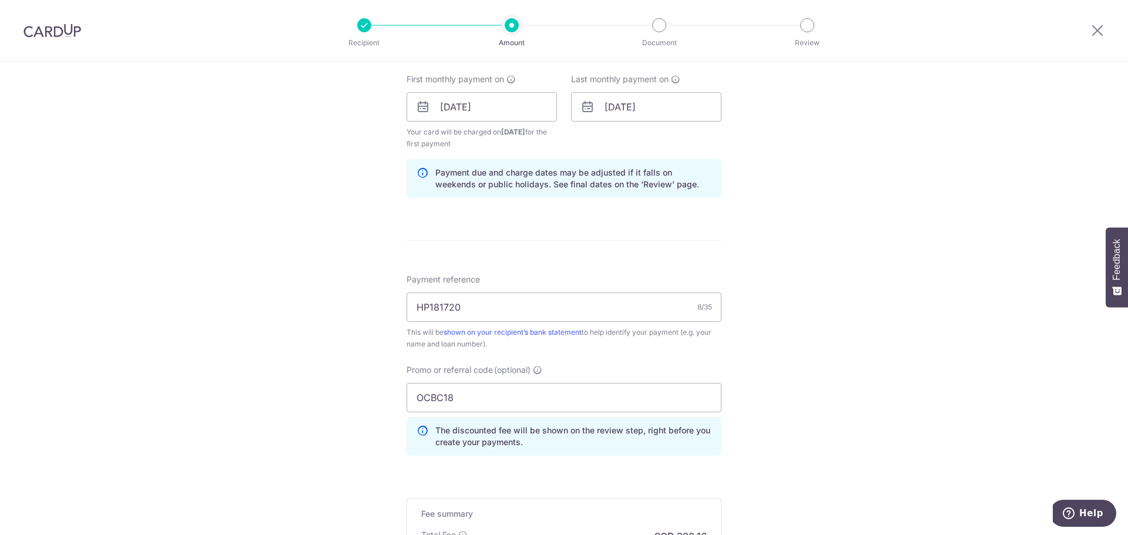
scroll to position [702, 0]
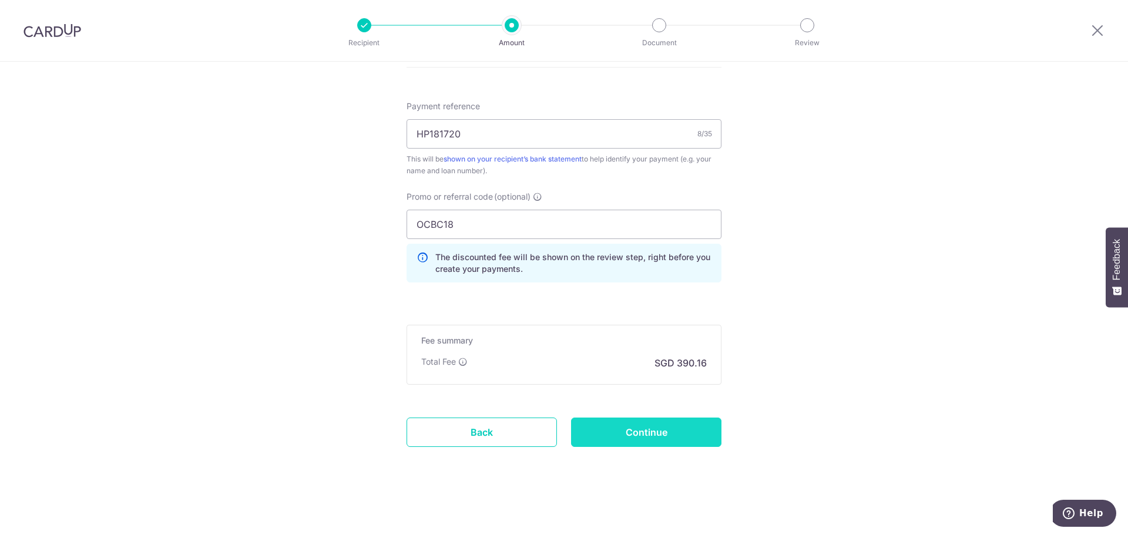
click at [629, 425] on input "Continue" at bounding box center [646, 432] width 150 height 29
type input "Create Schedule"
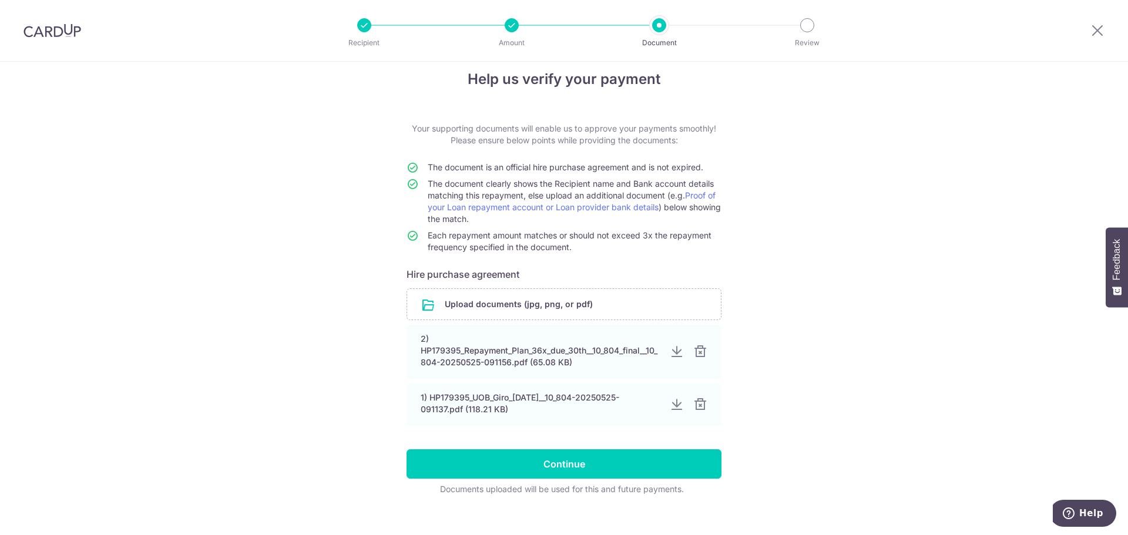
scroll to position [32, 0]
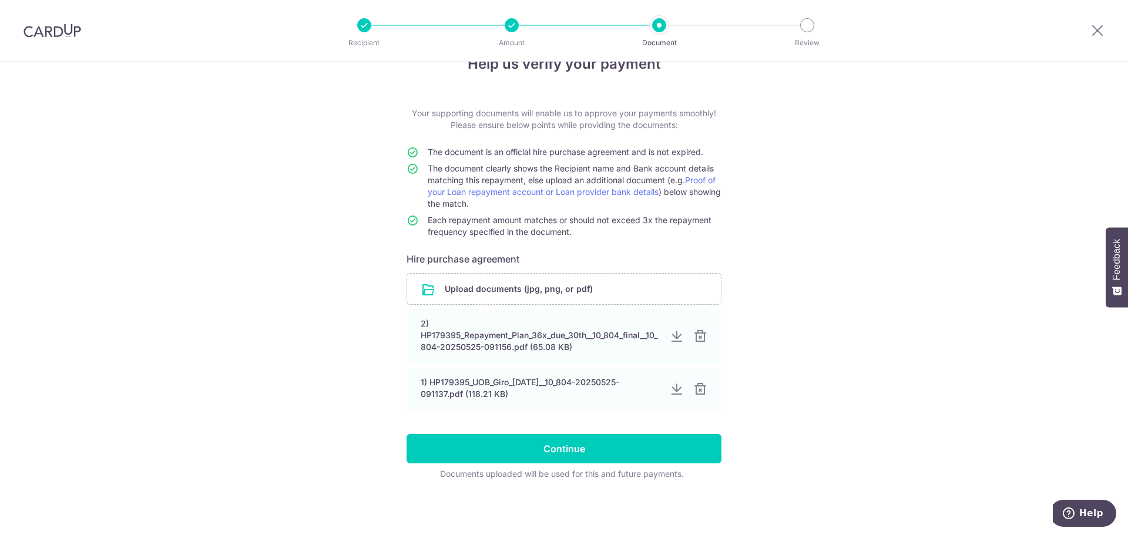
click at [315, 405] on div "Help us verify your payment Your supporting documents will enable us to approve…" at bounding box center [564, 282] width 1128 height 505
click at [867, 443] on div "Help us verify your payment Your supporting documents will enable us to approve…" at bounding box center [564, 282] width 1128 height 505
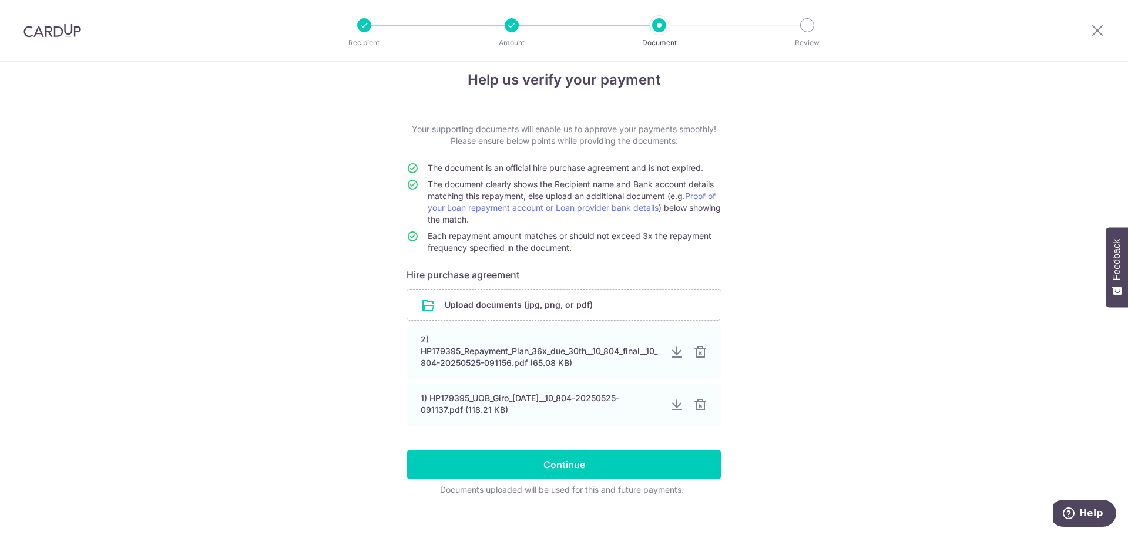
scroll to position [0, 0]
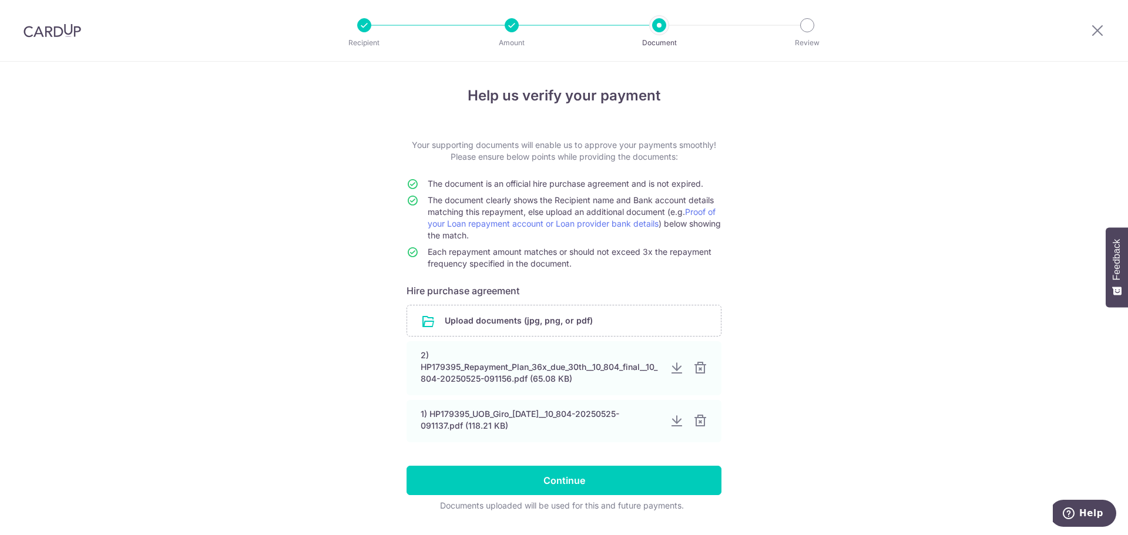
click at [828, 409] on div "Help us verify your payment Your supporting documents will enable us to approve…" at bounding box center [564, 314] width 1128 height 505
click at [1095, 28] on icon at bounding box center [1097, 30] width 14 height 15
